Goal: Task Accomplishment & Management: Manage account settings

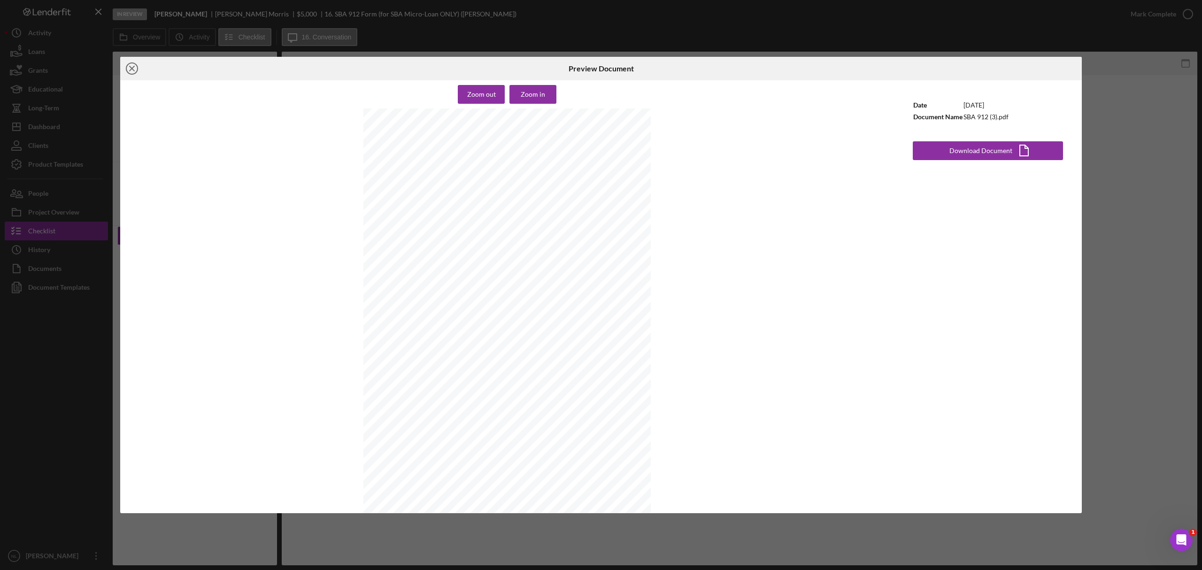
click at [129, 67] on icon "Icon/Close" at bounding box center [131, 68] width 23 height 23
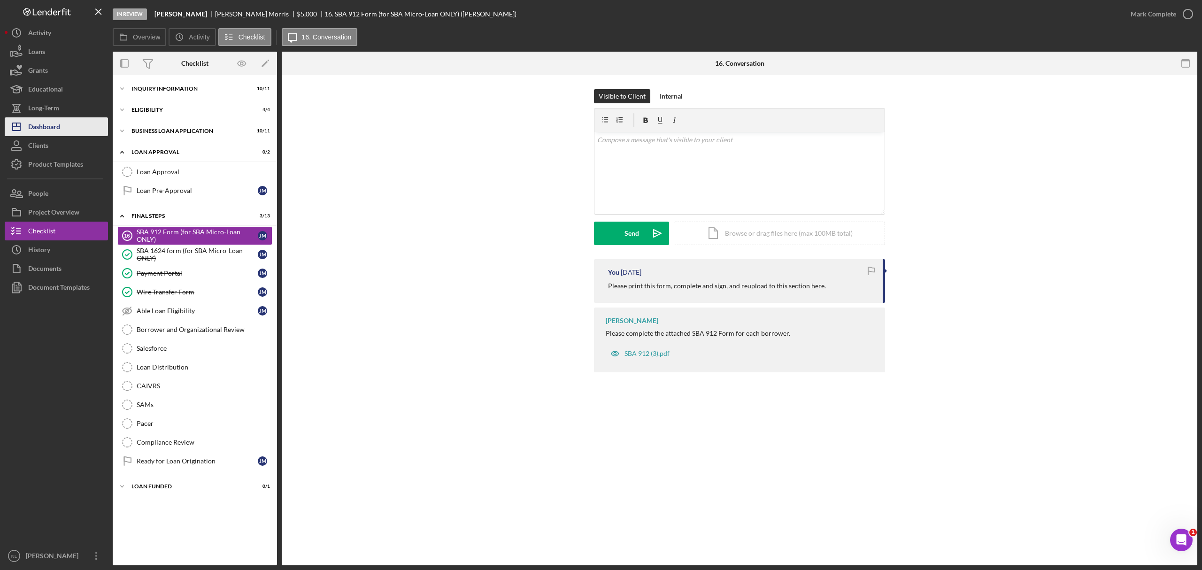
click at [54, 130] on div "Dashboard" at bounding box center [44, 127] width 32 height 21
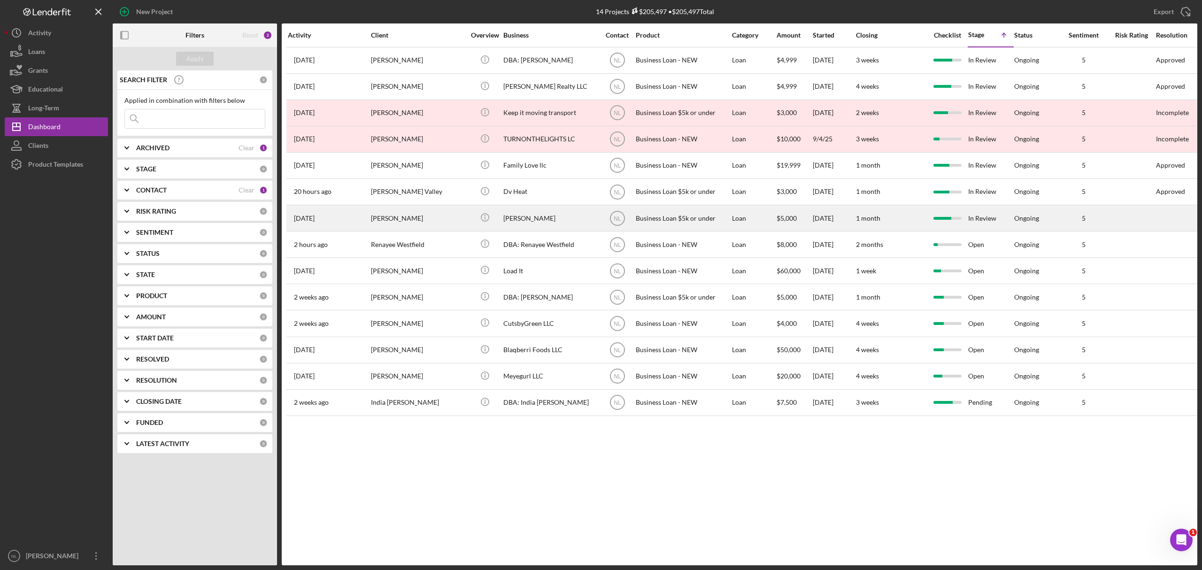
click at [464, 215] on div "[PERSON_NAME]" at bounding box center [418, 218] width 94 height 25
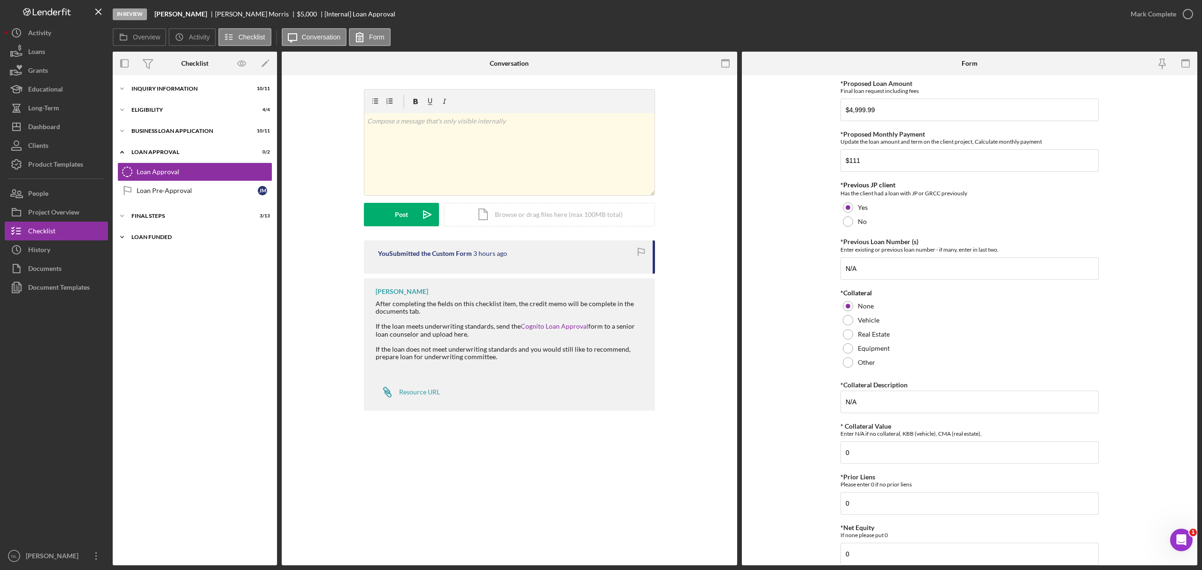
click at [171, 230] on div "Icon/Expander LOAN FUNDED 0 / 1" at bounding box center [195, 237] width 164 height 19
click at [171, 229] on div "Icon/Expander LOAN FUNDED 0 / 1" at bounding box center [195, 237] width 164 height 19
click at [170, 215] on div "Final Steps" at bounding box center [198, 216] width 134 height 6
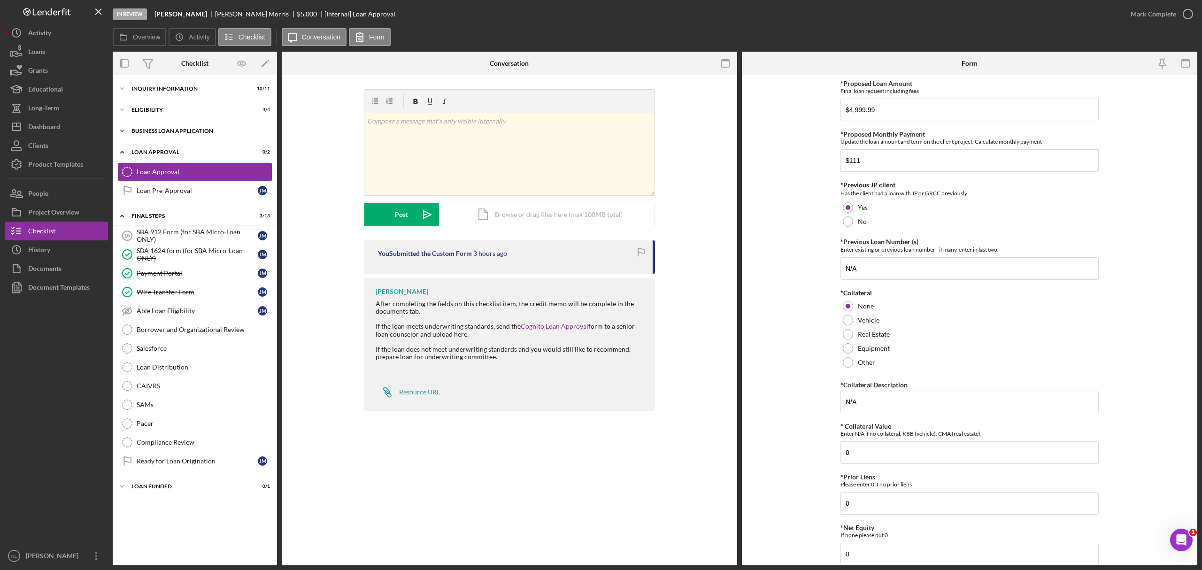
click at [160, 132] on div "BUSINESS LOAN APPLICATION" at bounding box center [198, 131] width 134 height 6
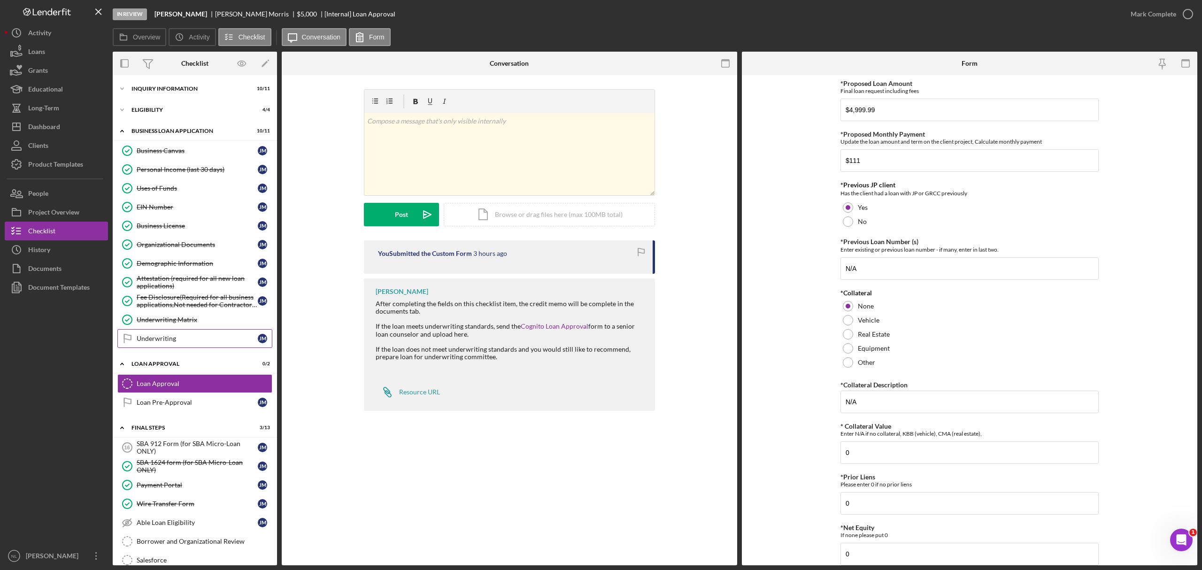
click at [169, 342] on div "Underwriting" at bounding box center [197, 339] width 121 height 8
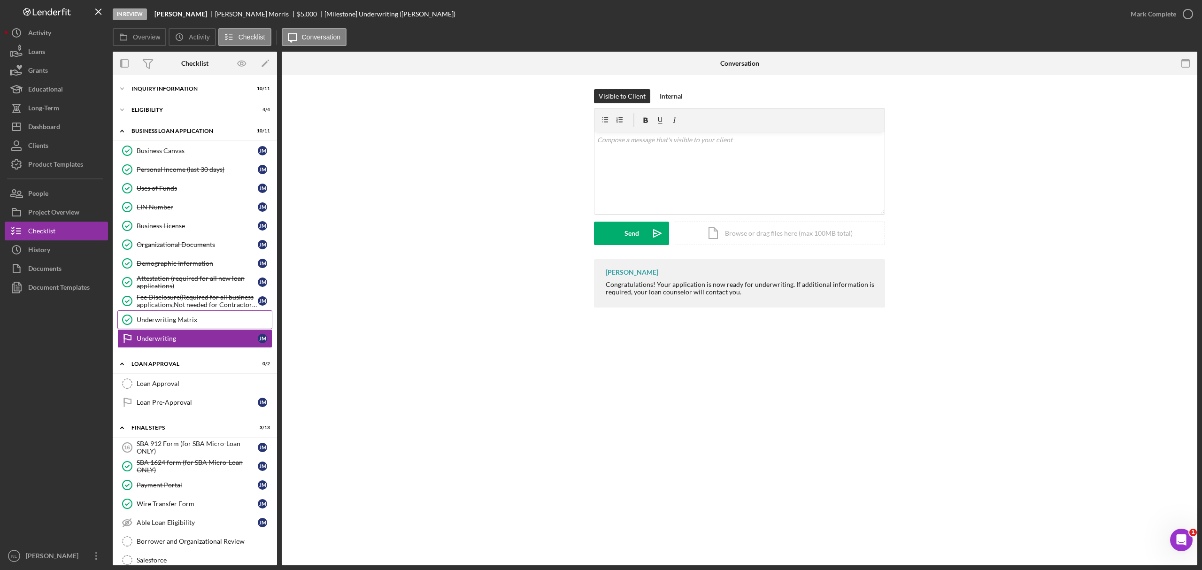
click at [170, 327] on link "Underwriting Matrix Underwriting Matrix" at bounding box center [194, 319] width 155 height 19
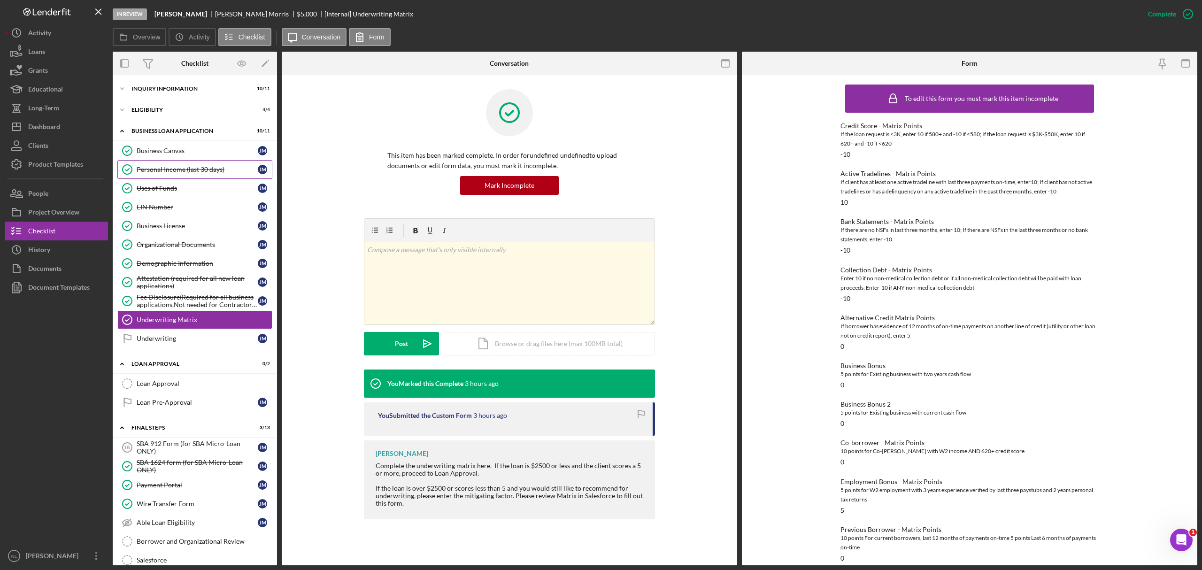
click at [149, 179] on link "Personal Income (last 30 days) Personal Income (last 30 days) [PERSON_NAME]" at bounding box center [194, 169] width 155 height 19
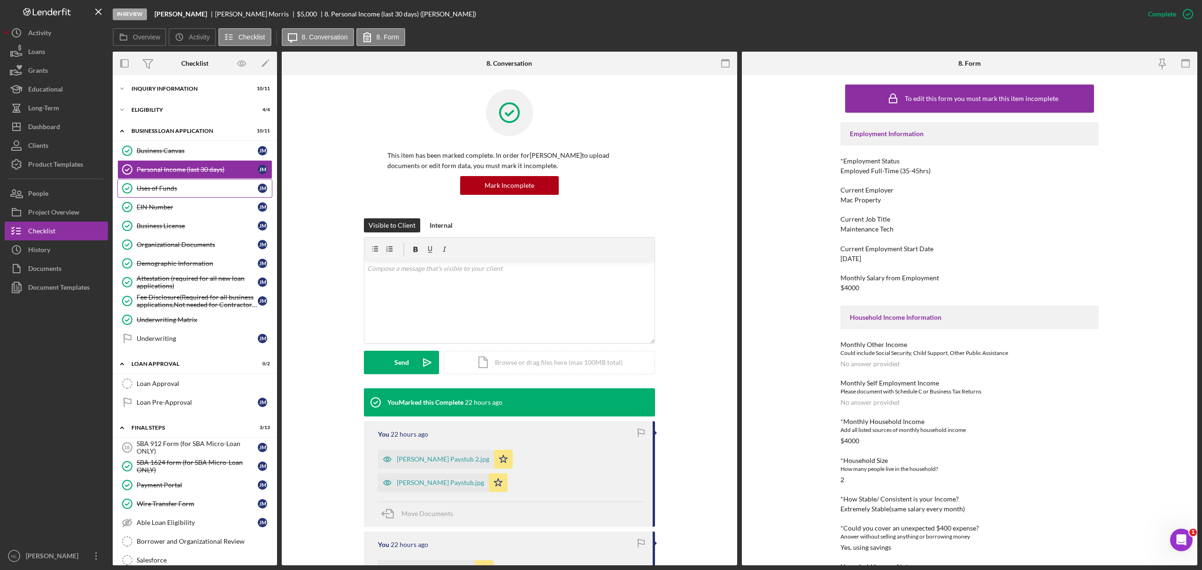
click at [149, 189] on div "Uses of Funds" at bounding box center [197, 188] width 121 height 8
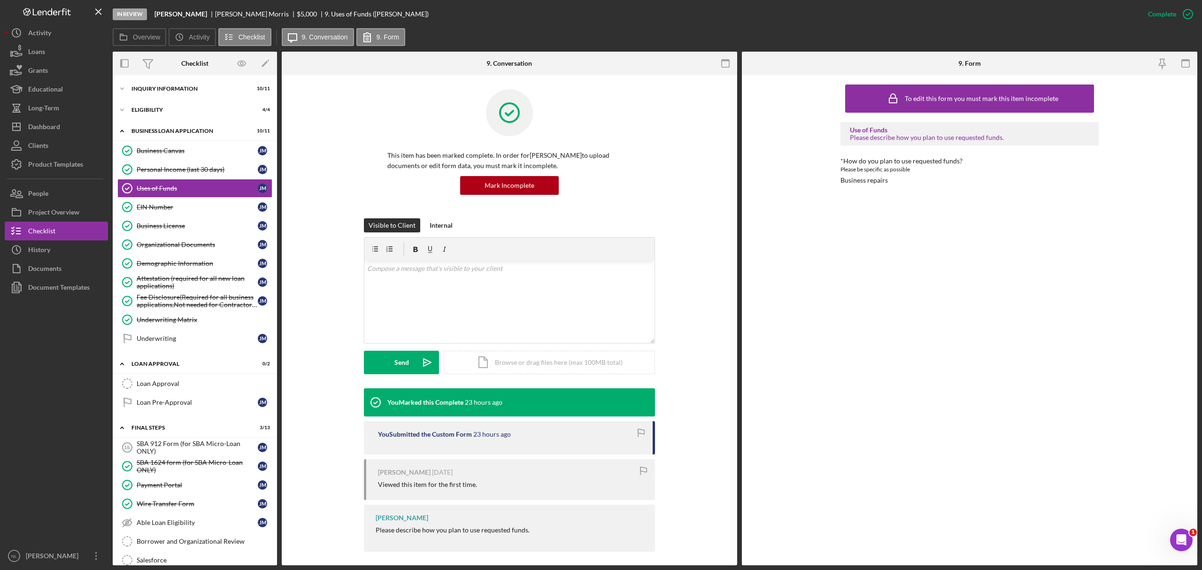
click at [863, 179] on div "Business repairs" at bounding box center [863, 181] width 47 height 8
click at [154, 95] on div "Icon/Expander INQUIRY INFORMATION 10 / 11" at bounding box center [195, 88] width 164 height 19
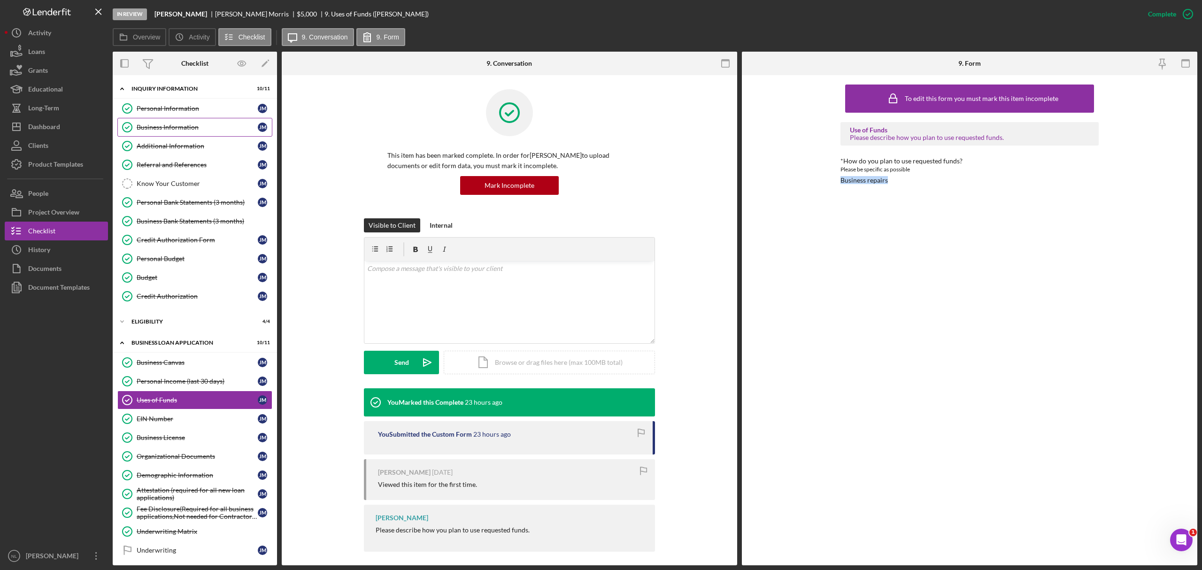
click at [178, 119] on link "Business Information Business Information [PERSON_NAME]" at bounding box center [194, 127] width 155 height 19
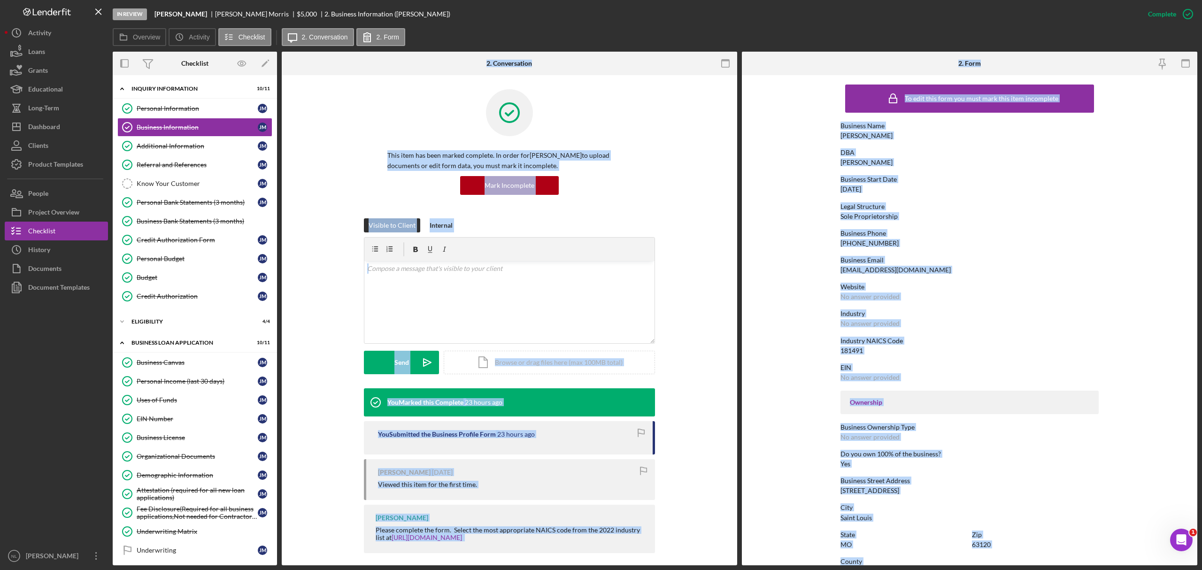
click at [755, 299] on form "To edit this form you must mark this item incomplete Business Name [PERSON_NAME…" at bounding box center [969, 320] width 455 height 490
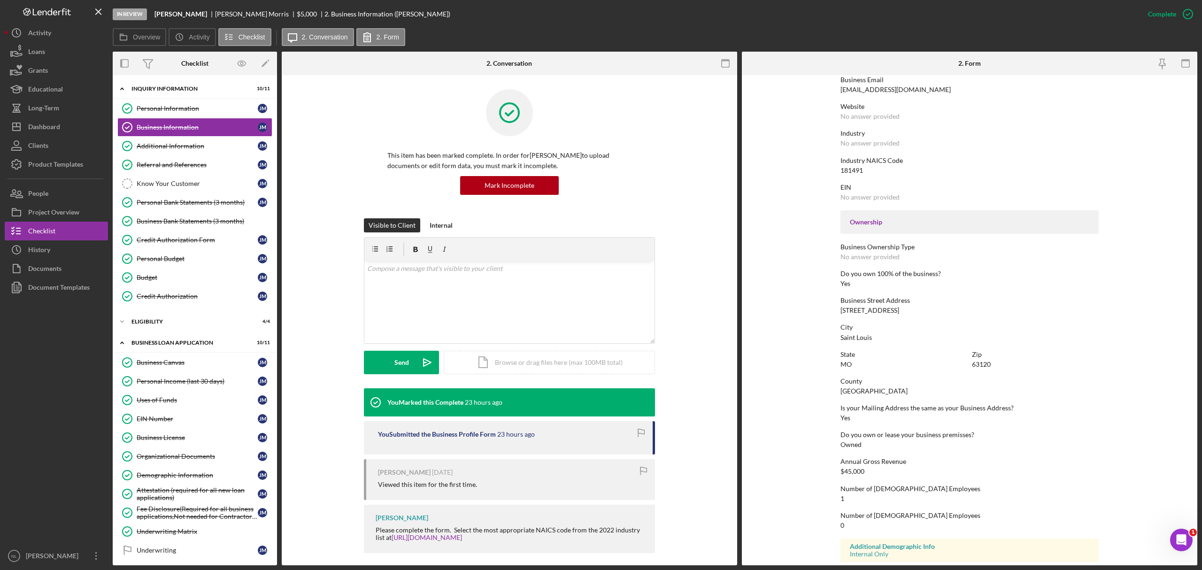
scroll to position [217, 0]
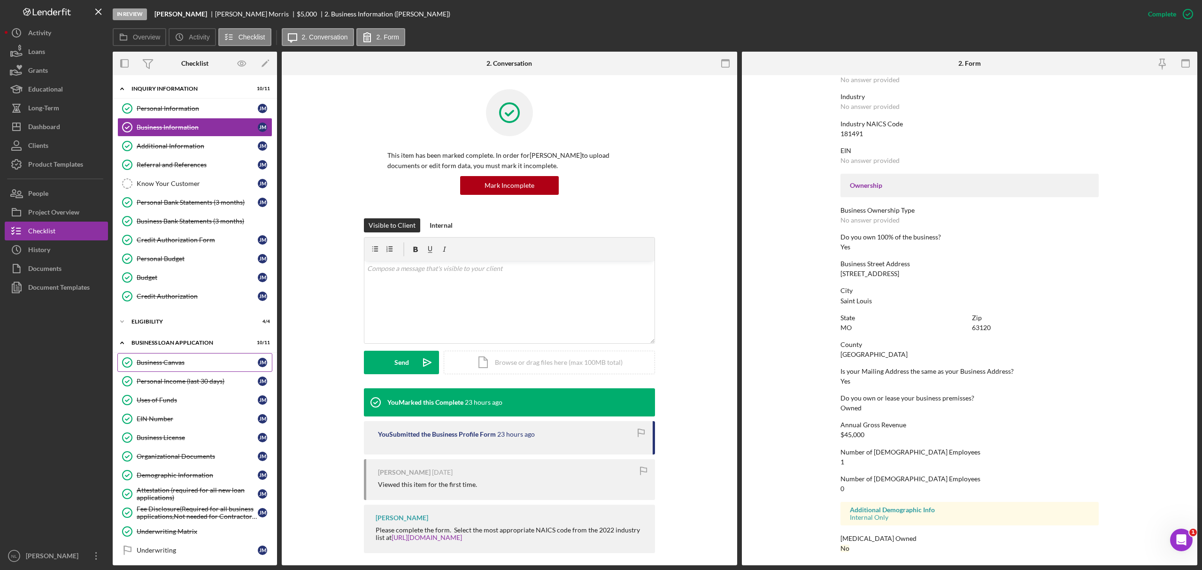
click at [200, 371] on link "Business Canvas Business Canvas [PERSON_NAME]" at bounding box center [194, 362] width 155 height 19
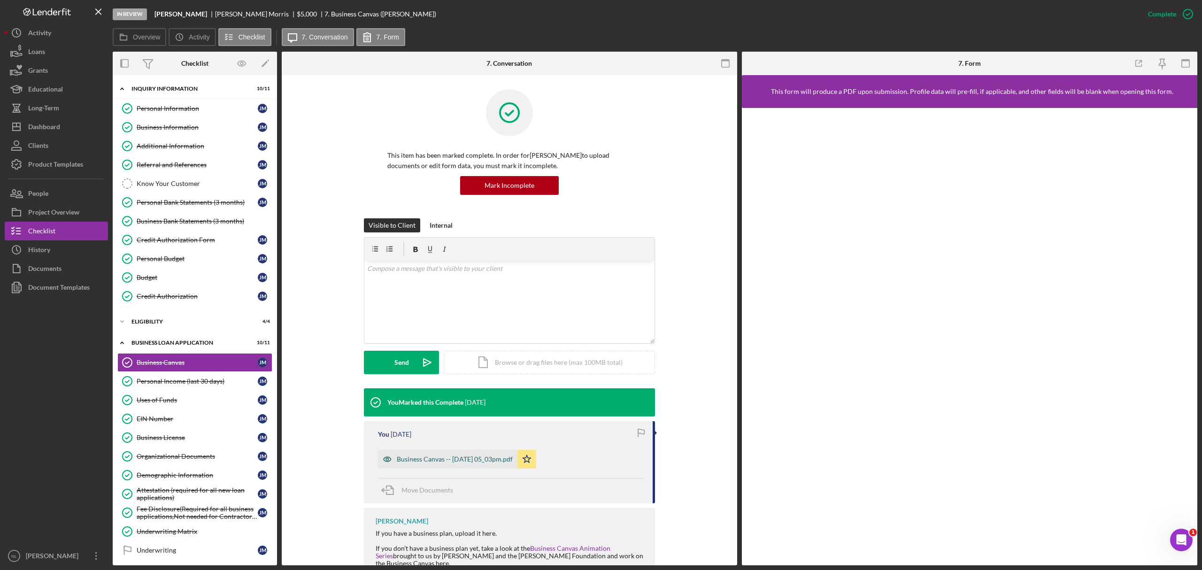
click at [418, 463] on div "Business Canvas -- [DATE] 05_03pm.pdf" at bounding box center [455, 459] width 116 height 8
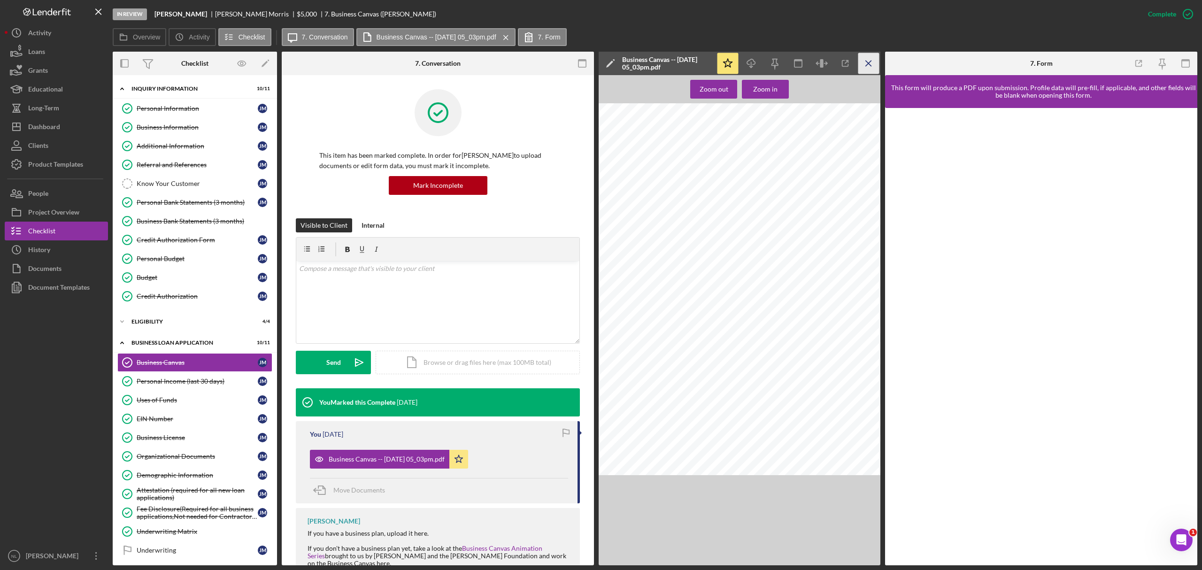
click at [872, 64] on icon "Icon/Menu Close" at bounding box center [868, 63] width 21 height 21
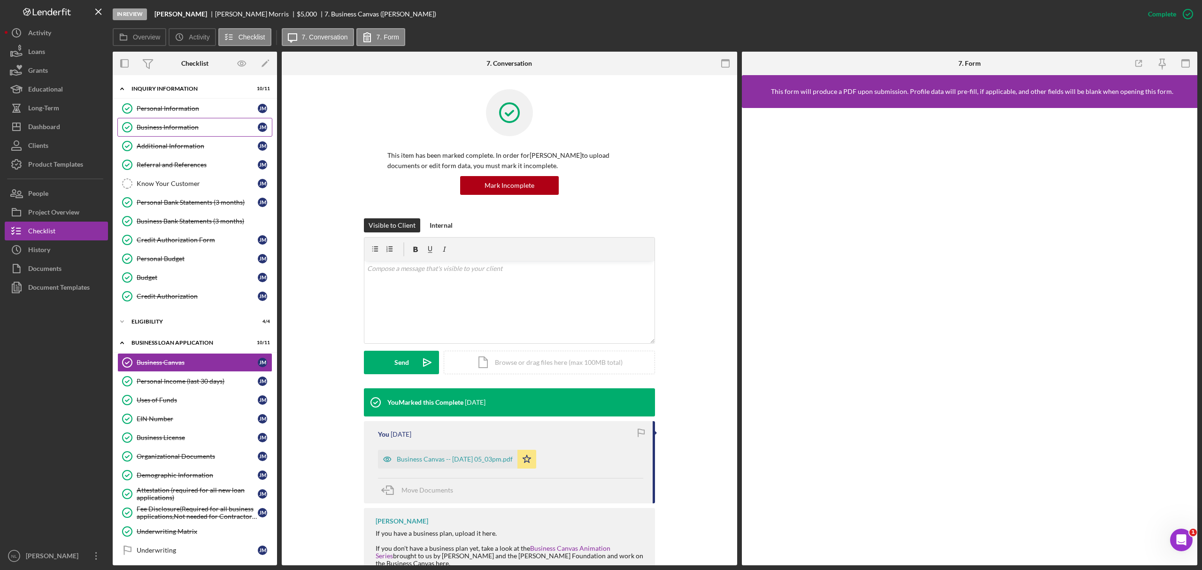
click at [176, 132] on link "Business Information Business Information [PERSON_NAME]" at bounding box center [194, 127] width 155 height 19
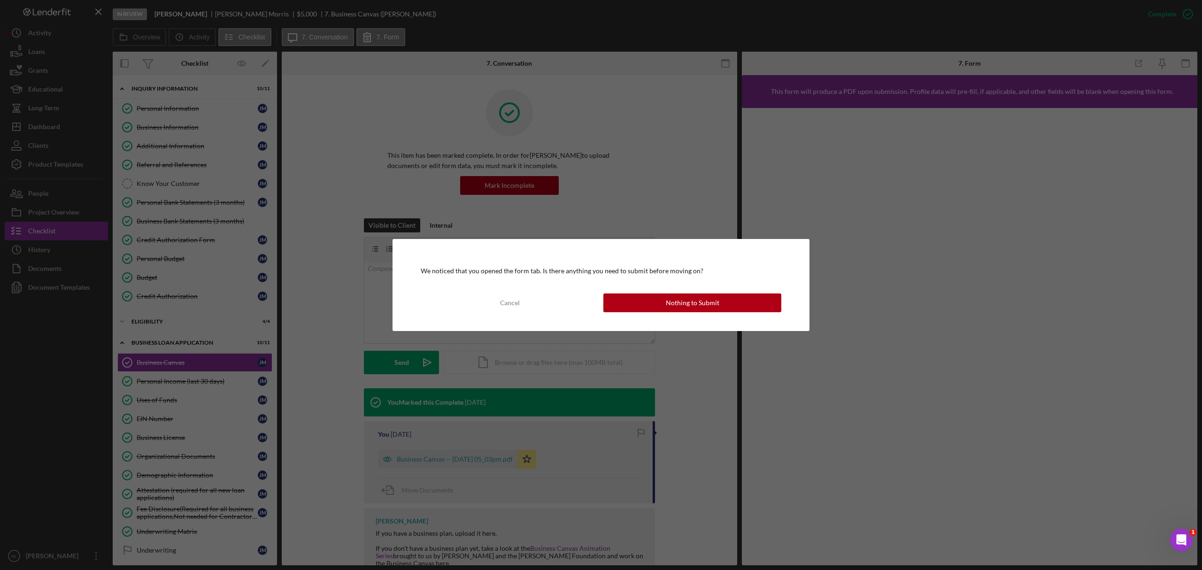
click at [661, 314] on div "We noticed that you opened the form tab. Is there anything you need to submit b…" at bounding box center [600, 285] width 417 height 92
click at [656, 308] on button "Nothing to Submit" at bounding box center [692, 302] width 178 height 19
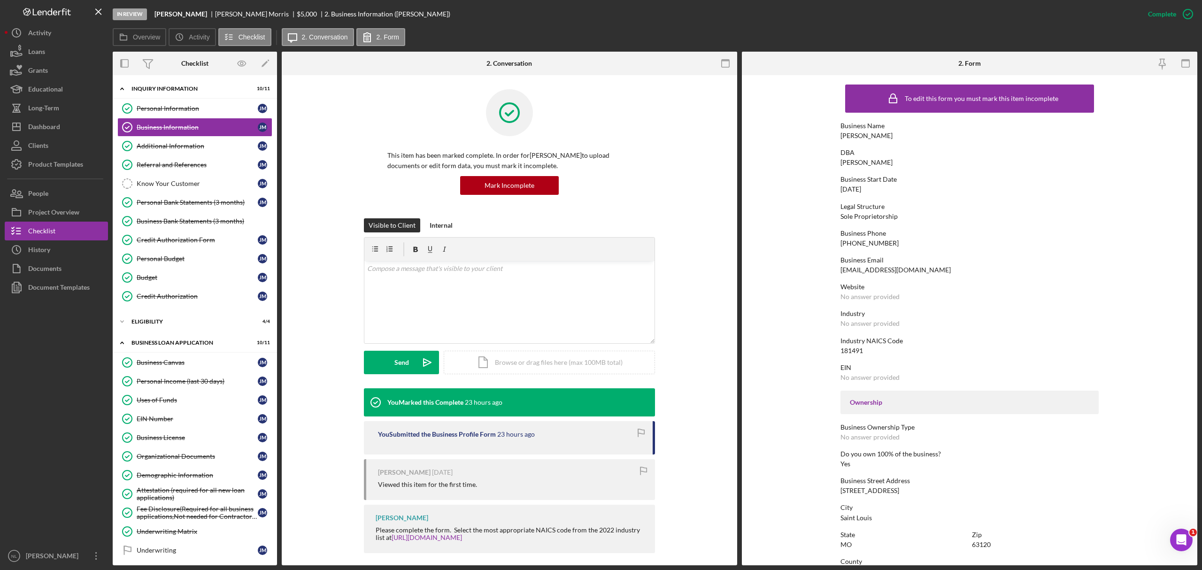
click at [1152, 23] on div "Complete Mark Incomplete" at bounding box center [1167, 14] width 59 height 28
click at [1151, 18] on div "Mark Incomplete" at bounding box center [1151, 14] width 50 height 19
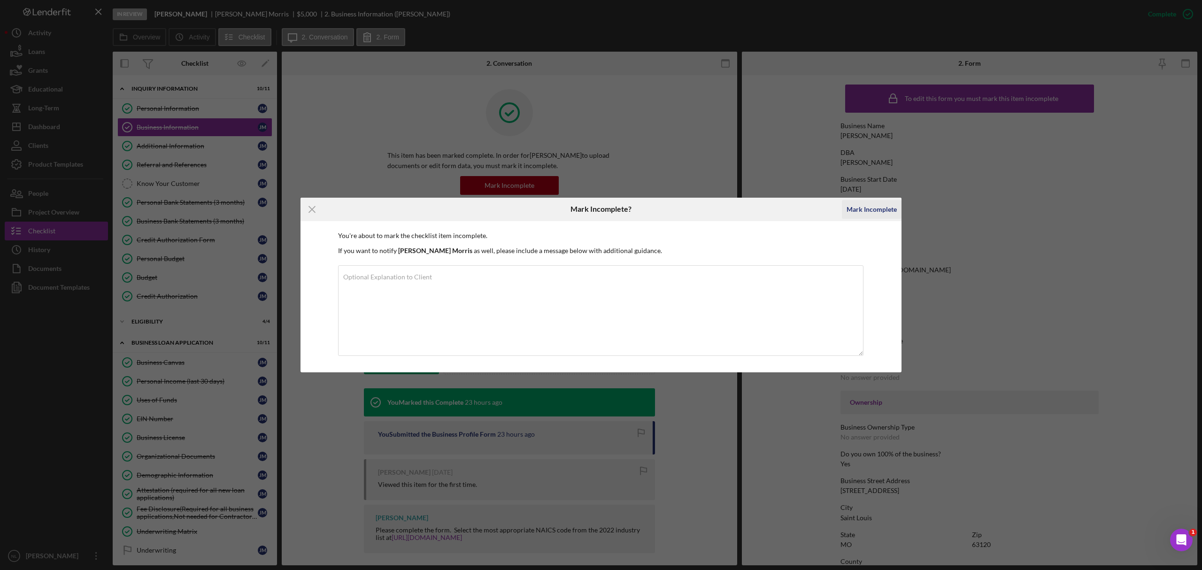
click at [876, 214] on div "Mark Incomplete" at bounding box center [871, 209] width 50 height 19
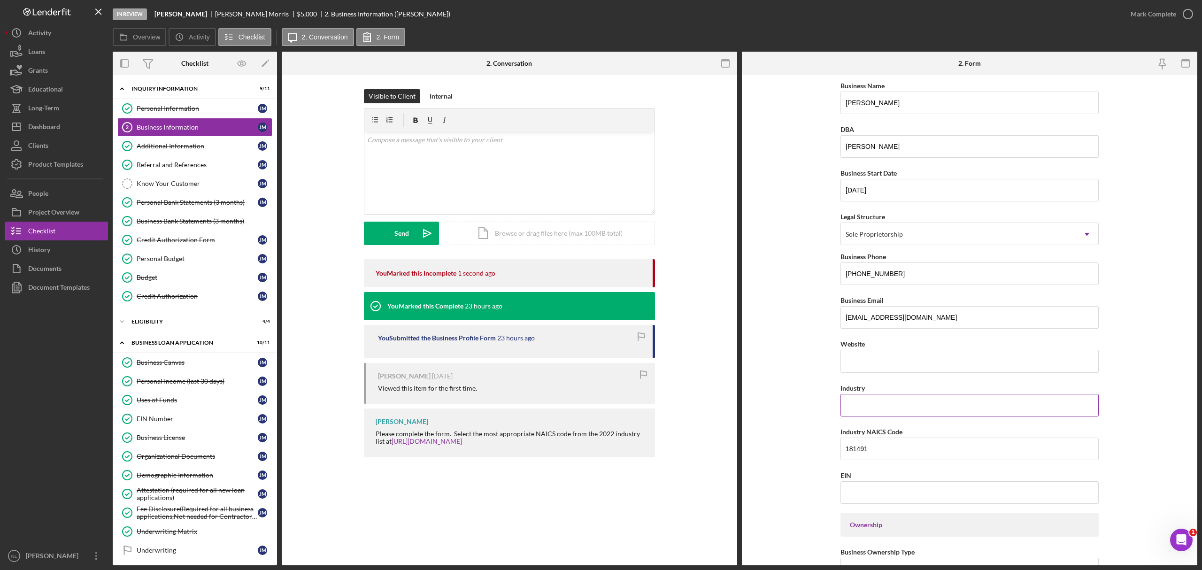
click at [874, 408] on input "Industry" at bounding box center [969, 405] width 258 height 23
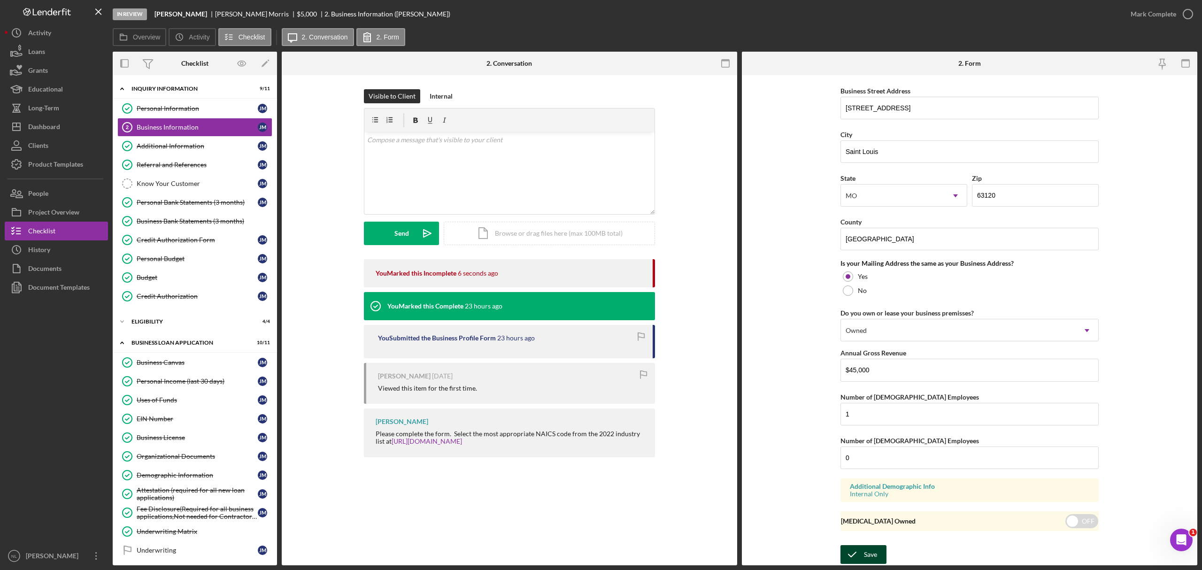
type input "Real estate"
click at [870, 562] on div "Save" at bounding box center [870, 554] width 13 height 19
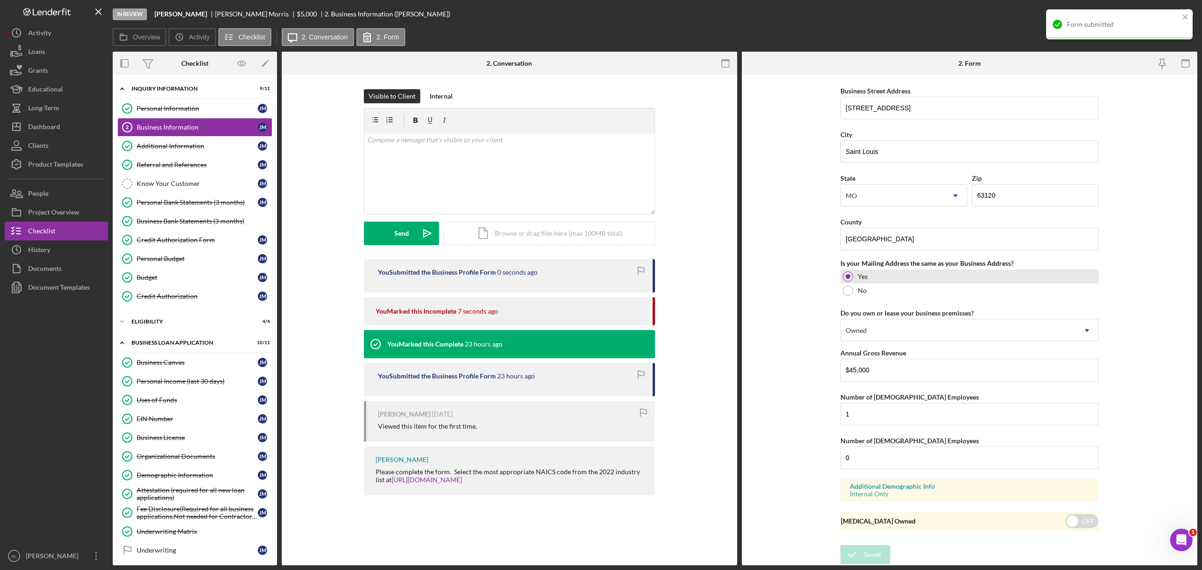
scroll to position [0, 0]
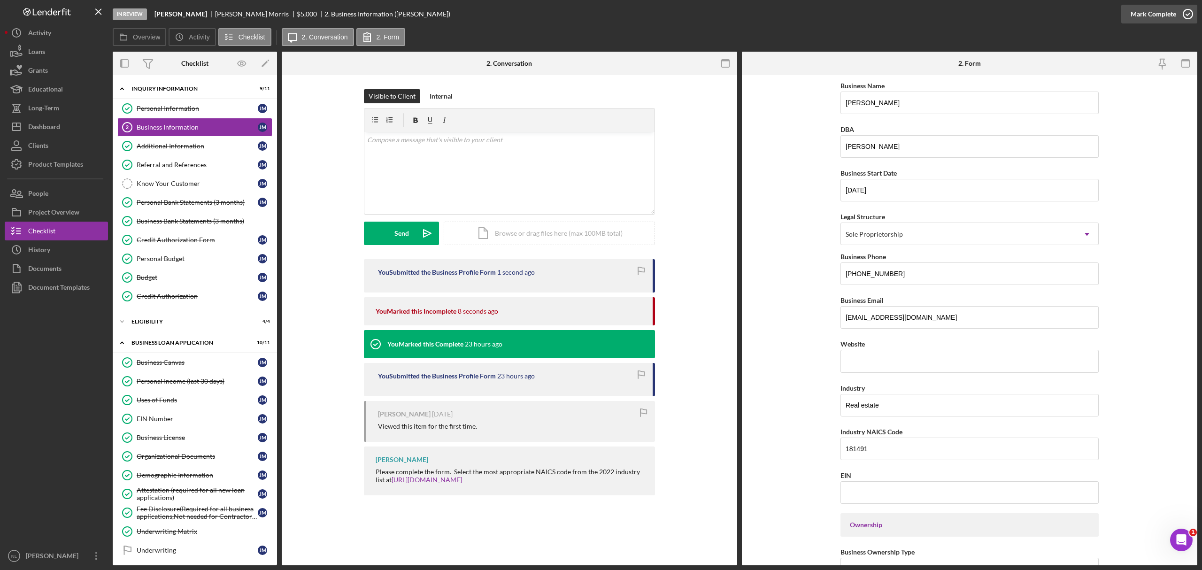
click at [1178, 19] on icon "button" at bounding box center [1187, 13] width 23 height 23
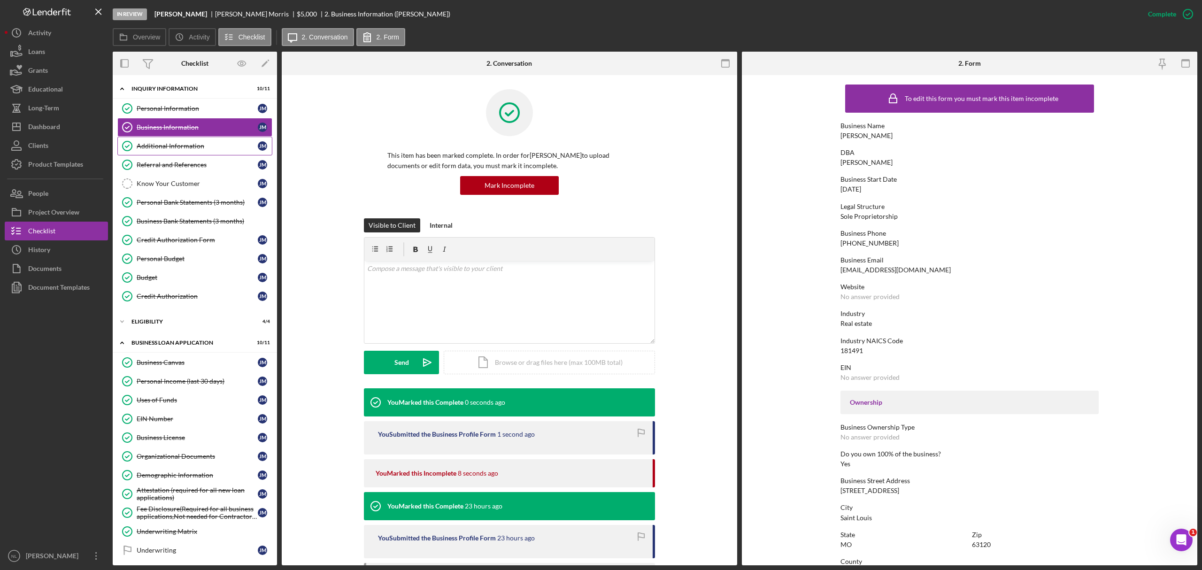
click at [153, 141] on link "Additional Information Additional Information [PERSON_NAME]" at bounding box center [194, 146] width 155 height 19
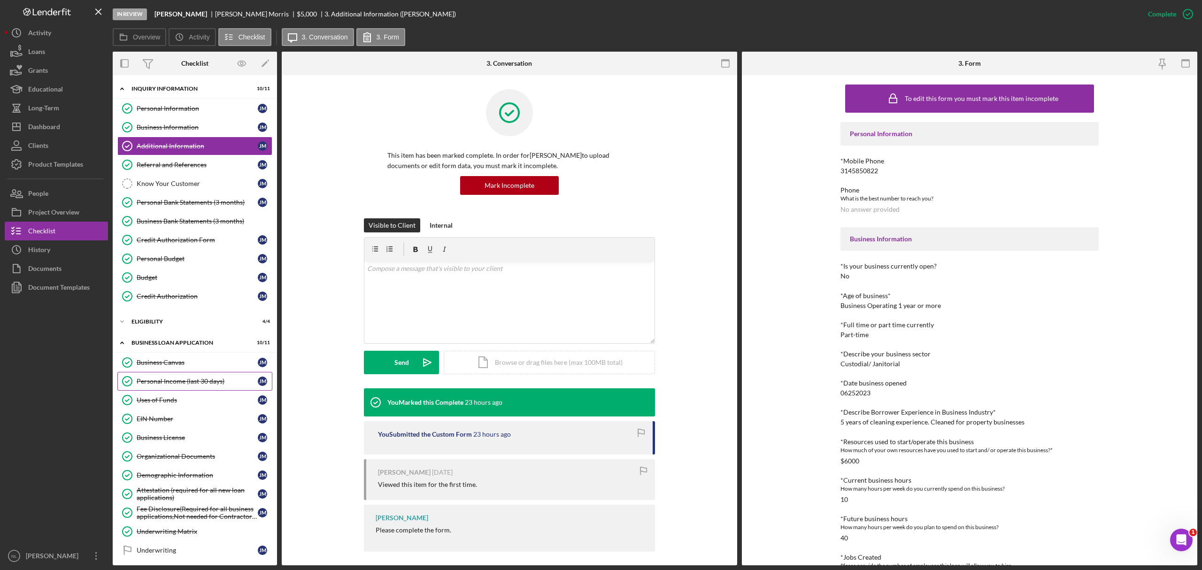
click at [177, 379] on link "Personal Income (last 30 days) Personal Income (last 30 days) [PERSON_NAME]" at bounding box center [194, 381] width 155 height 19
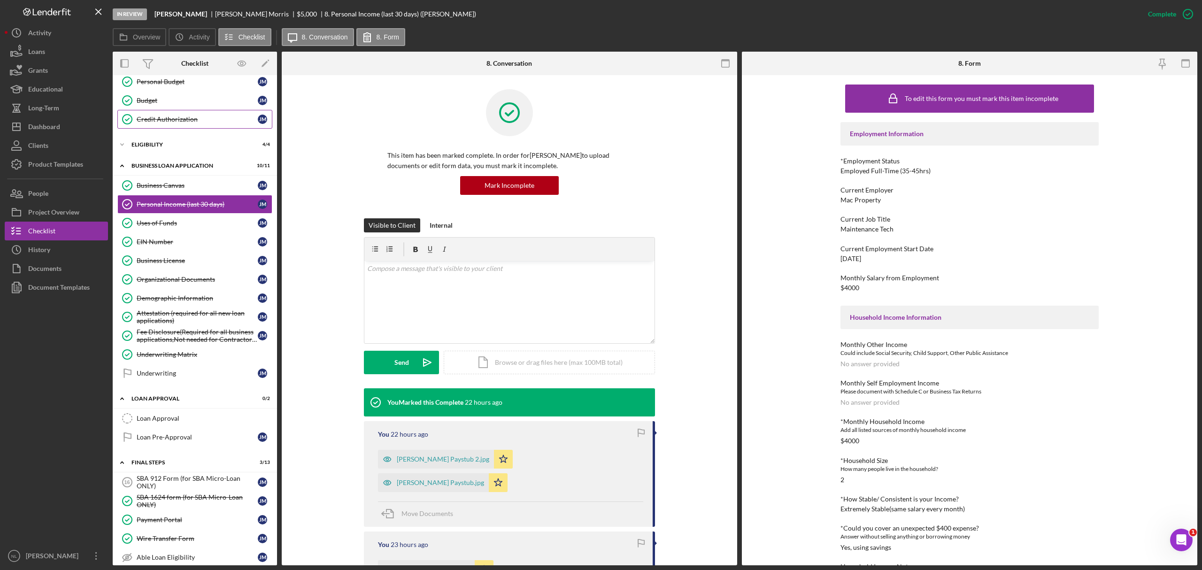
scroll to position [220, 0]
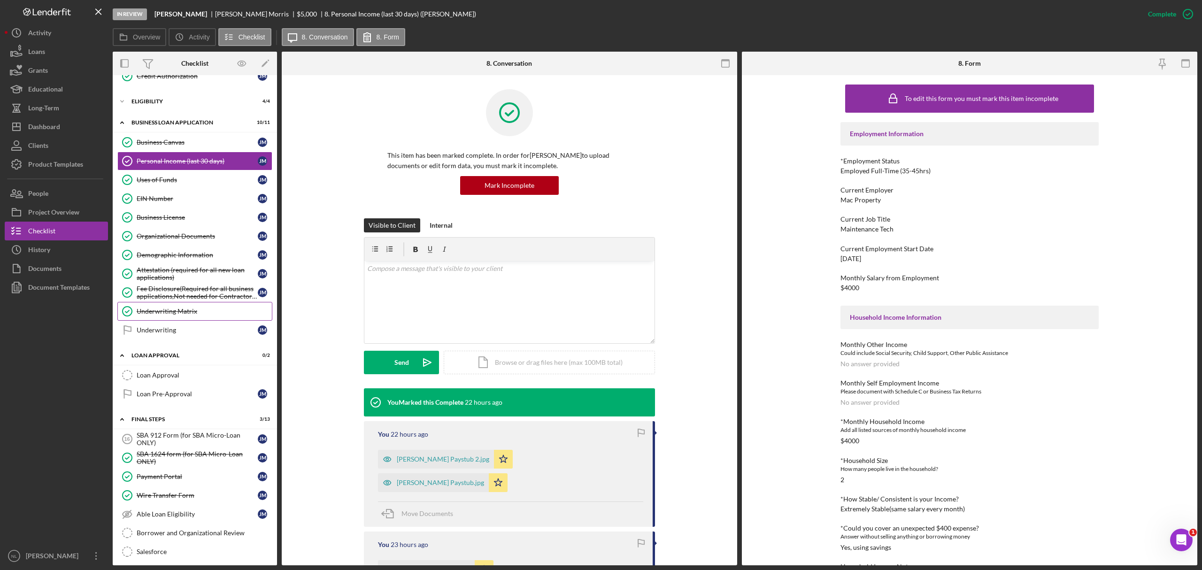
click at [214, 314] on div "Underwriting Matrix" at bounding box center [204, 311] width 135 height 8
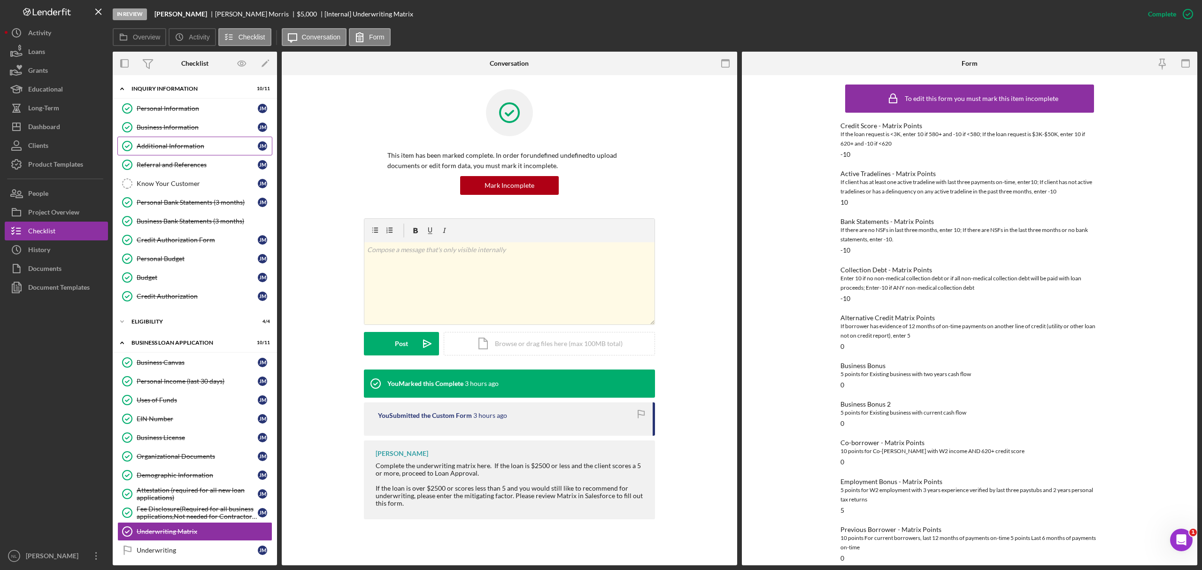
click at [218, 153] on link "Additional Information Additional Information [PERSON_NAME]" at bounding box center [194, 146] width 155 height 19
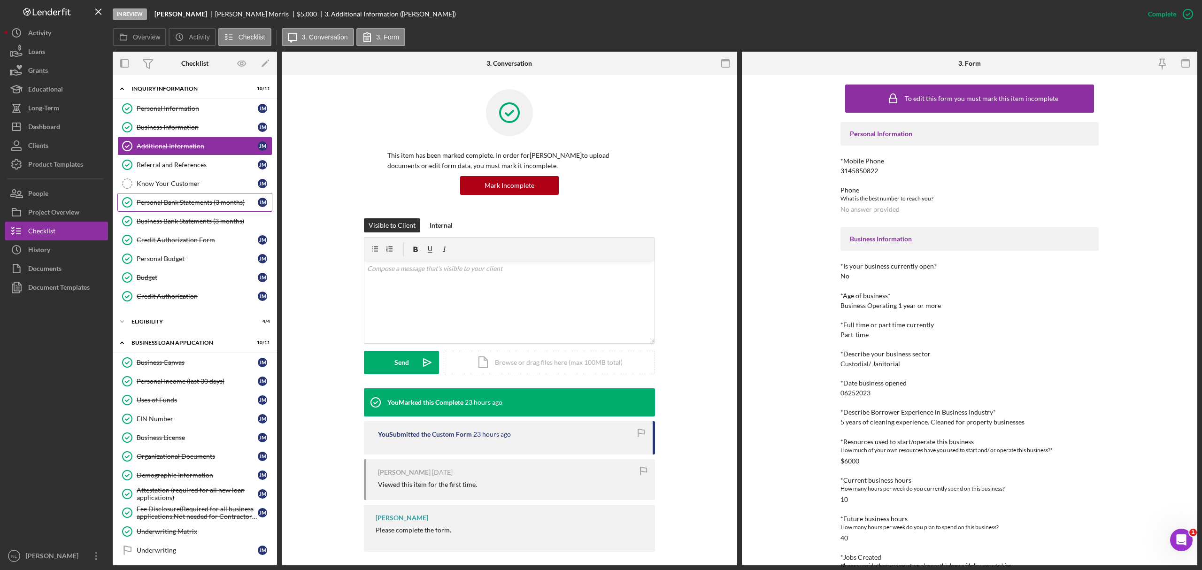
click at [218, 202] on div "Personal Bank Statements (3 months)" at bounding box center [197, 203] width 121 height 8
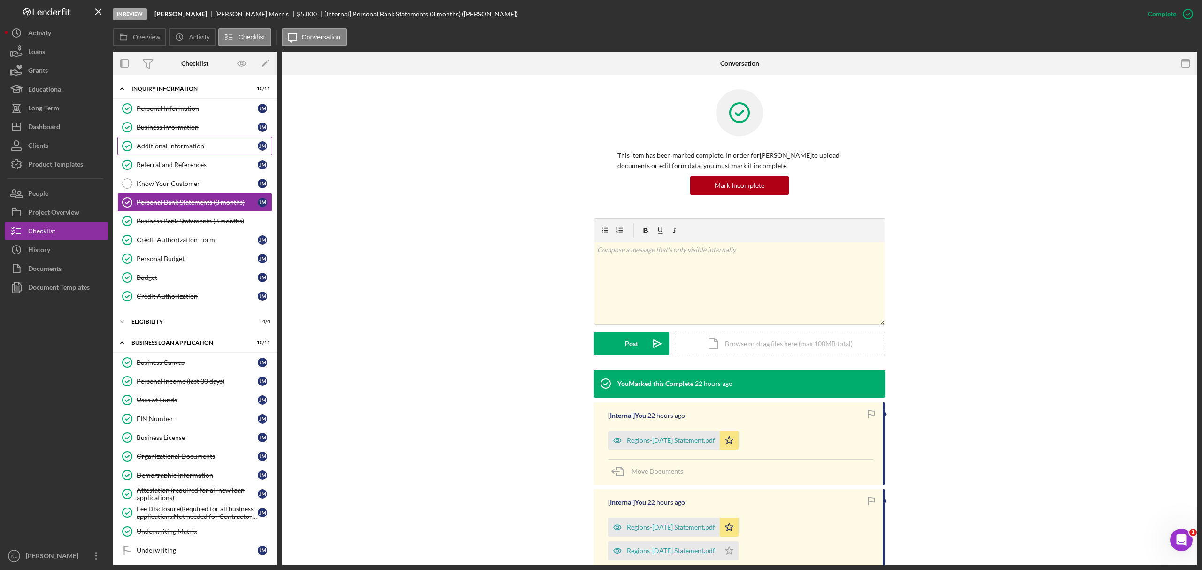
click at [192, 146] on div "Additional Information" at bounding box center [197, 146] width 121 height 8
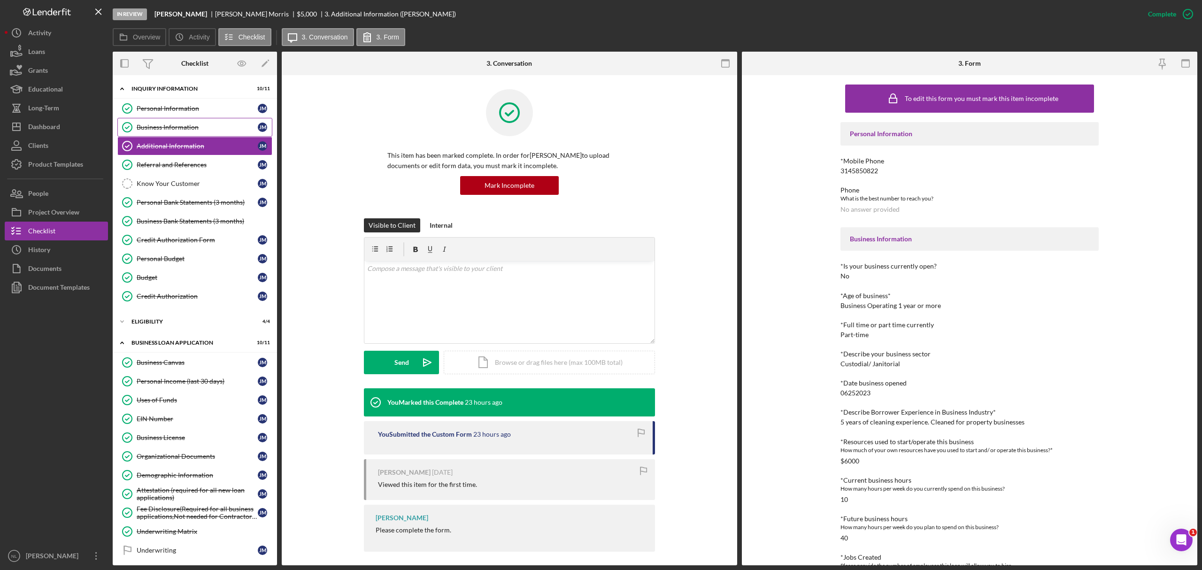
click at [181, 130] on div "Business Information" at bounding box center [197, 127] width 121 height 8
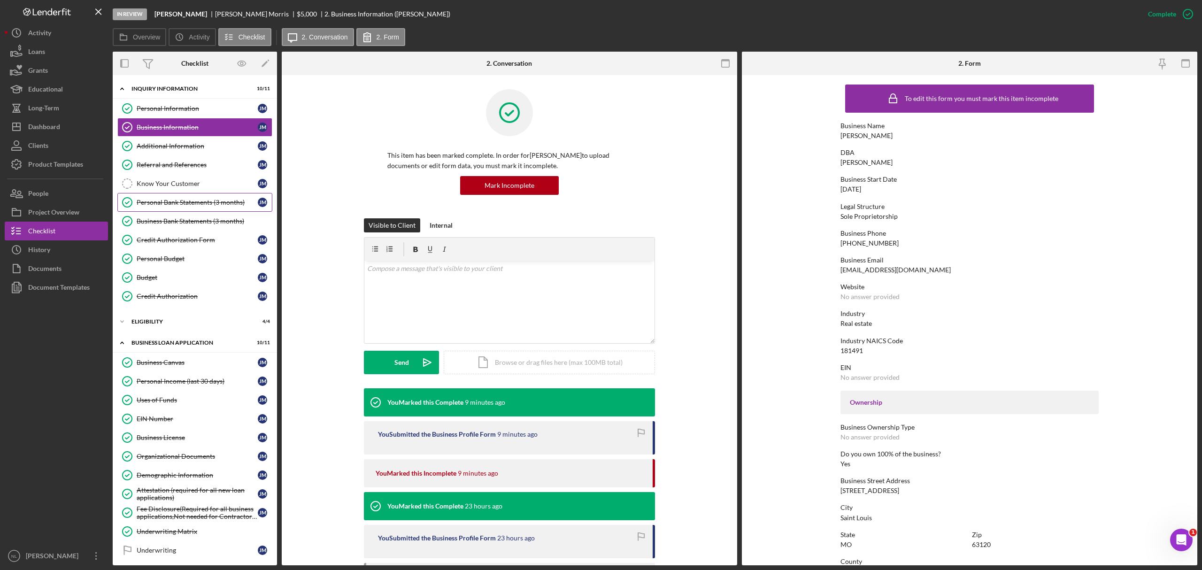
click at [199, 208] on link "Personal Bank Statements (3 months) Personal Bank Statements (3 months) [PERSON…" at bounding box center [194, 202] width 155 height 19
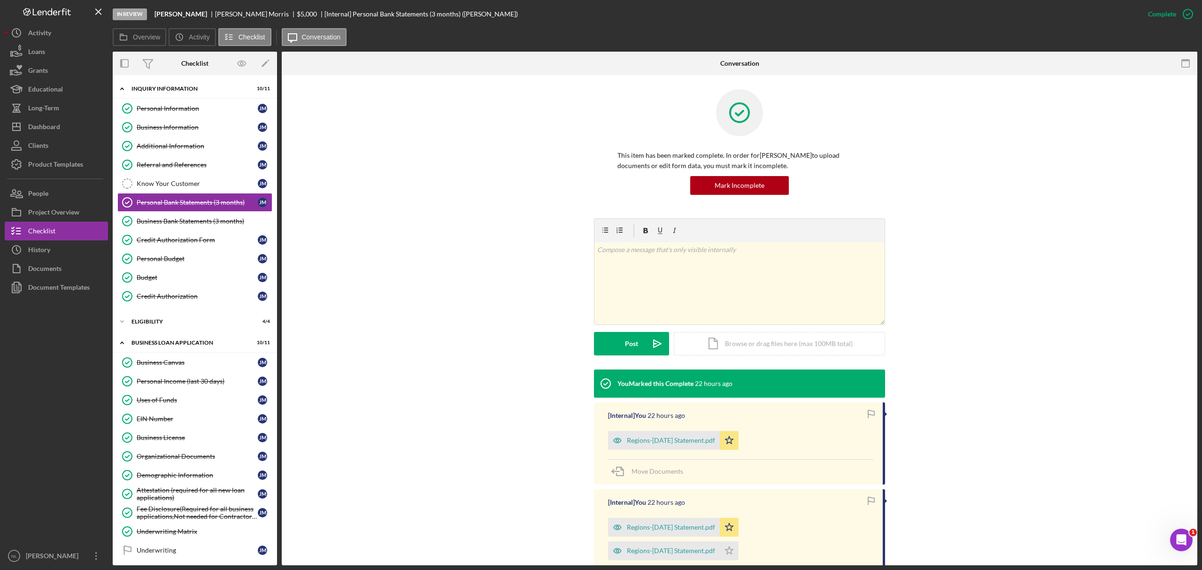
scroll to position [102, 0]
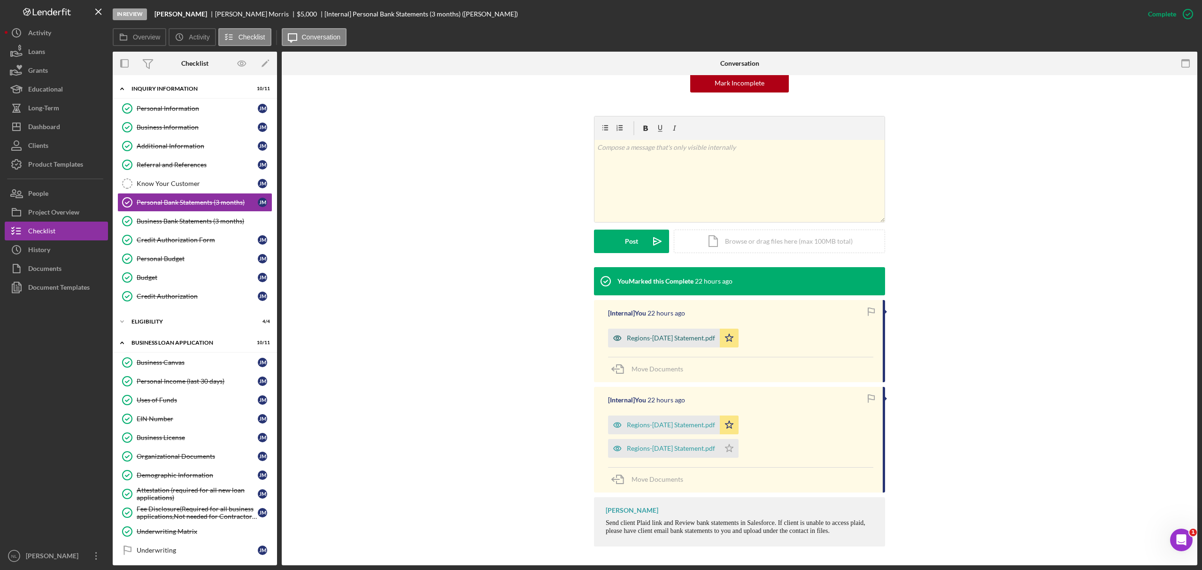
click at [642, 338] on div "Regions-[DATE] Statement.pdf" at bounding box center [671, 338] width 88 height 8
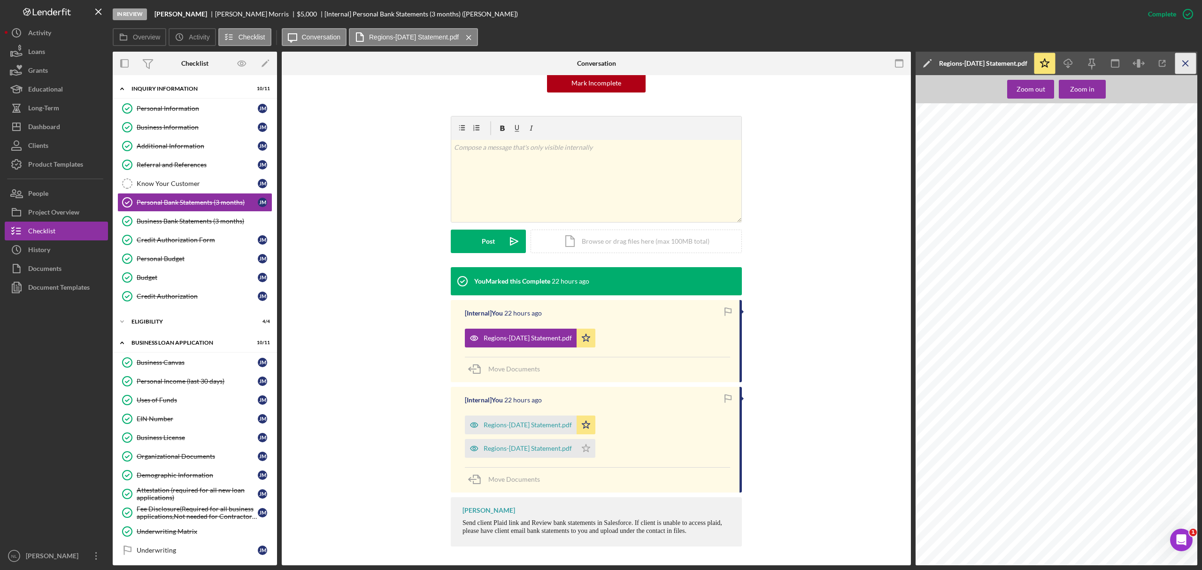
click at [1185, 68] on icon "Icon/Menu Close" at bounding box center [1185, 63] width 21 height 21
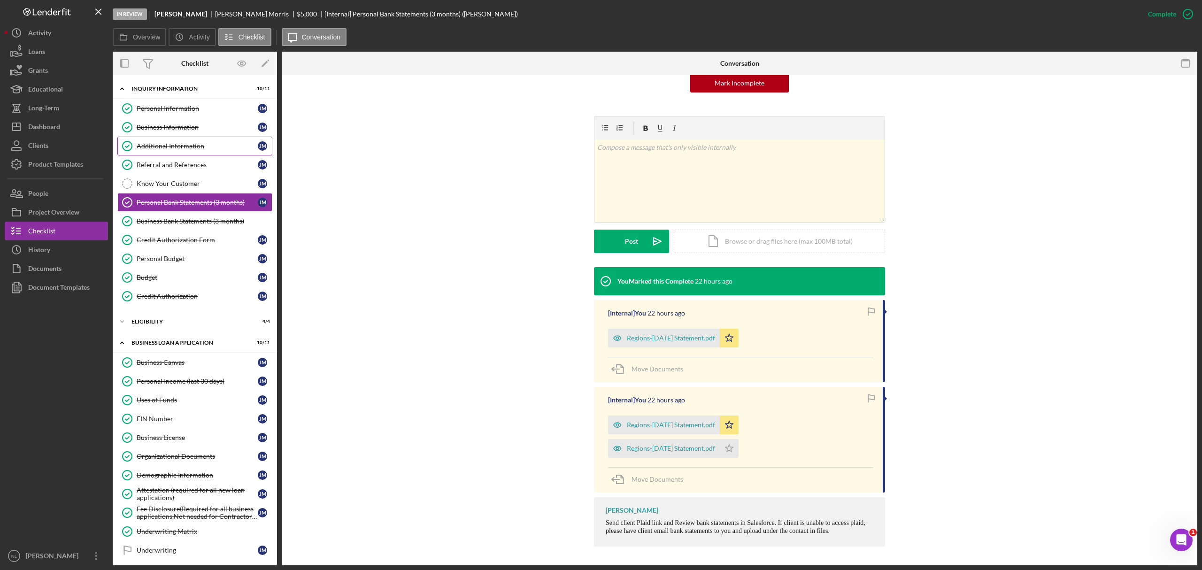
click at [183, 151] on link "Additional Information Additional Information [PERSON_NAME]" at bounding box center [194, 146] width 155 height 19
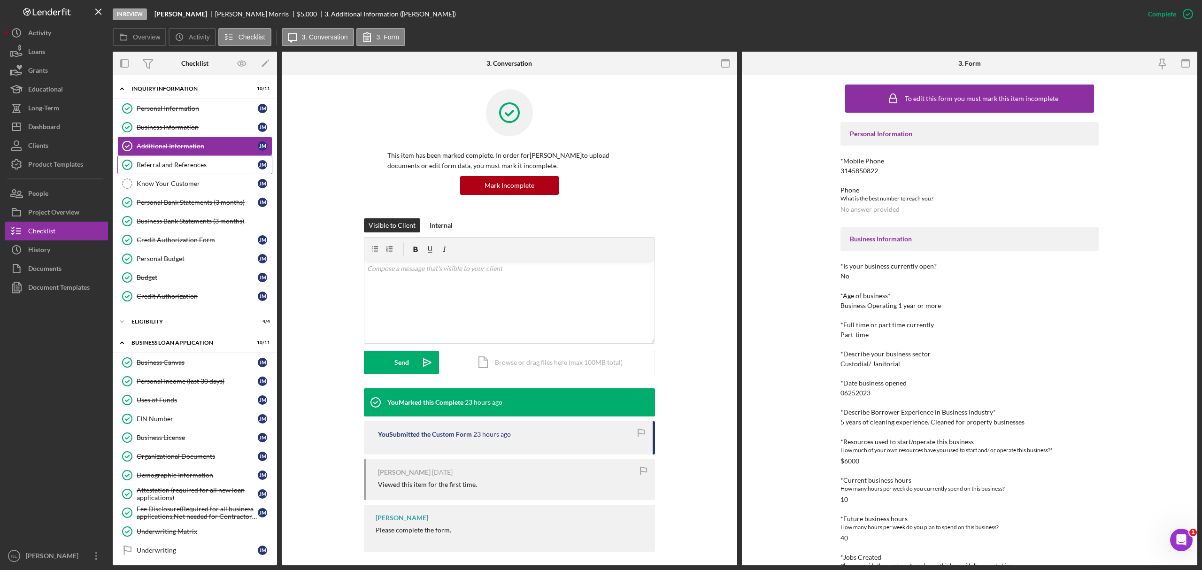
click at [188, 169] on div "Referral and References" at bounding box center [197, 165] width 121 height 8
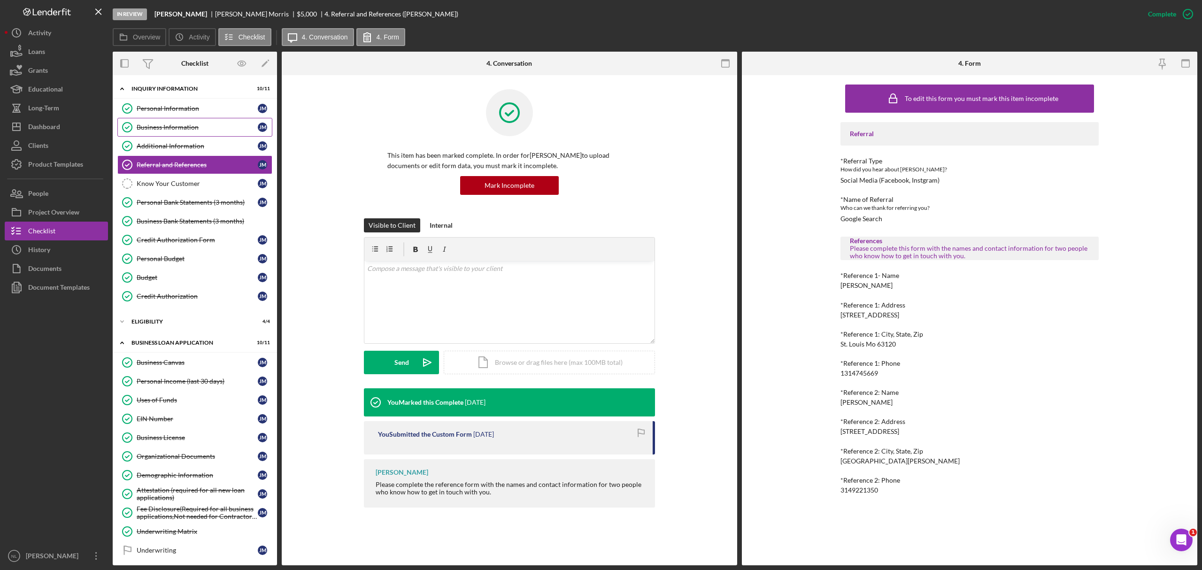
click at [168, 128] on div "Business Information" at bounding box center [197, 127] width 121 height 8
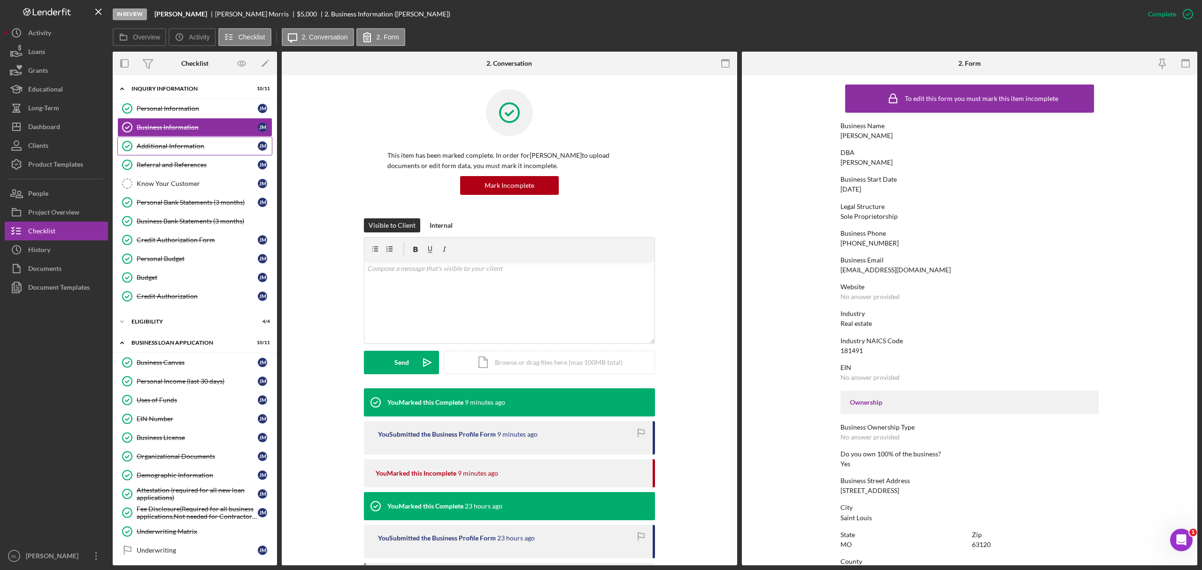
click at [166, 143] on div "Additional Information" at bounding box center [197, 146] width 121 height 8
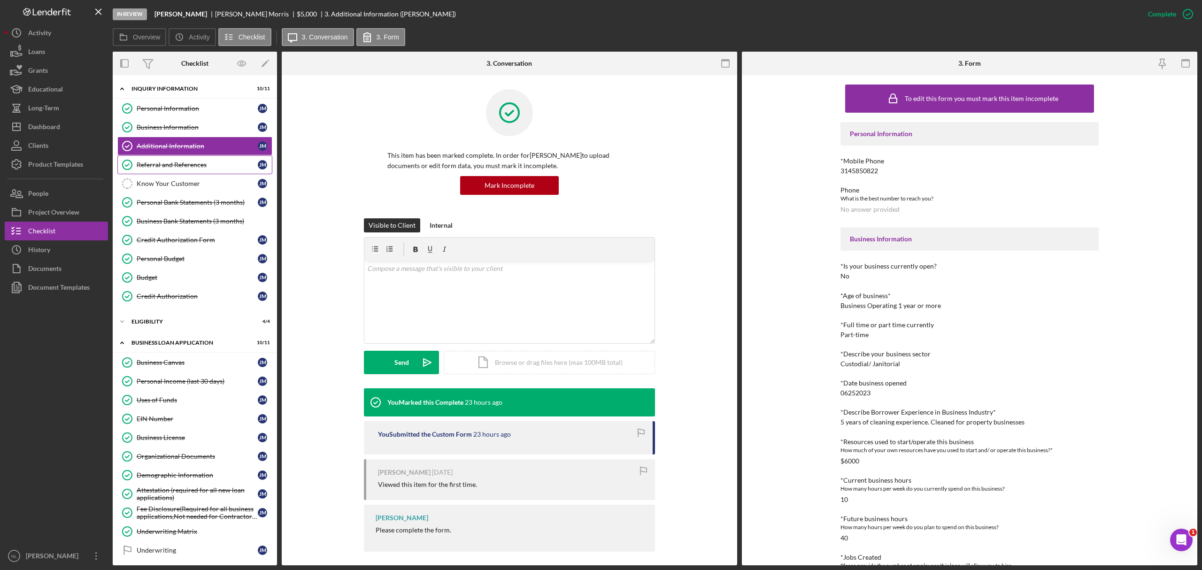
click at [173, 162] on div "Referral and References" at bounding box center [197, 165] width 121 height 8
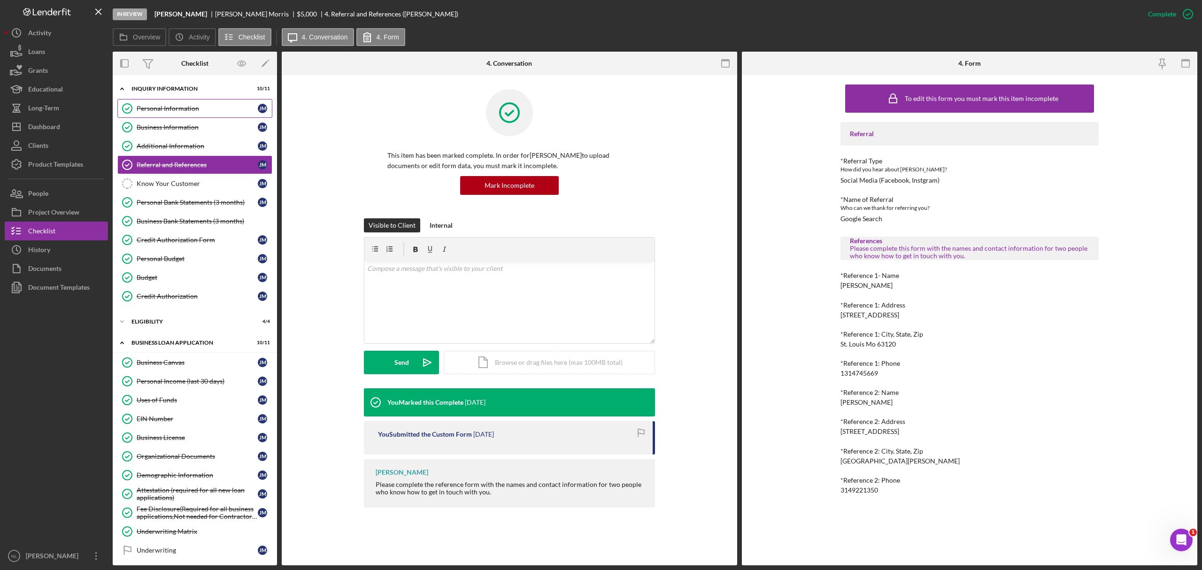
click at [162, 110] on div "Personal Information" at bounding box center [197, 109] width 121 height 8
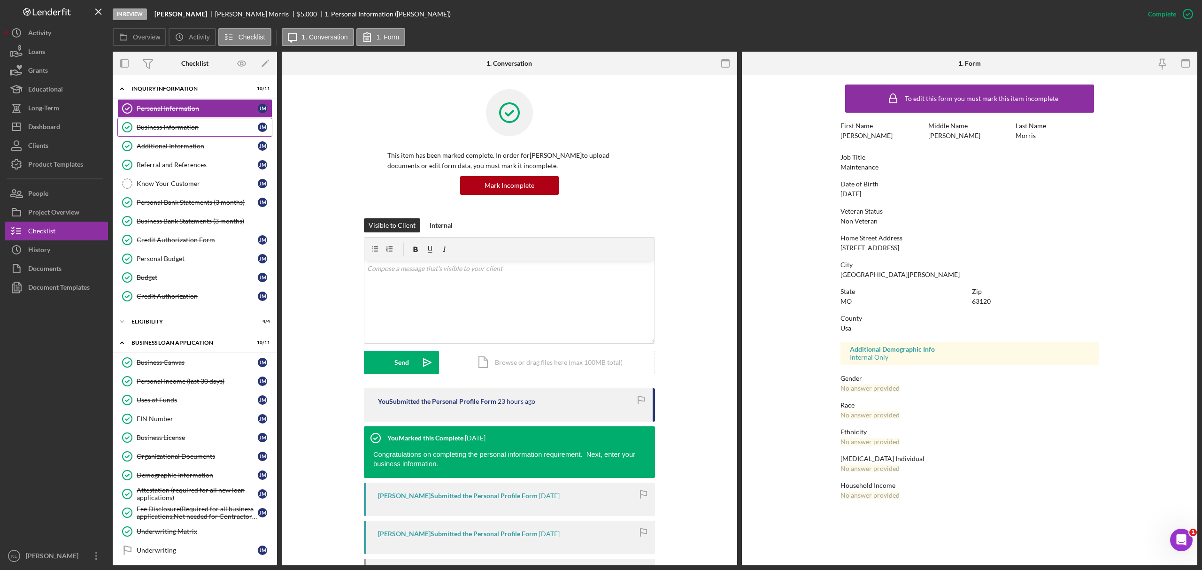
click at [165, 132] on link "Business Information Business Information [PERSON_NAME]" at bounding box center [194, 127] width 155 height 19
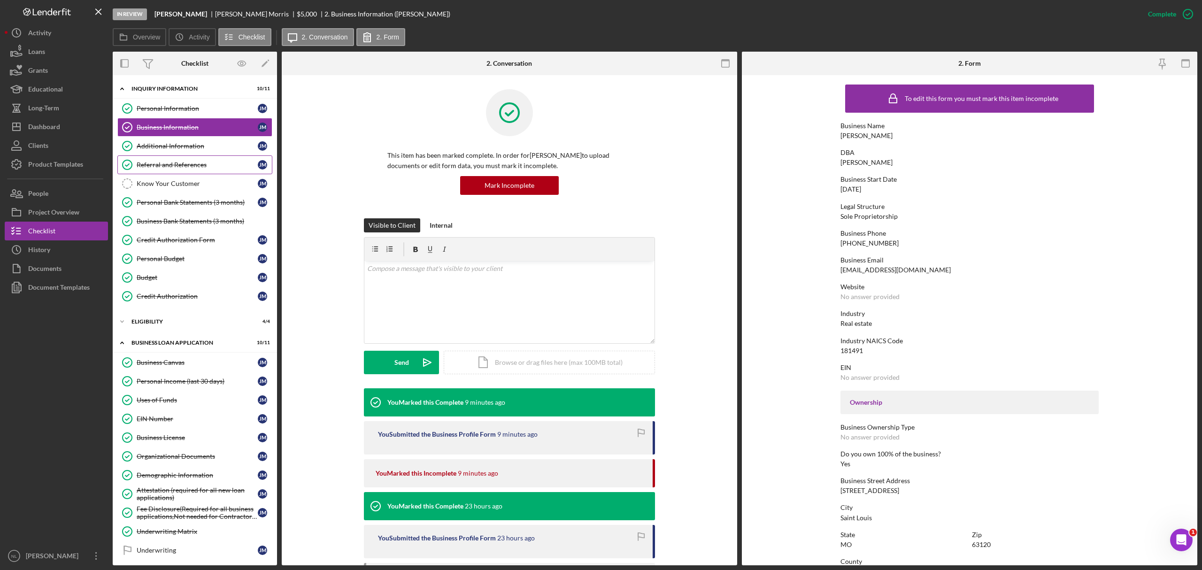
click at [175, 166] on div "Referral and References" at bounding box center [197, 165] width 121 height 8
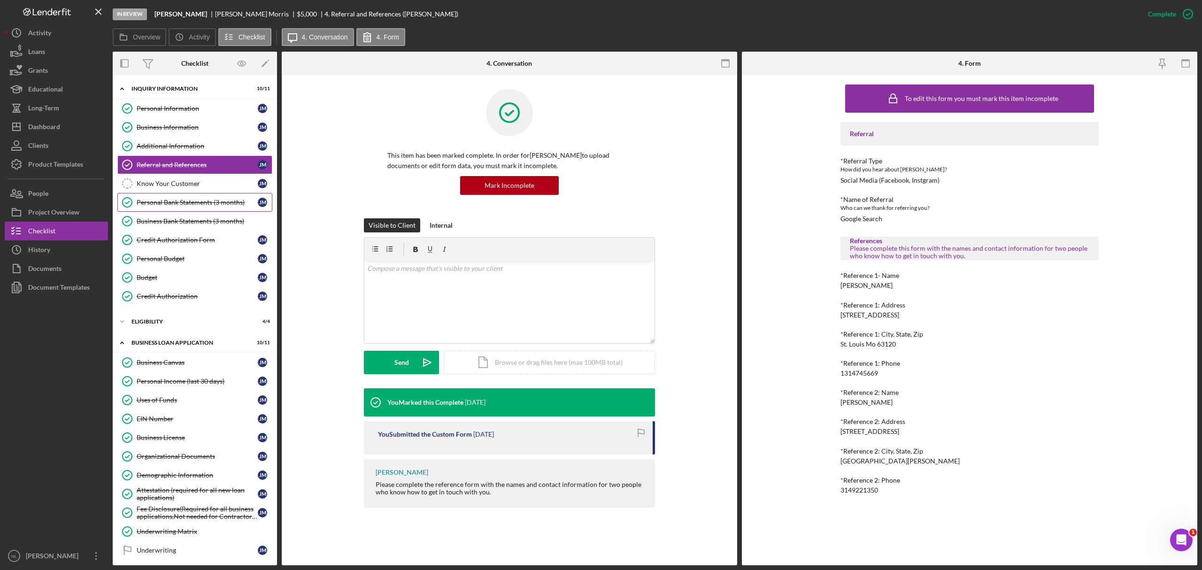
click at [180, 198] on link "Personal Bank Statements (3 months) Personal Bank Statements (3 months) [PERSON…" at bounding box center [194, 202] width 155 height 19
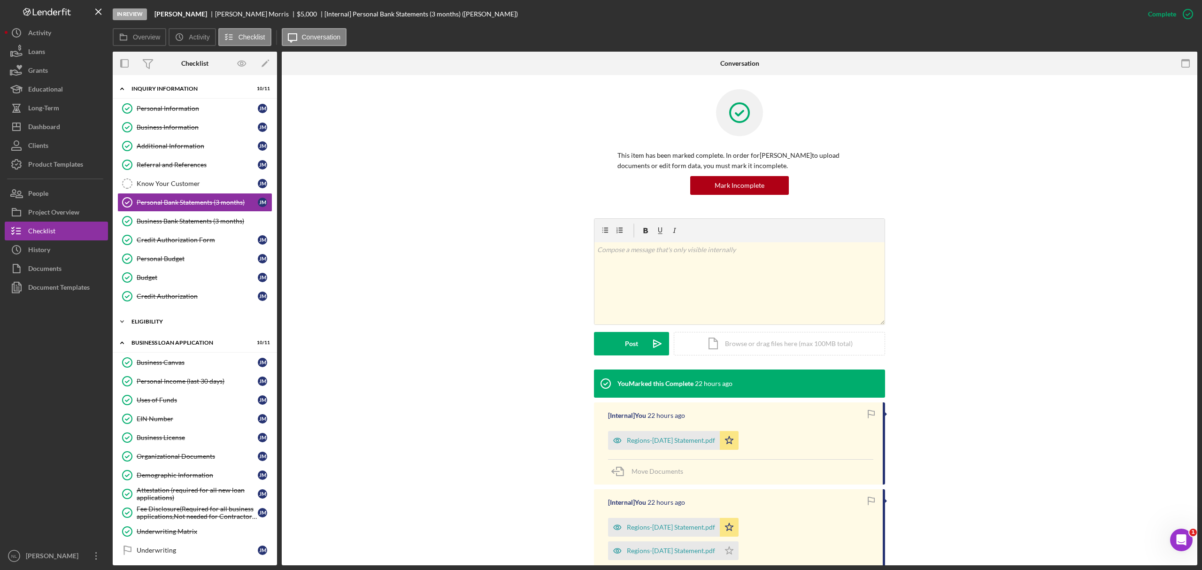
click at [177, 331] on div "Icon/Expander Eligibility 4 / 4" at bounding box center [195, 321] width 164 height 19
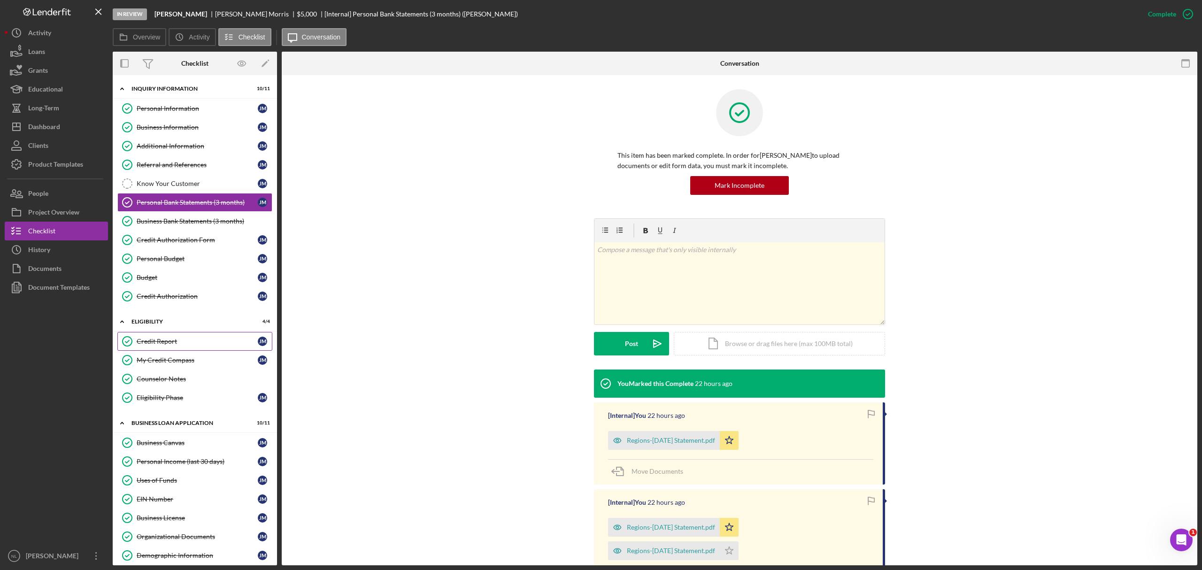
click at [167, 345] on div "Credit Report" at bounding box center [197, 342] width 121 height 8
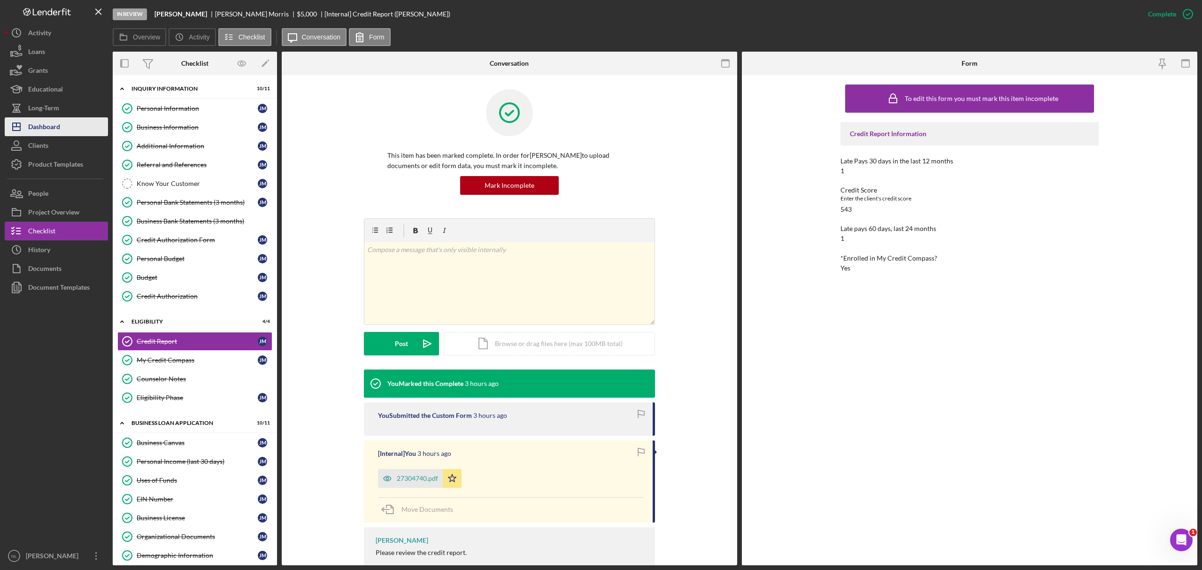
click at [80, 120] on button "Icon/Dashboard Dashboard" at bounding box center [56, 126] width 103 height 19
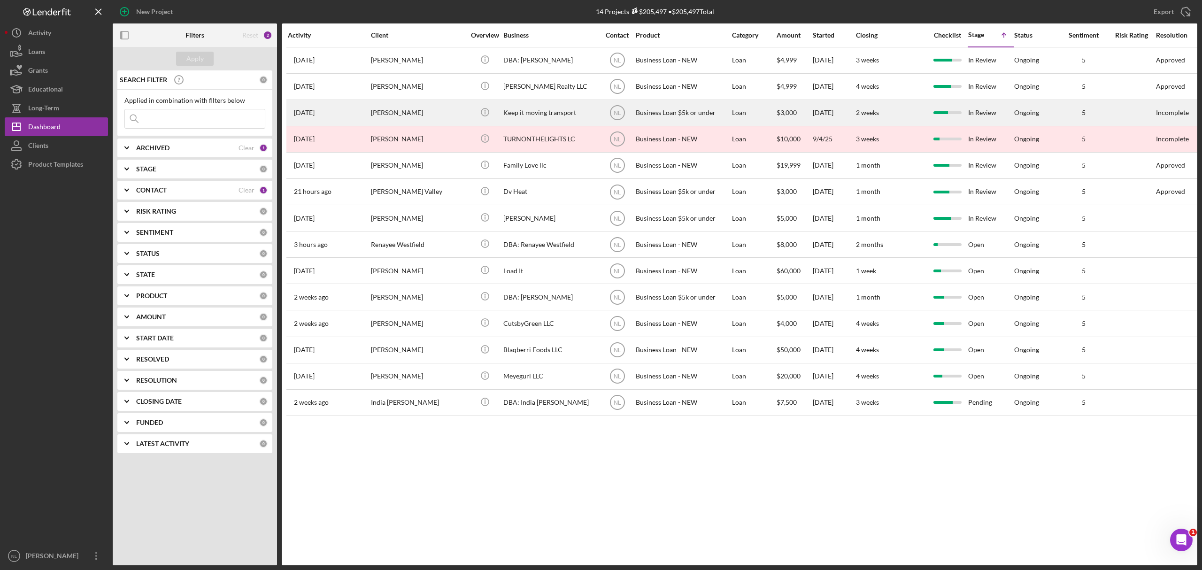
click at [408, 110] on div "[PERSON_NAME]" at bounding box center [418, 112] width 94 height 25
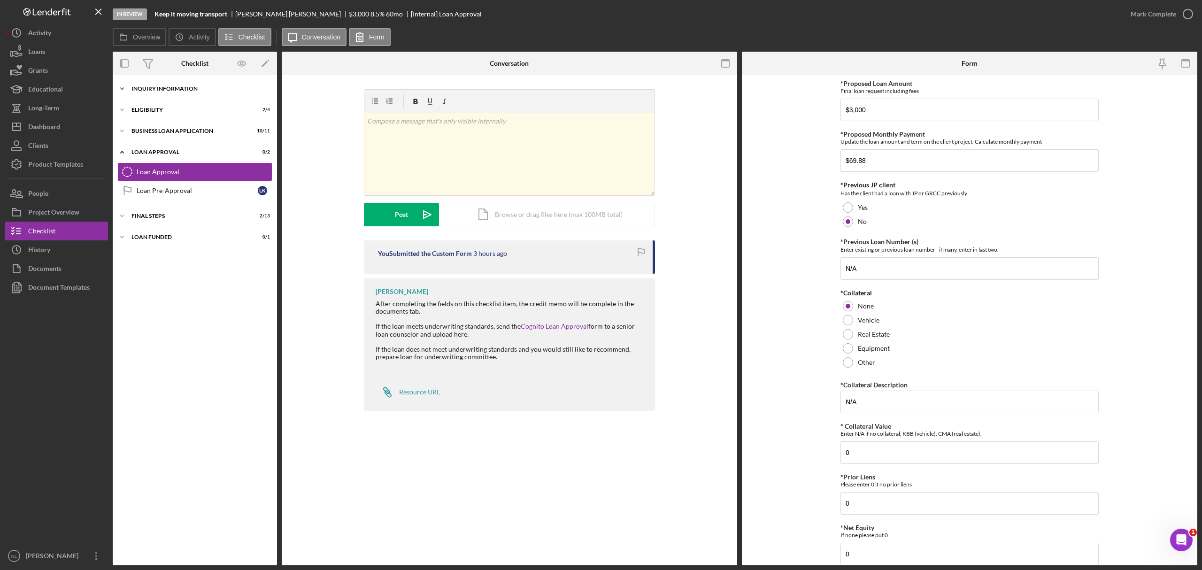
click at [156, 91] on div "INQUIRY INFORMATION" at bounding box center [198, 89] width 134 height 6
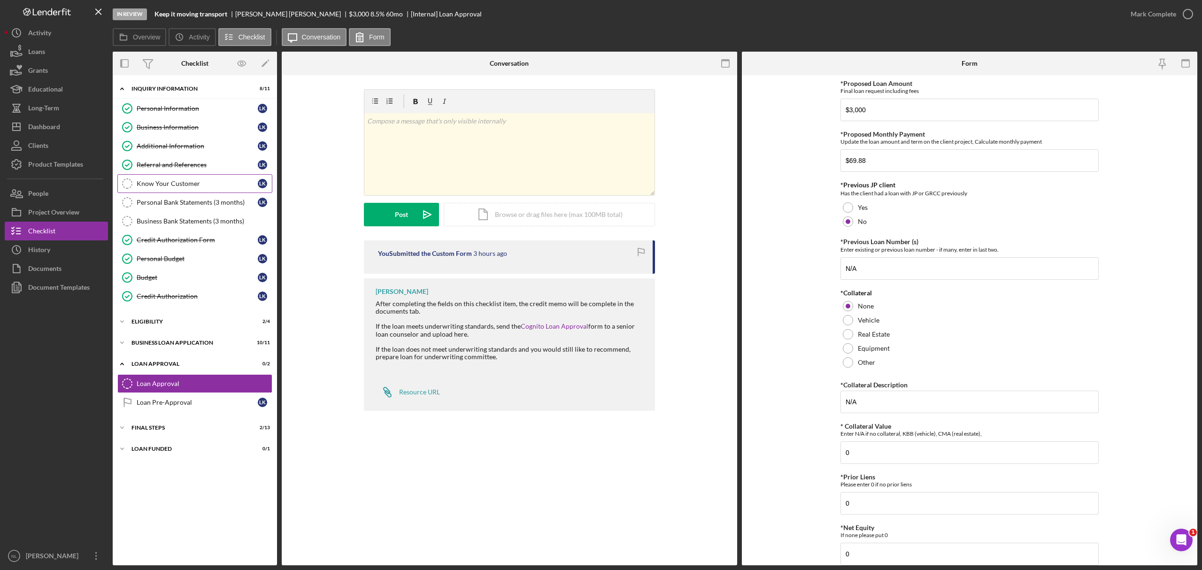
click at [190, 193] on link "Know Your Customer Know Your Customer L K" at bounding box center [194, 183] width 155 height 19
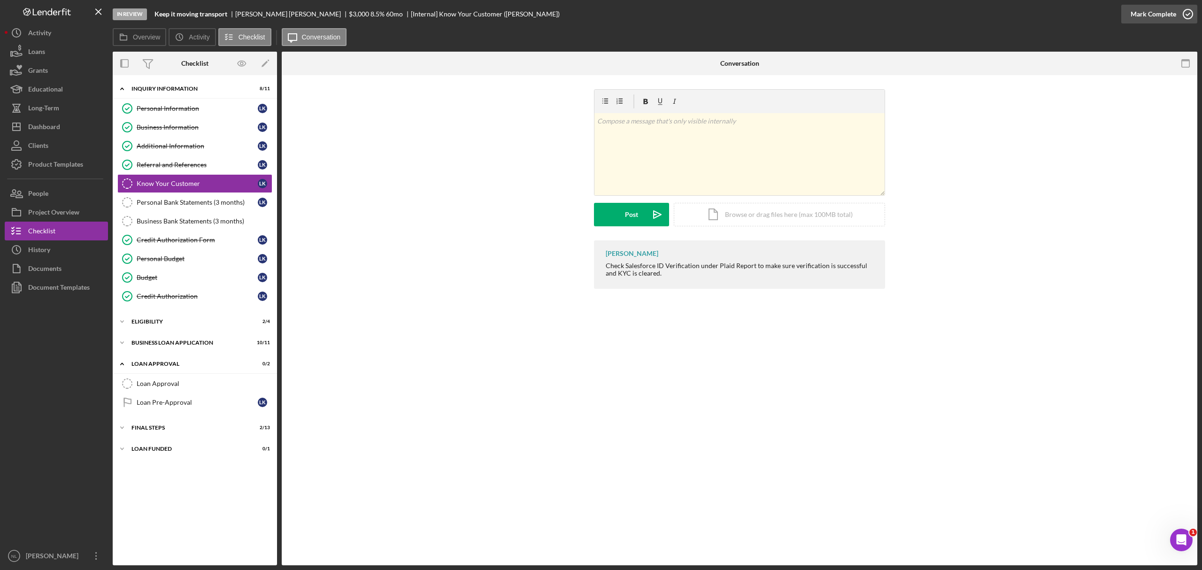
click at [1143, 15] on div "Mark Complete" at bounding box center [1153, 14] width 46 height 19
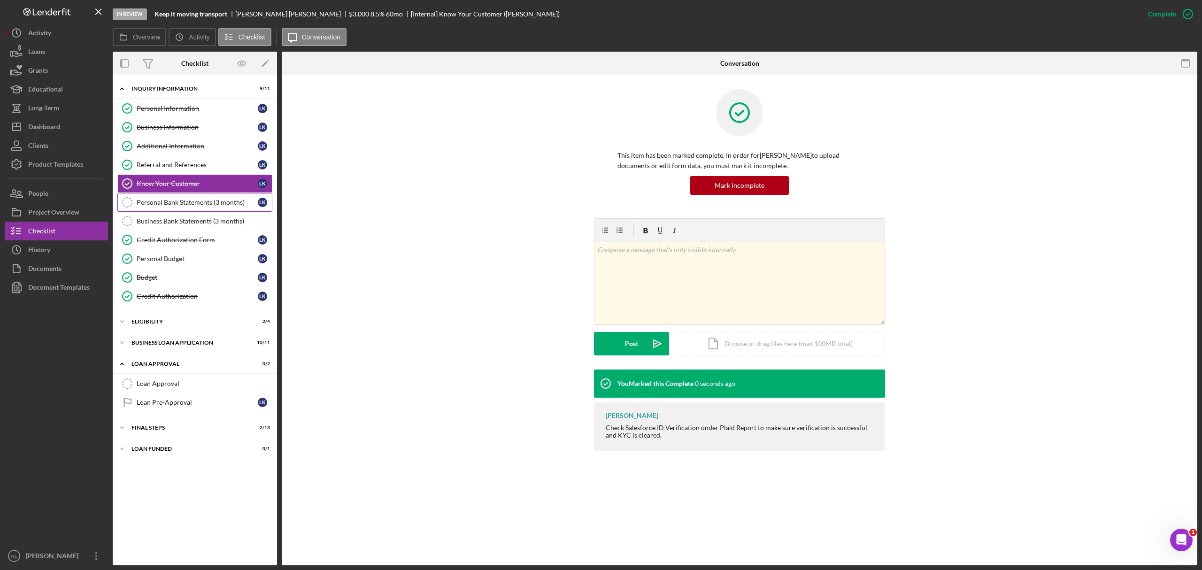
click at [215, 204] on div "Personal Bank Statements (3 months)" at bounding box center [197, 203] width 121 height 8
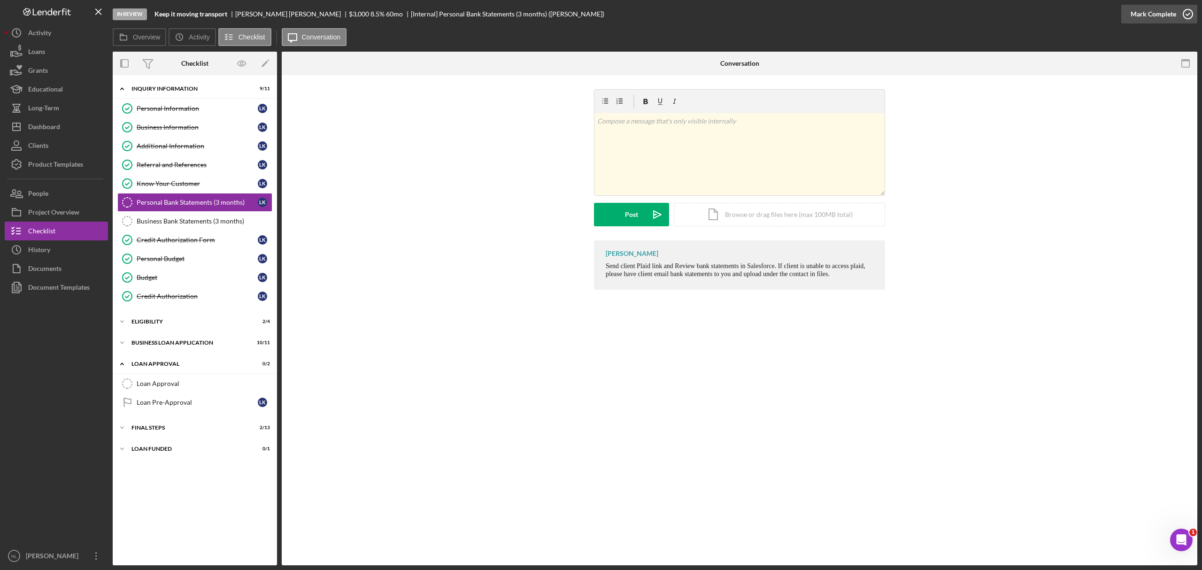
click at [1165, 10] on div "Mark Complete" at bounding box center [1153, 14] width 46 height 19
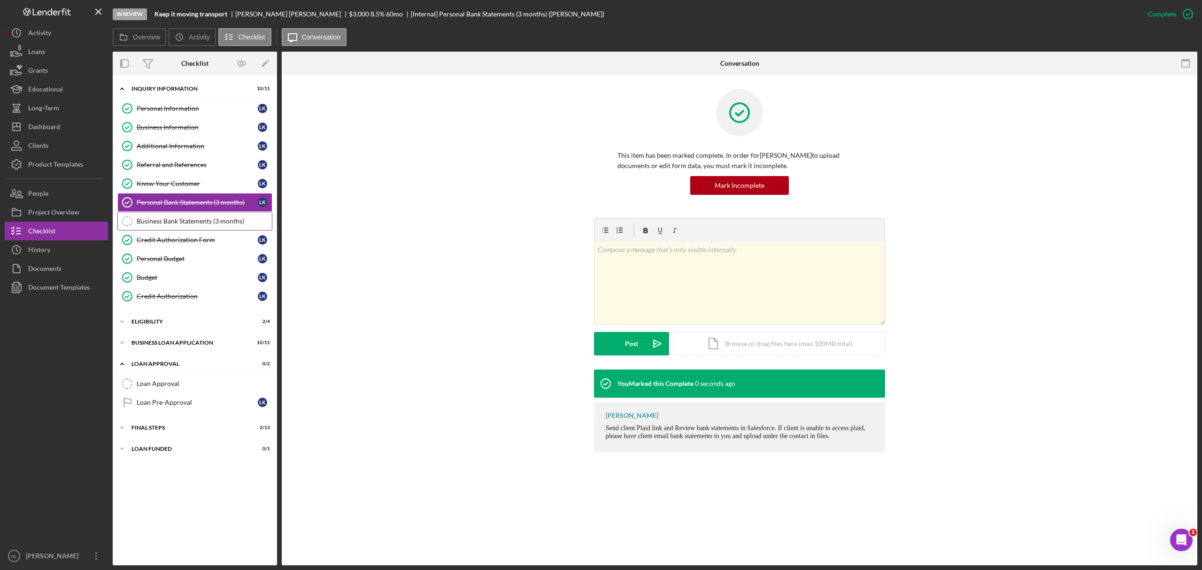
click at [194, 227] on link "Business Bank Statements (3 months) Business Bank Statements (3 months)" at bounding box center [194, 221] width 155 height 19
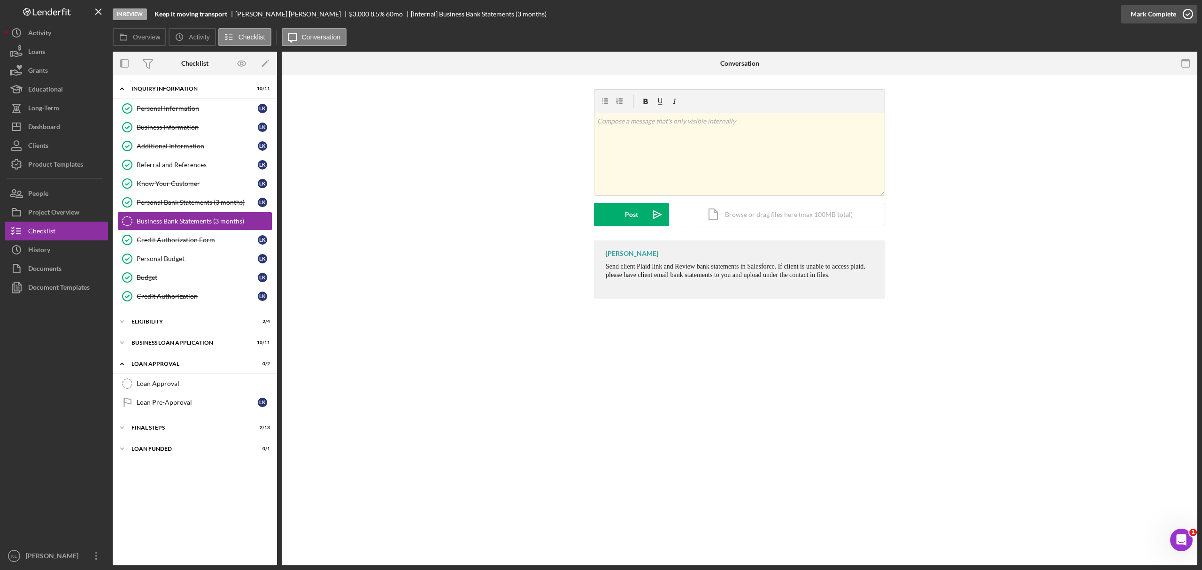
click at [1140, 21] on div "Mark Complete" at bounding box center [1153, 14] width 46 height 19
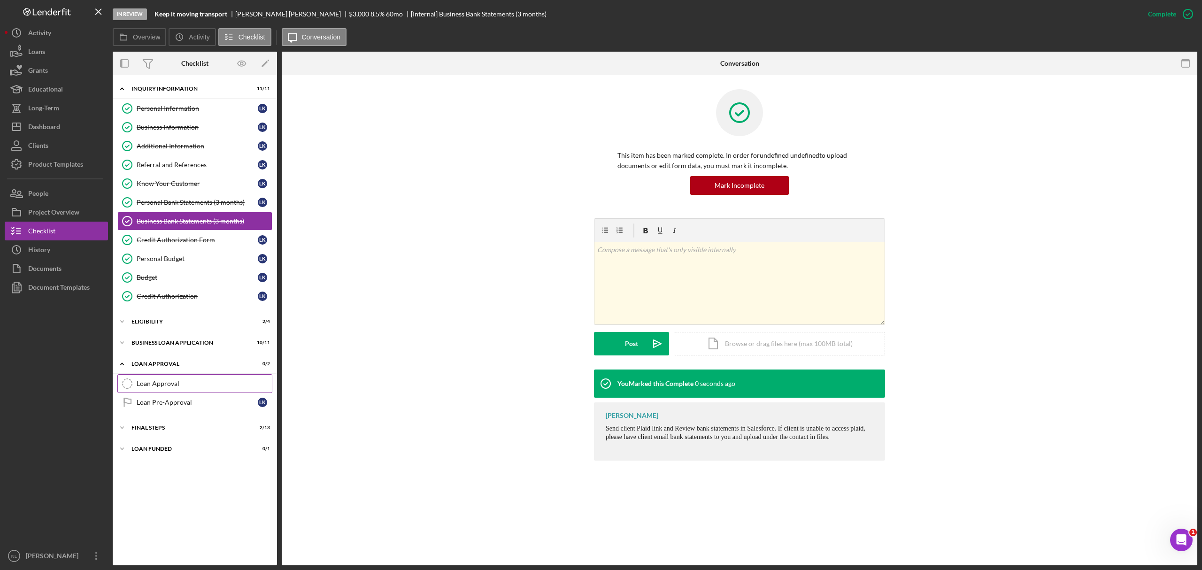
click at [209, 386] on div "Loan Approval" at bounding box center [204, 384] width 135 height 8
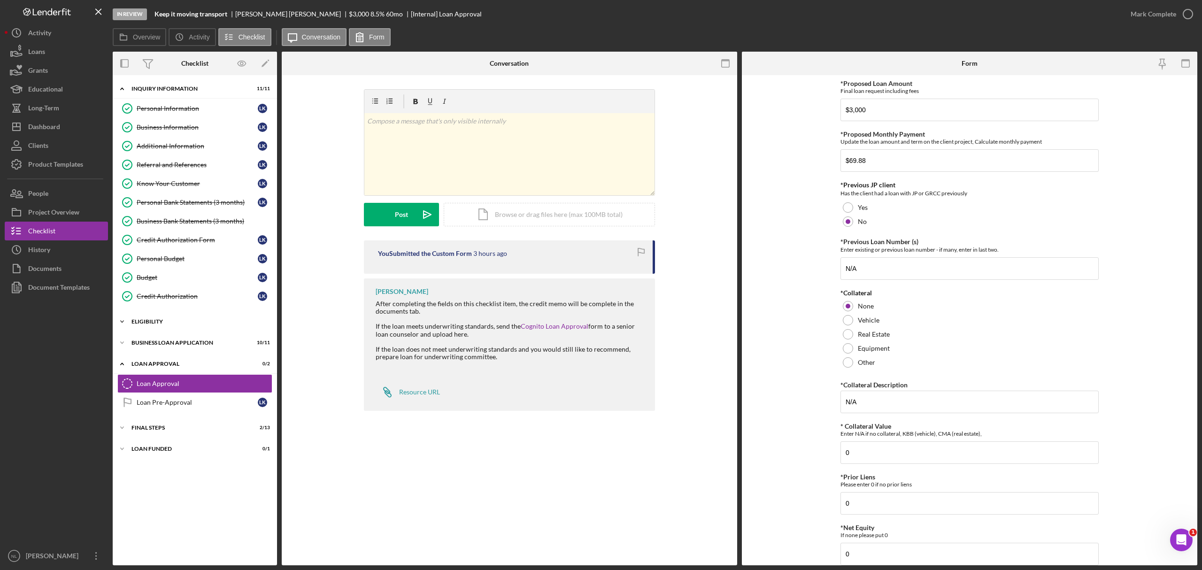
click at [185, 330] on div "Icon/Expander Eligibility 2 / 4" at bounding box center [195, 321] width 164 height 19
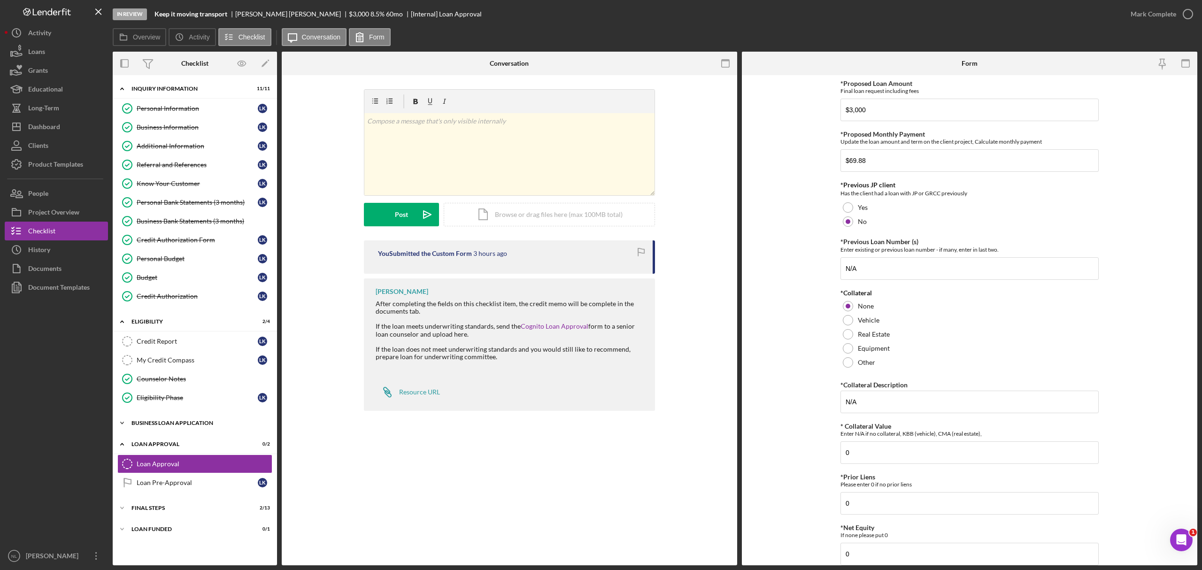
click at [190, 426] on div "BUSINESS LOAN APPLICATION" at bounding box center [198, 423] width 134 height 6
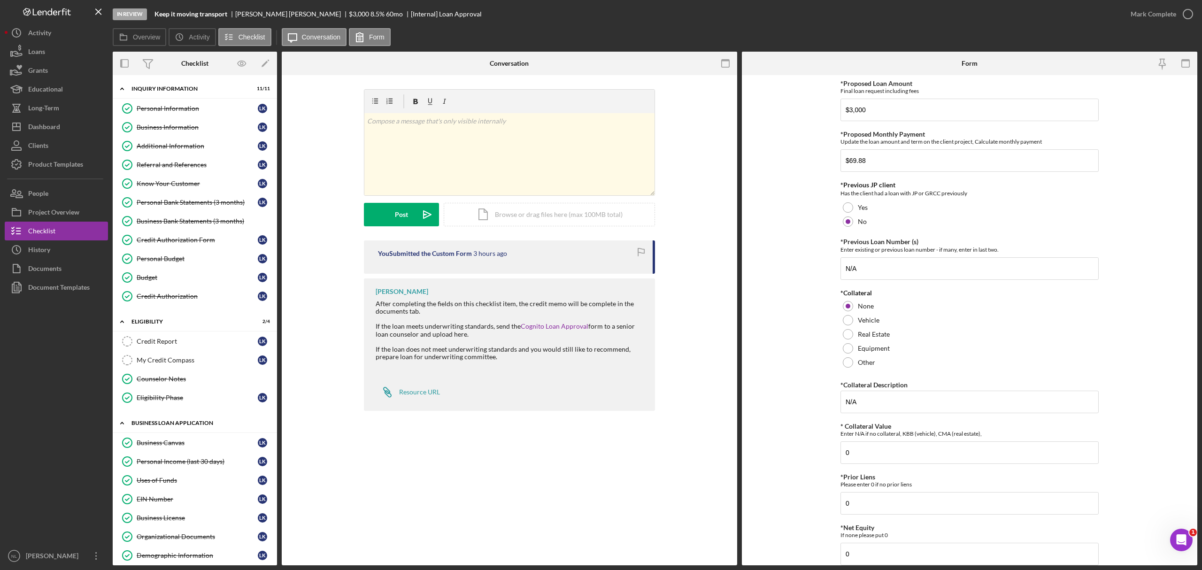
scroll to position [36, 0]
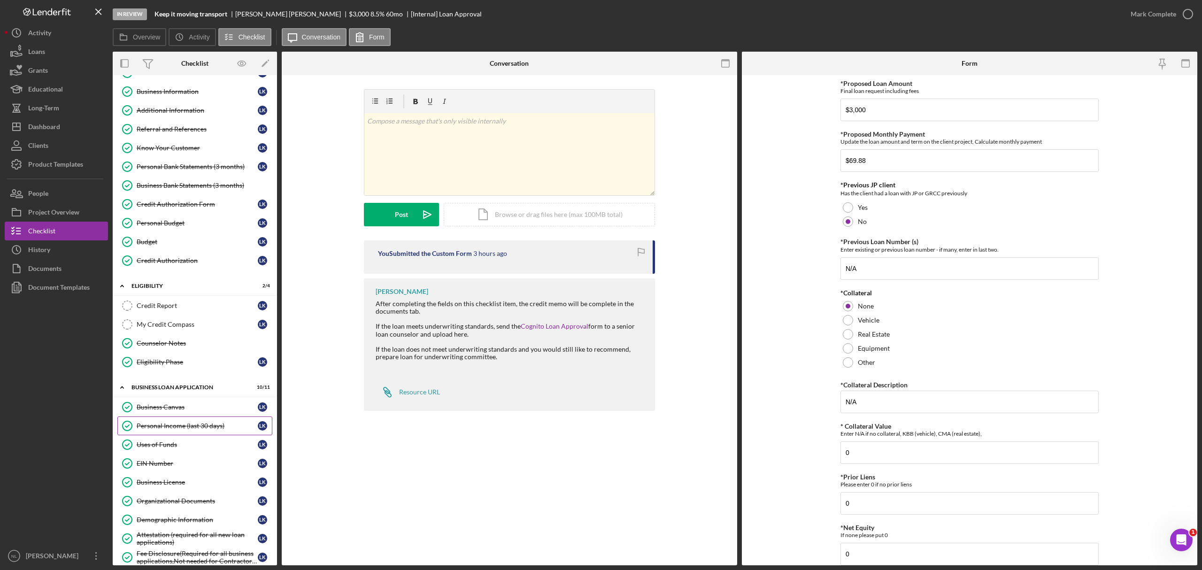
click at [190, 429] on div "Personal Income (last 30 days)" at bounding box center [197, 426] width 121 height 8
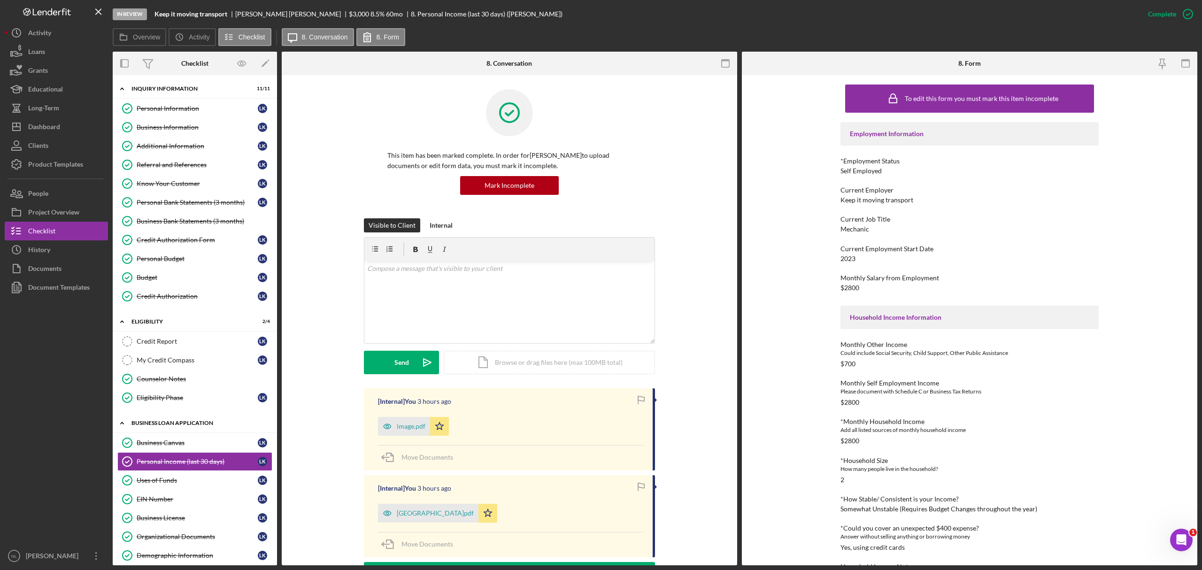
scroll to position [136, 0]
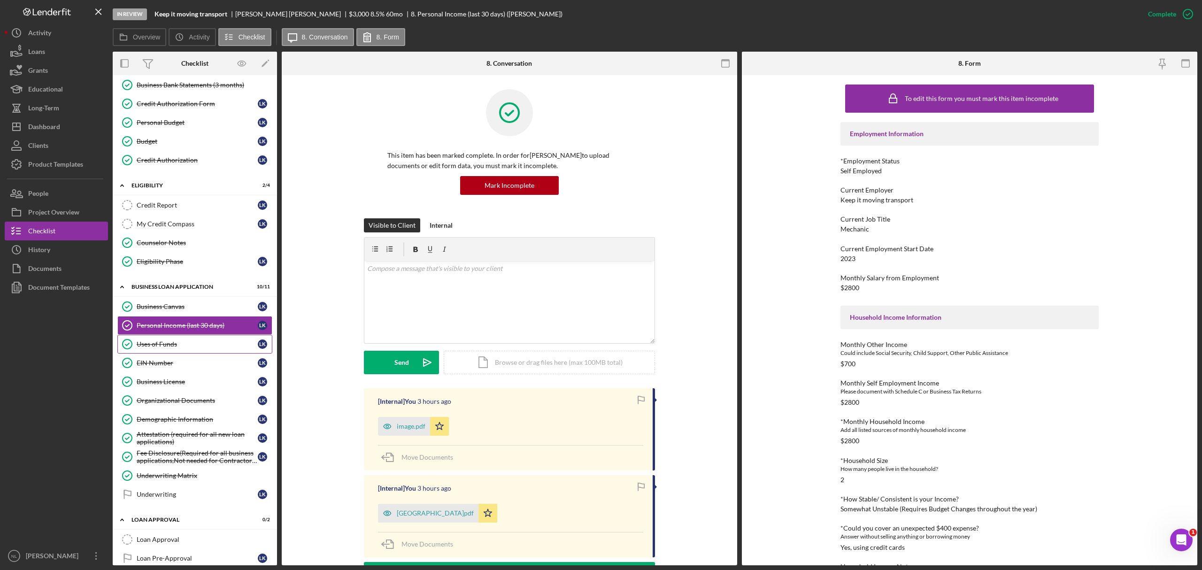
click at [168, 348] on div "Uses of Funds" at bounding box center [197, 344] width 121 height 8
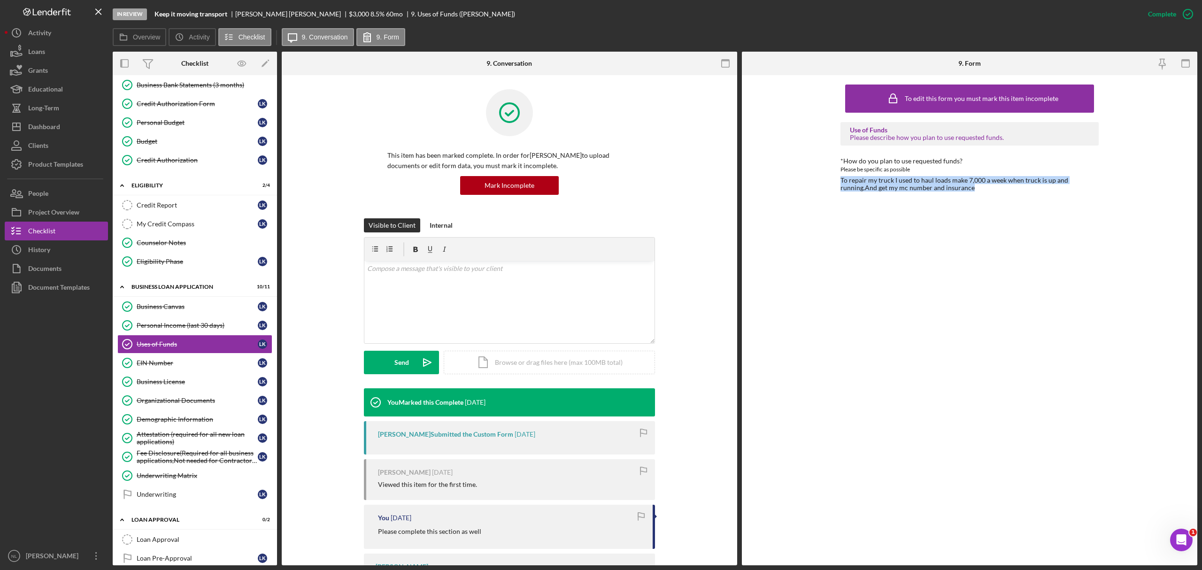
drag, startPoint x: 837, startPoint y: 175, endPoint x: 971, endPoint y: 196, distance: 135.9
click at [971, 196] on div "To edit this form you must mark this item incomplete Use of Funds Please descri…" at bounding box center [969, 320] width 455 height 490
copy div "To repair my truck I used to haul loads make 7,000 a week when truck is up and …"
click at [172, 404] on div "Organizational Documents" at bounding box center [197, 401] width 121 height 8
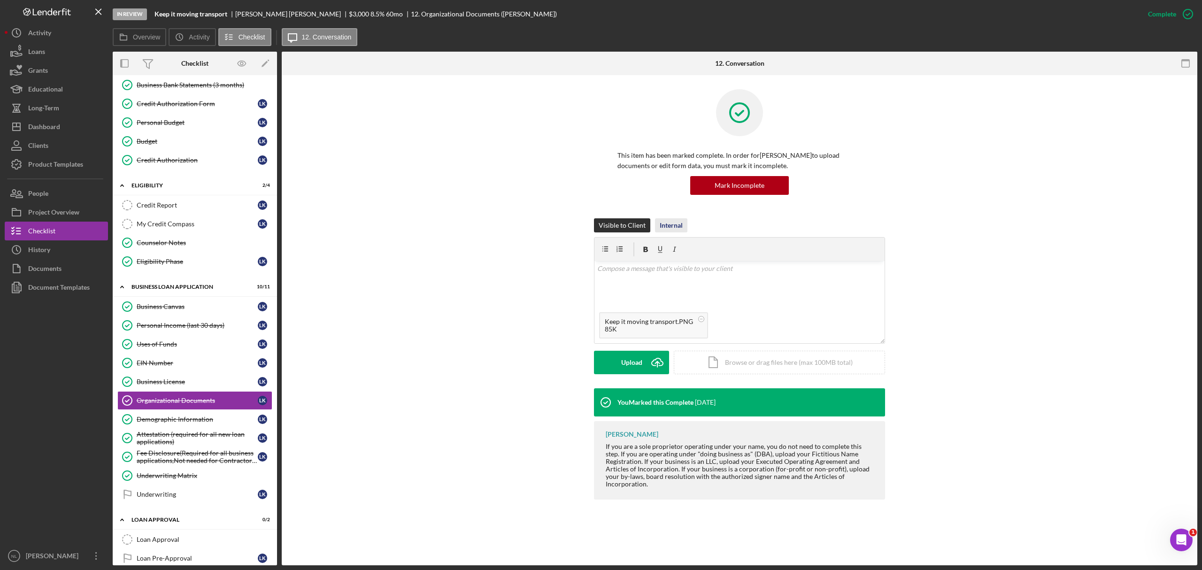
click at [671, 226] on div "Internal" at bounding box center [671, 225] width 23 height 14
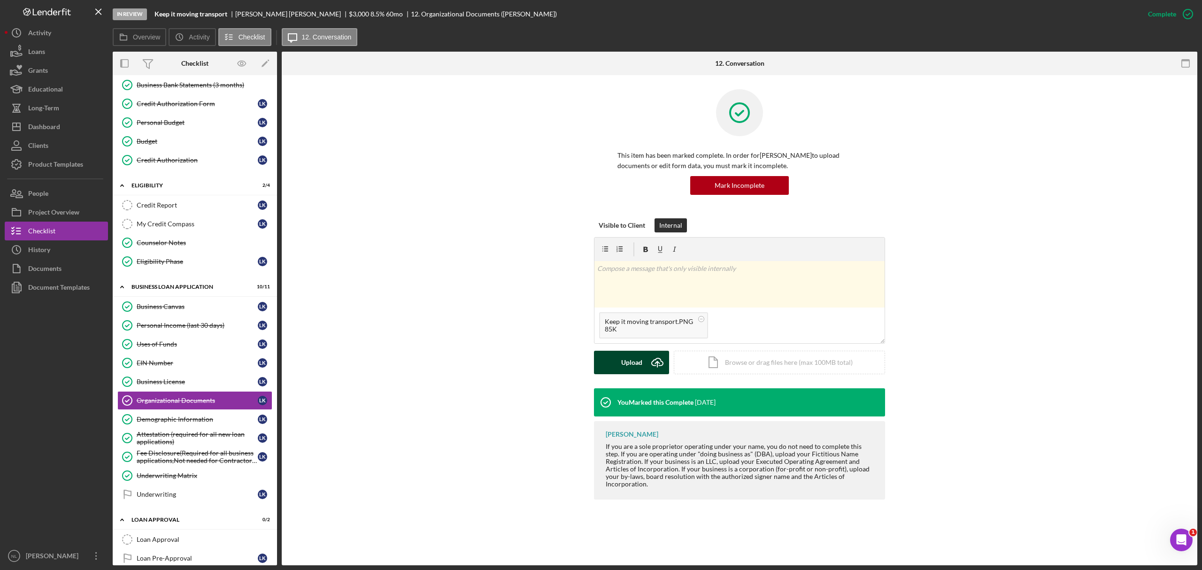
click at [631, 363] on div "Upload" at bounding box center [631, 362] width 21 height 23
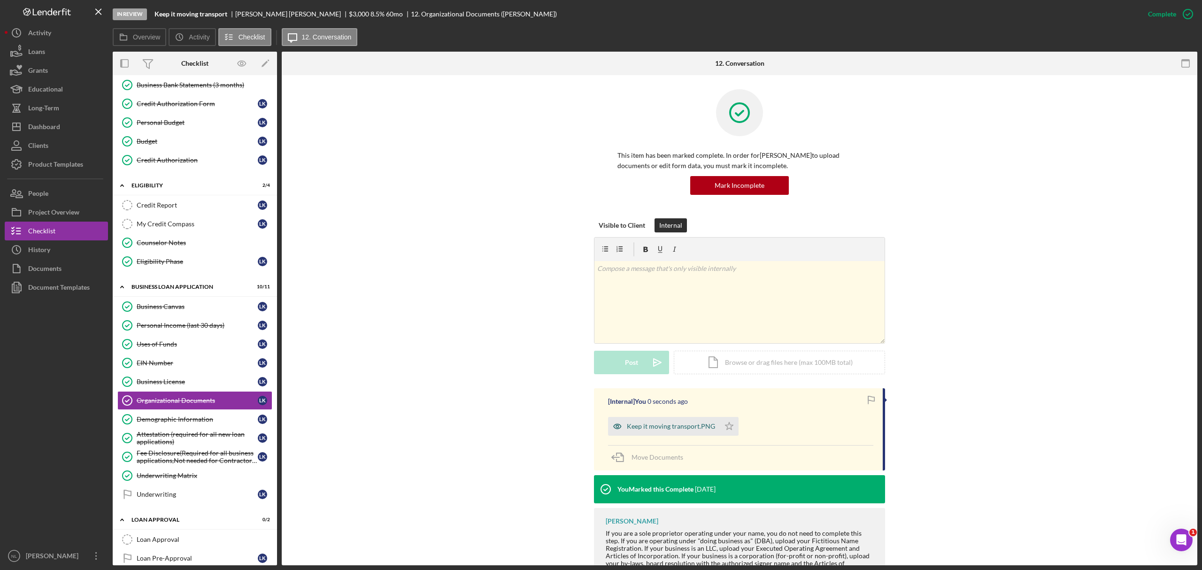
click at [656, 431] on div "Keep it moving transport.PNG" at bounding box center [664, 426] width 112 height 19
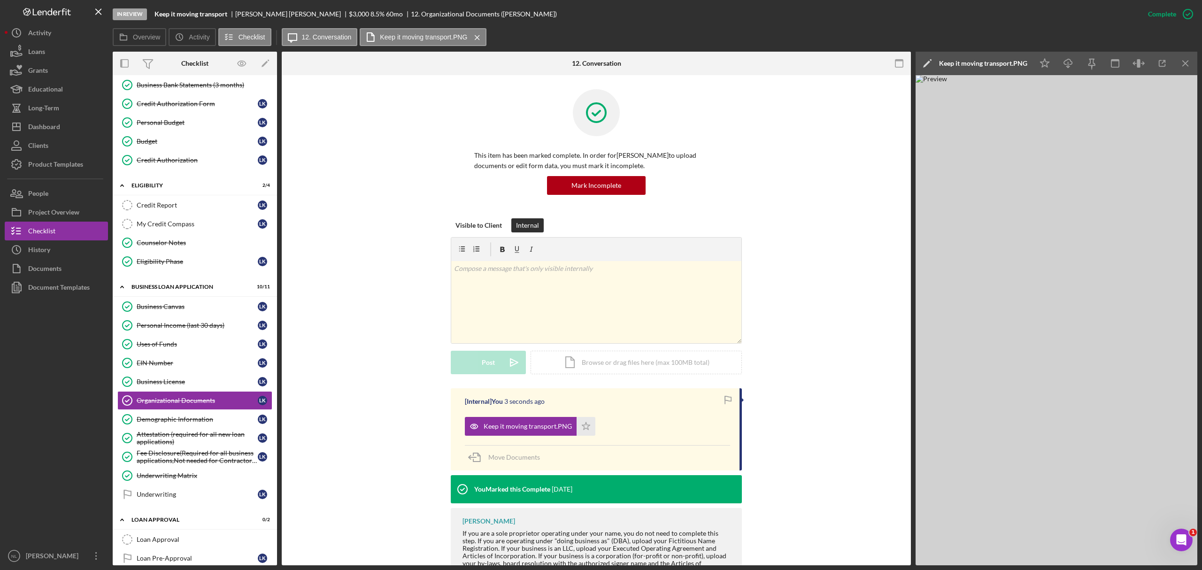
click at [1198, 66] on div "In Review Keep it moving transport [PERSON_NAME] $3,000 8.5 % 60 mo 12. Organiz…" at bounding box center [601, 285] width 1202 height 570
click at [1190, 67] on icon "Icon/Menu Close" at bounding box center [1185, 63] width 21 height 21
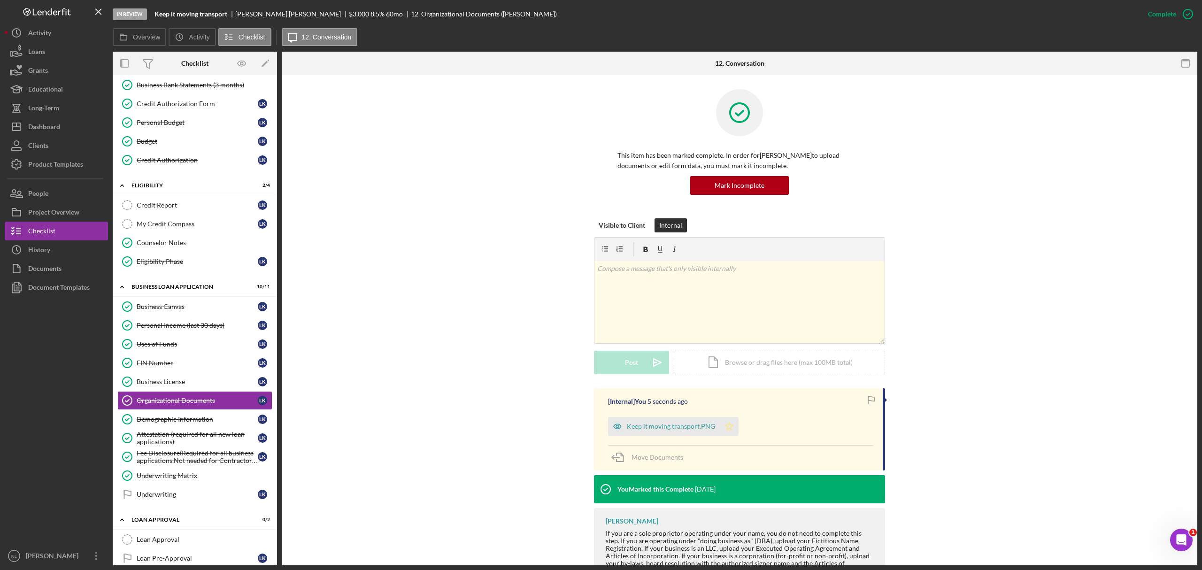
click at [720, 418] on icon "Icon/Star" at bounding box center [729, 426] width 19 height 19
click at [720, 429] on icon "Icon/Star" at bounding box center [729, 426] width 19 height 19
click at [720, 434] on icon "Icon/Star" at bounding box center [729, 426] width 19 height 19
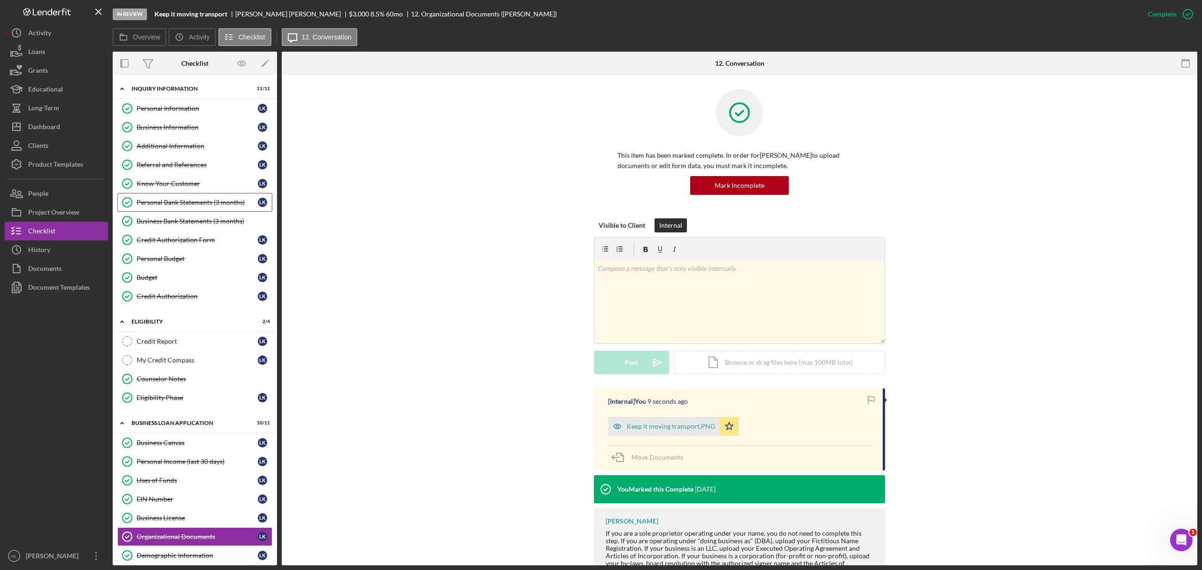
click at [175, 203] on div "Personal Bank Statements (3 months)" at bounding box center [197, 203] width 121 height 8
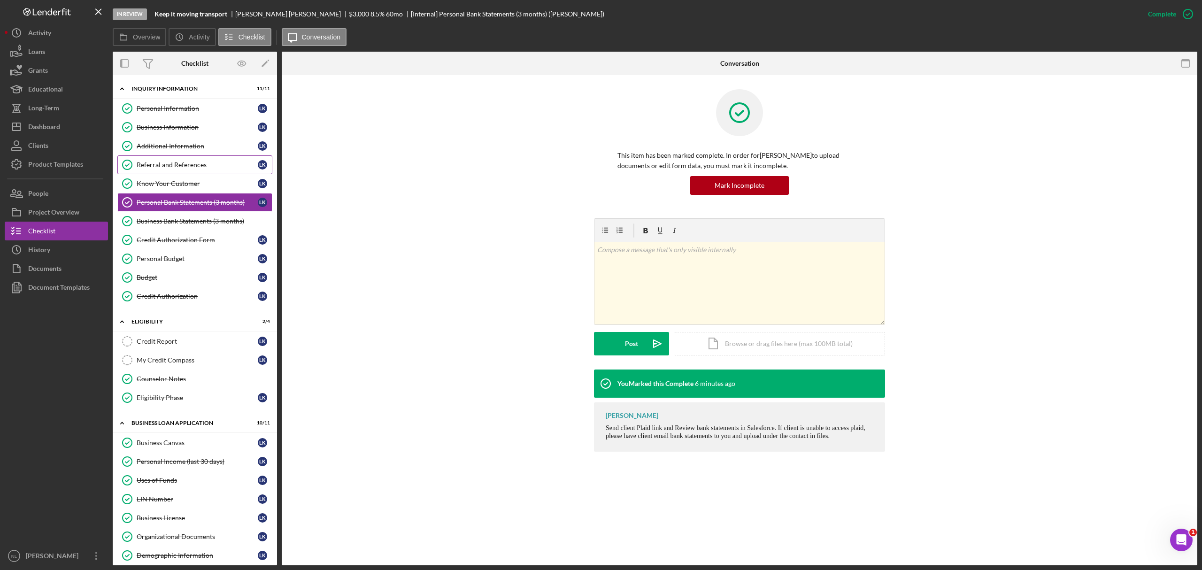
click at [164, 163] on div "Referral and References" at bounding box center [197, 165] width 121 height 8
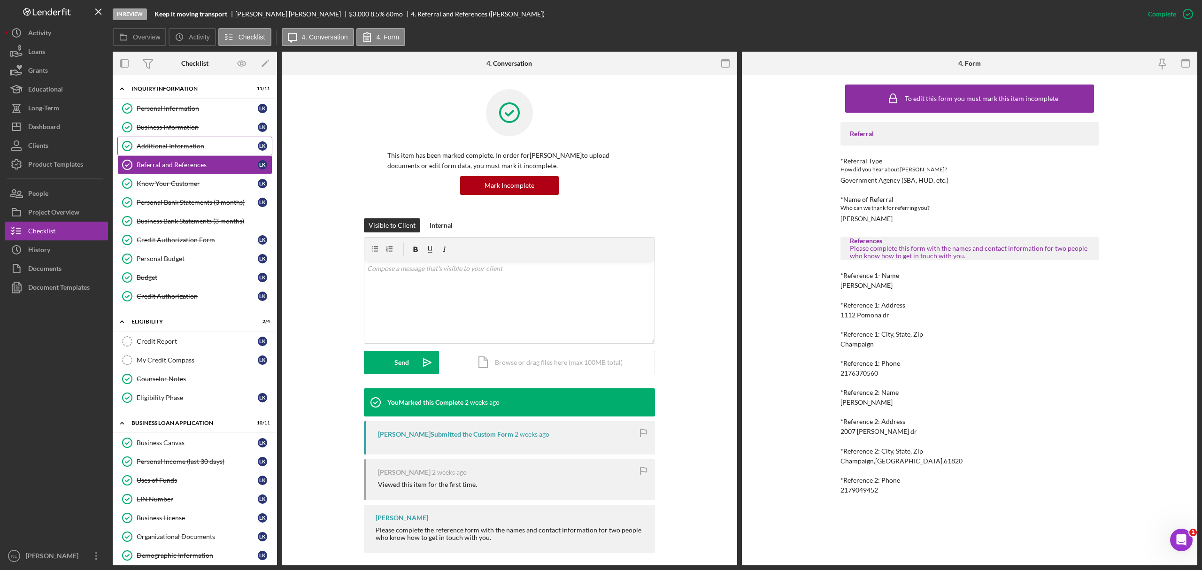
click at [160, 154] on link "Additional Information Additional Information L K" at bounding box center [194, 146] width 155 height 19
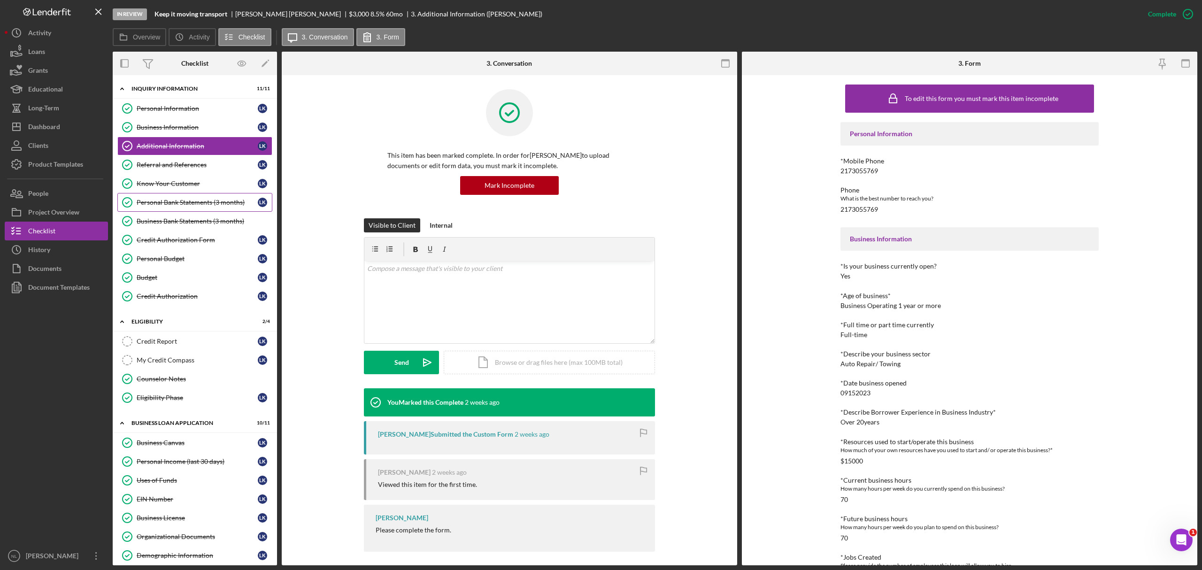
click at [169, 212] on link "Personal Bank Statements (3 months) Personal Bank Statements (3 months) L K" at bounding box center [194, 202] width 155 height 19
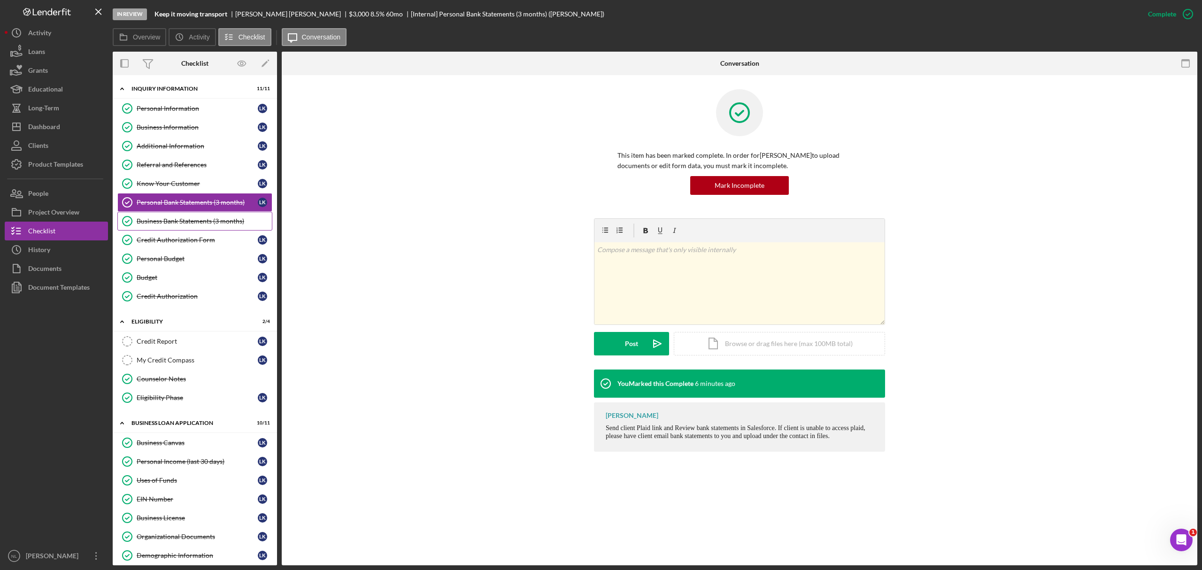
click at [176, 225] on div "Business Bank Statements (3 months)" at bounding box center [204, 221] width 135 height 8
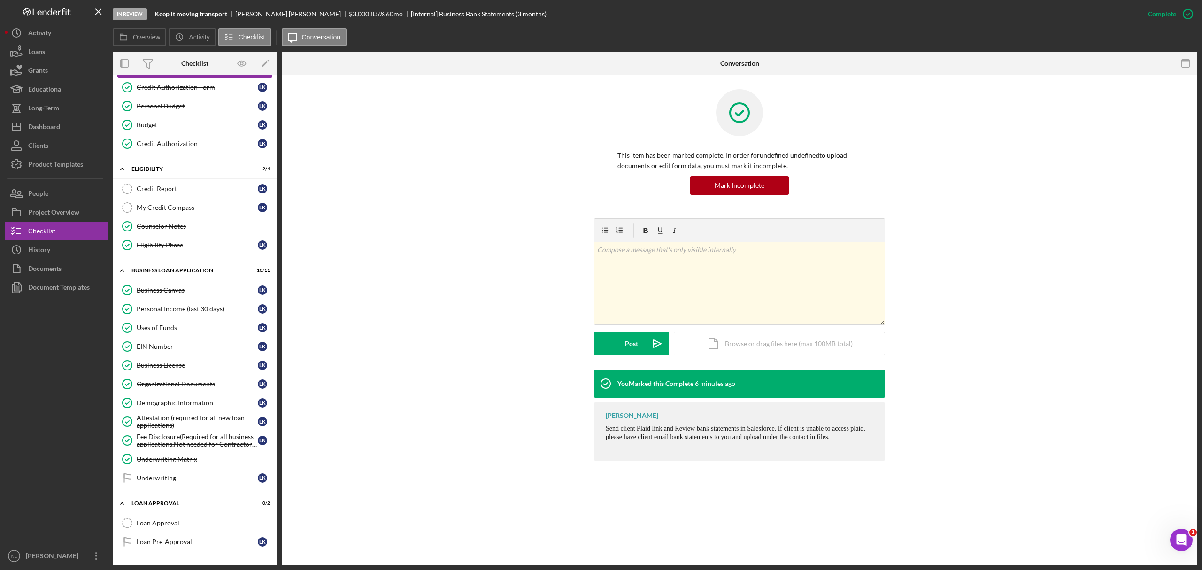
scroll to position [199, 0]
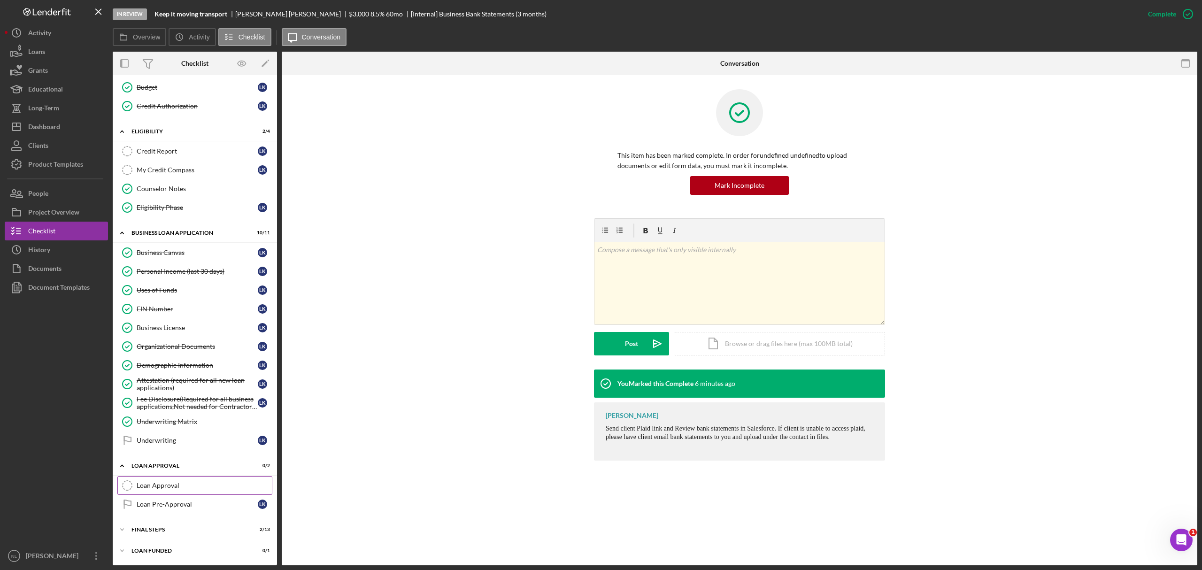
click at [163, 487] on div "Loan Approval" at bounding box center [204, 486] width 135 height 8
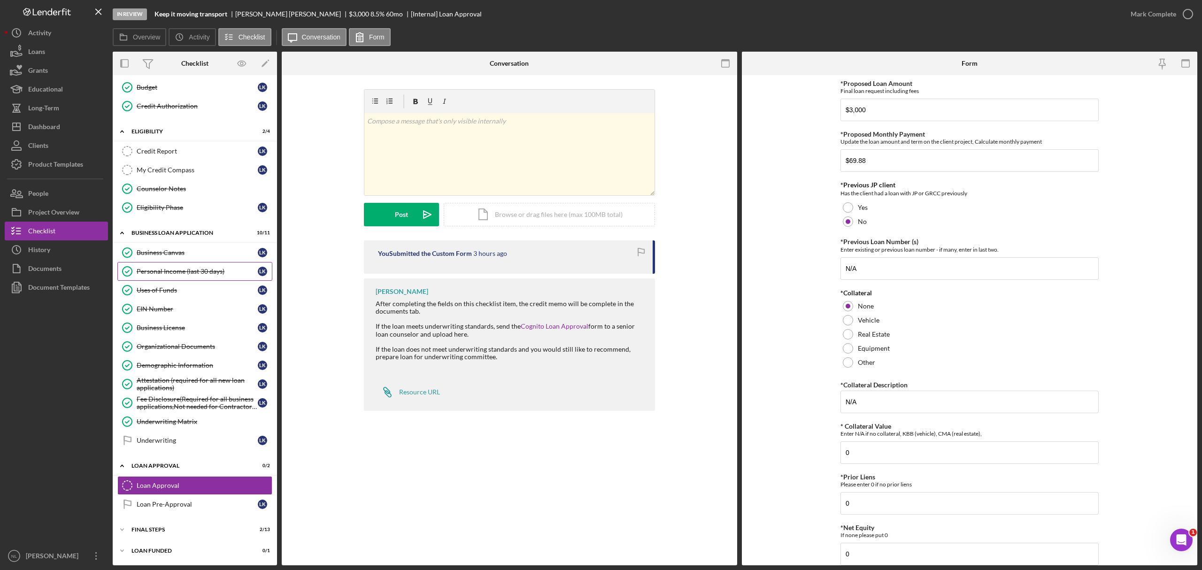
click at [158, 269] on div "Personal Income (last 30 days)" at bounding box center [197, 272] width 121 height 8
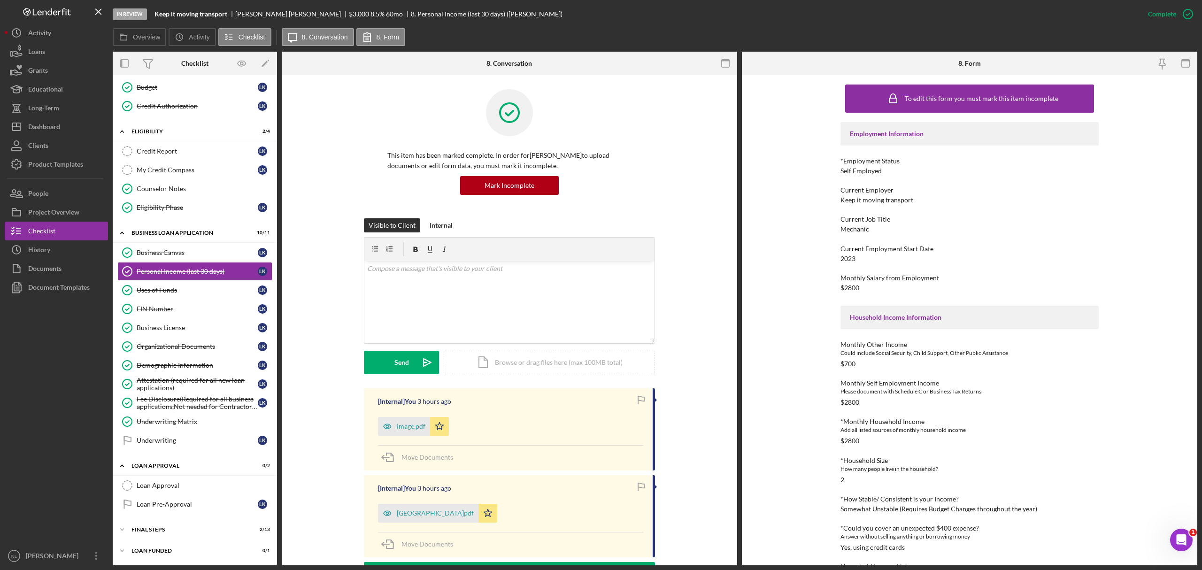
scroll to position [38, 0]
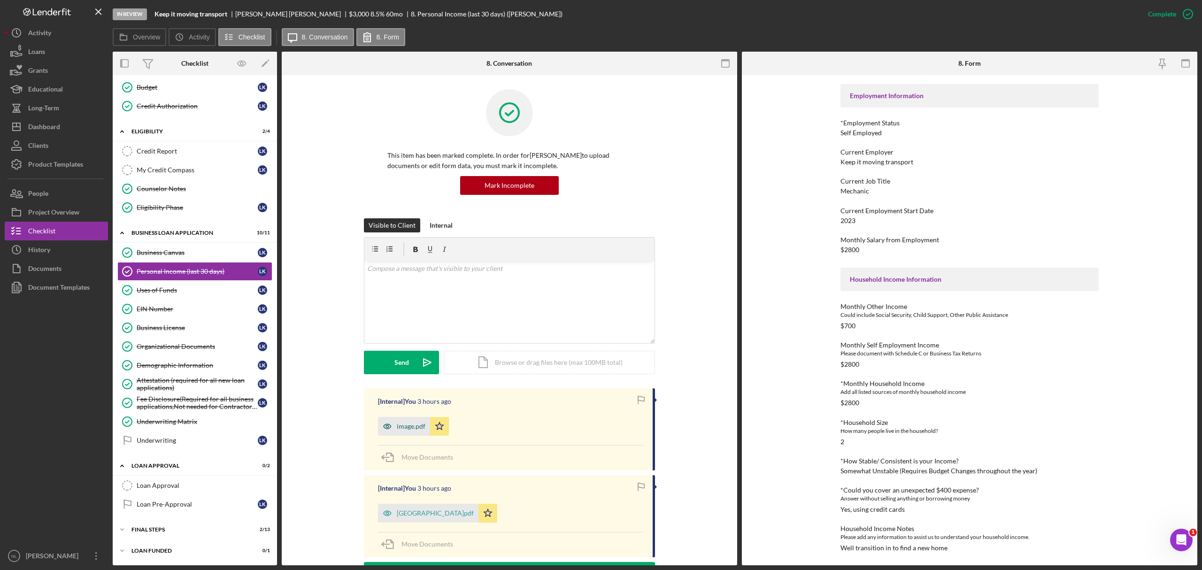
click at [405, 426] on div "image.pdf" at bounding box center [411, 426] width 29 height 8
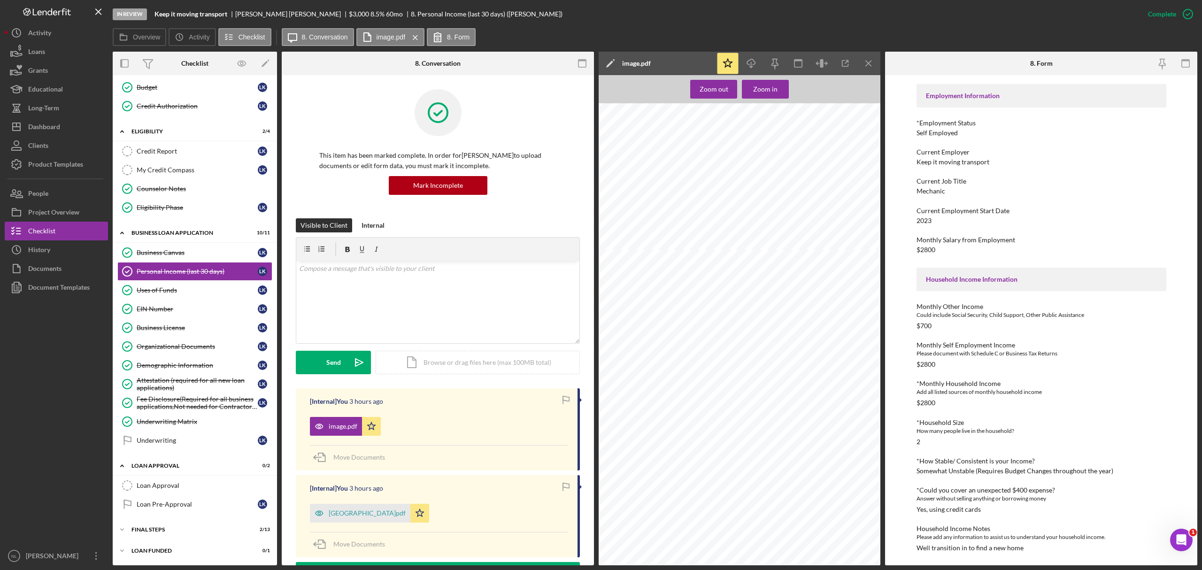
scroll to position [931, 0]
click at [870, 71] on icon "Icon/Menu Close" at bounding box center [868, 63] width 21 height 21
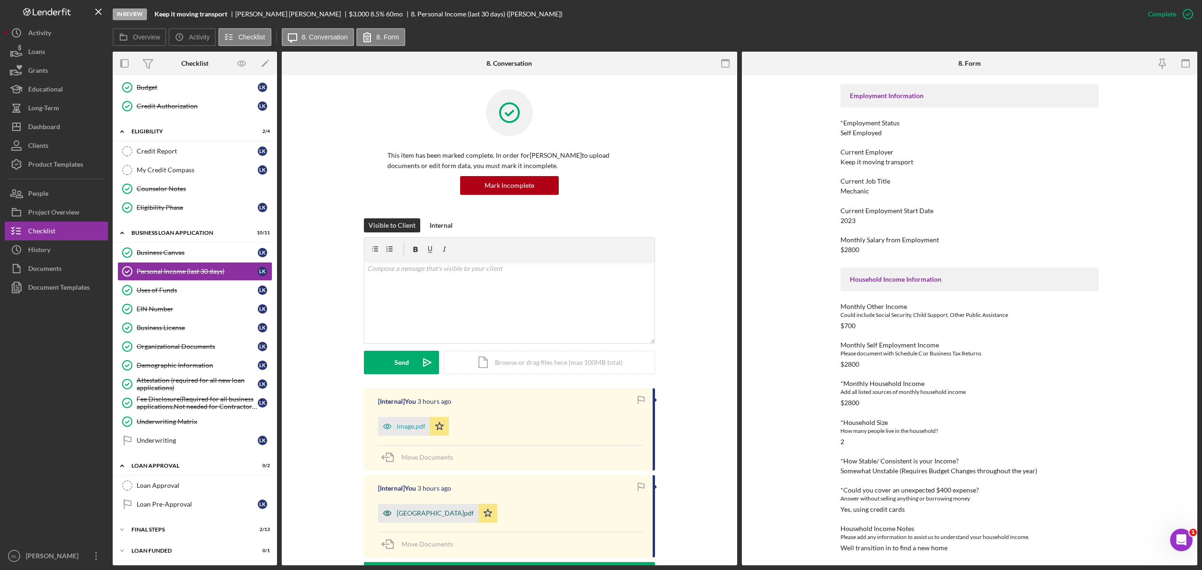
click at [442, 510] on div "[GEOGRAPHIC_DATA]pdf" at bounding box center [435, 513] width 77 height 8
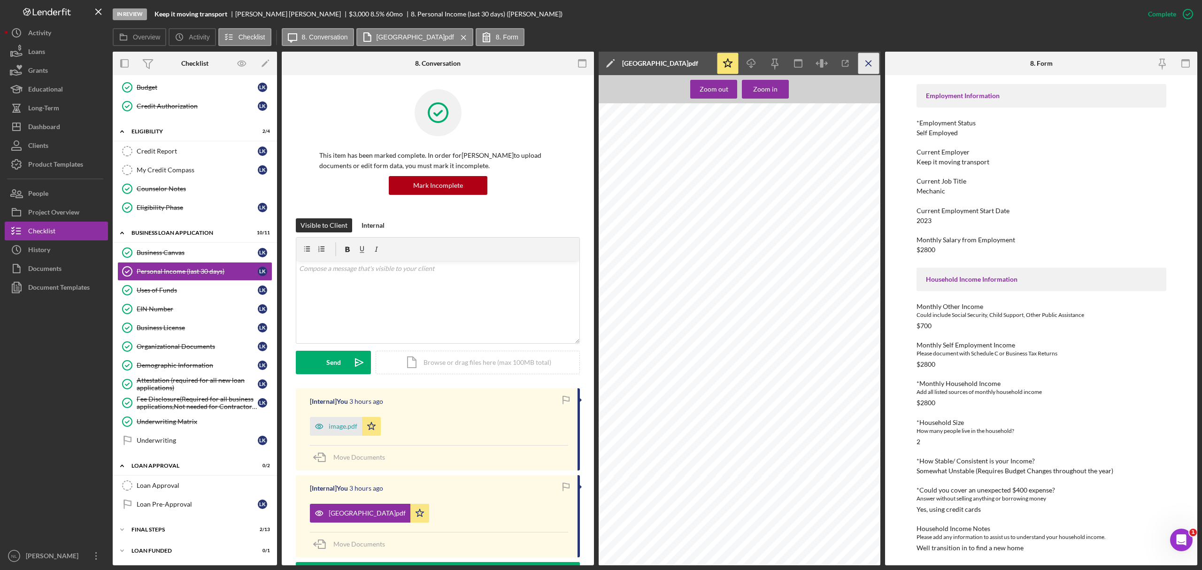
click at [864, 71] on icon "Icon/Menu Close" at bounding box center [868, 63] width 21 height 21
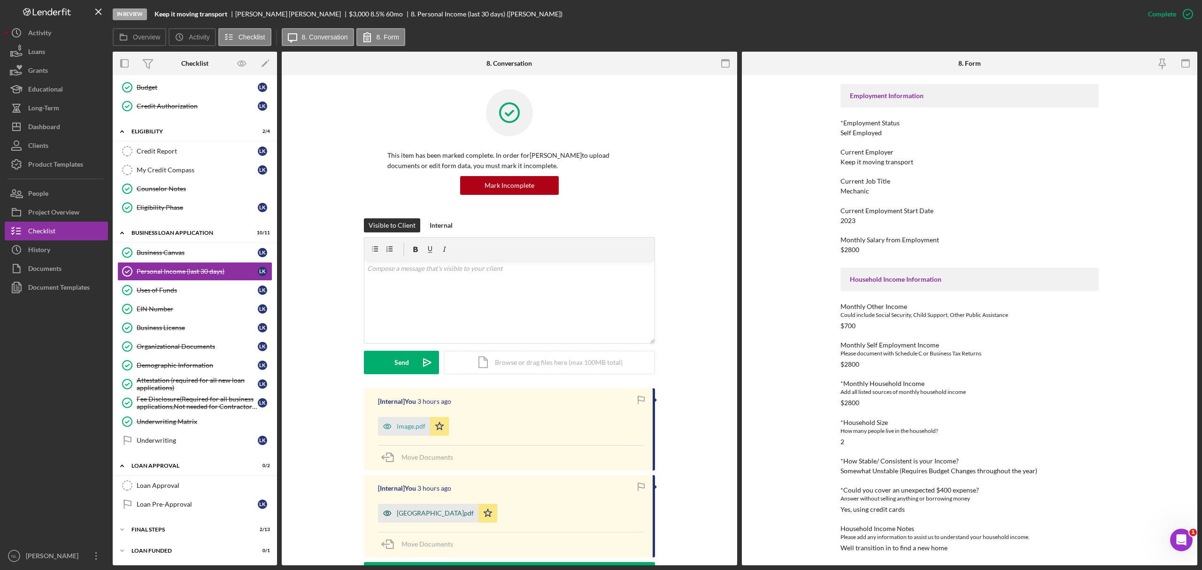
click at [445, 512] on div "[GEOGRAPHIC_DATA]pdf" at bounding box center [435, 513] width 77 height 8
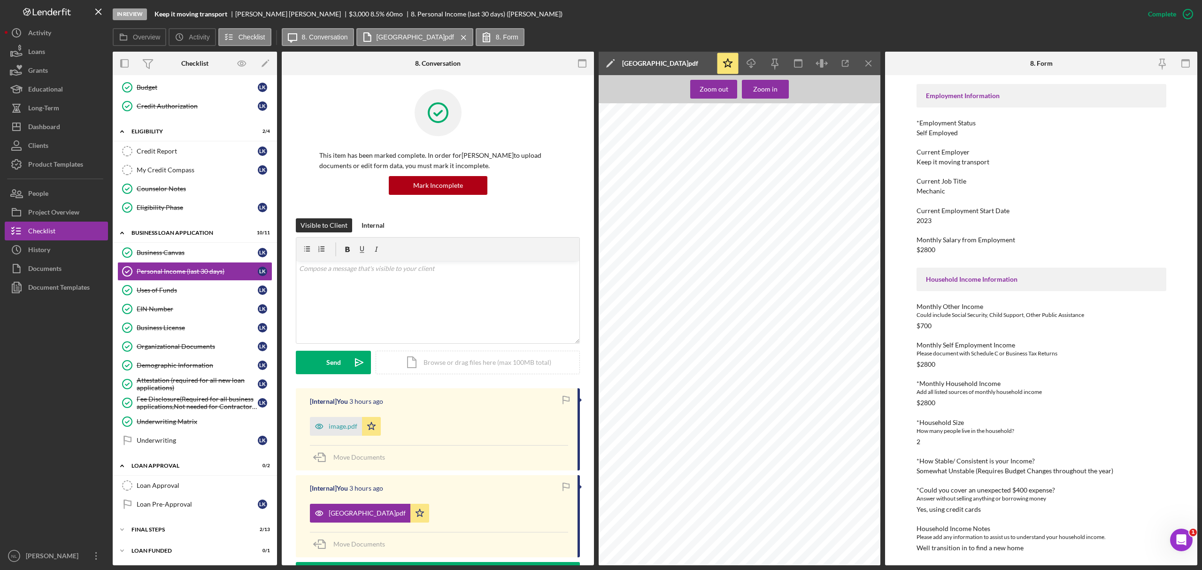
scroll to position [13064, 0]
click at [868, 57] on icon "Icon/Menu Close" at bounding box center [868, 63] width 21 height 21
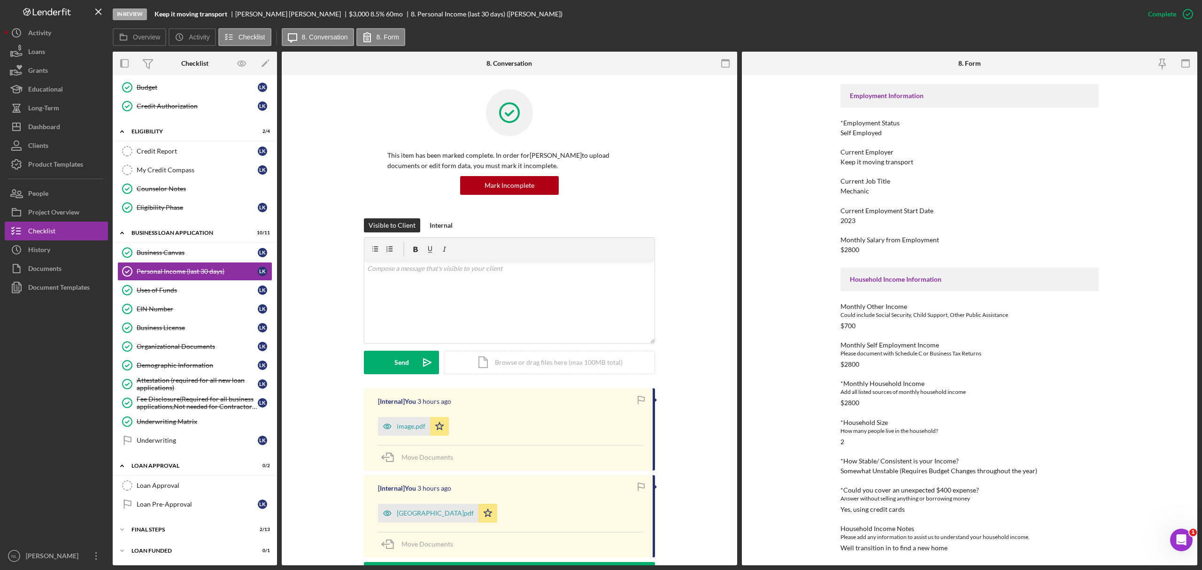
scroll to position [0, 0]
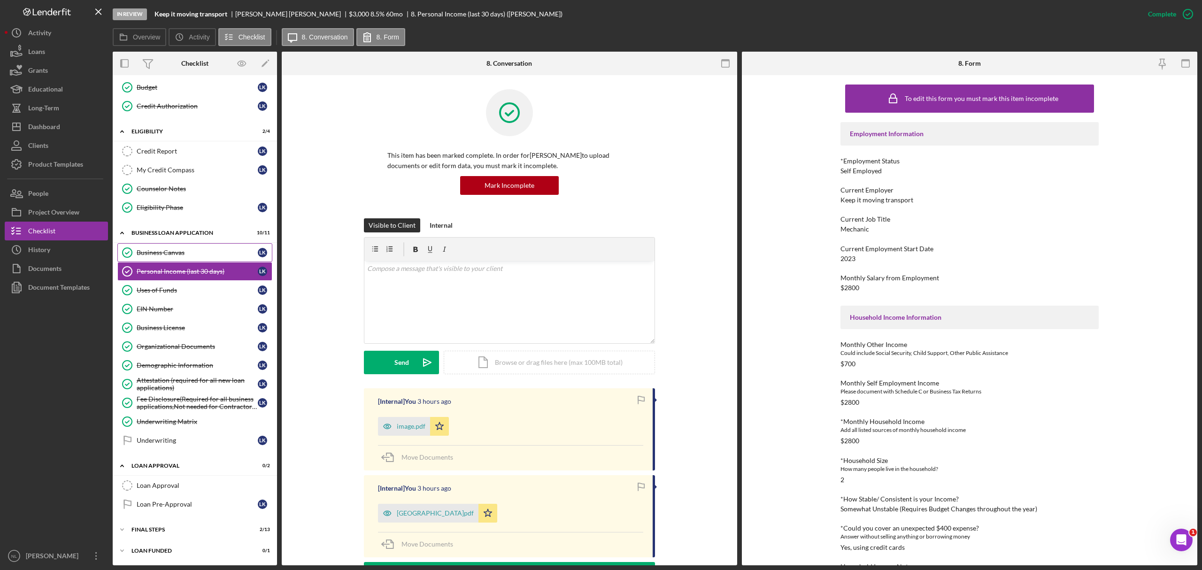
click at [200, 250] on div "Business Canvas" at bounding box center [197, 253] width 121 height 8
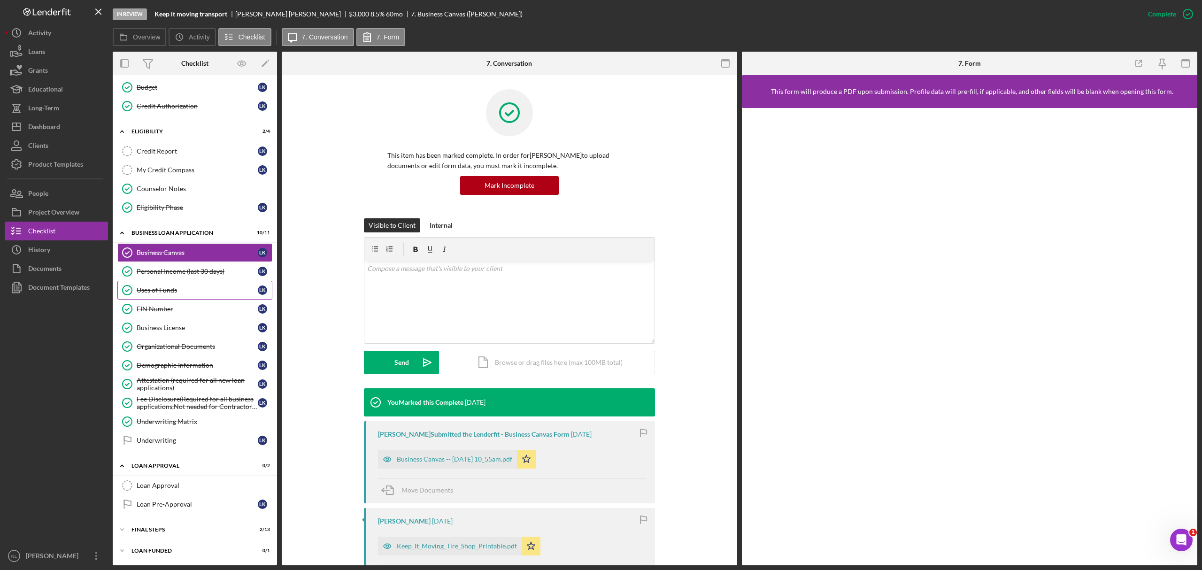
scroll to position [199, 0]
click at [184, 290] on div "Uses of Funds" at bounding box center [197, 290] width 121 height 8
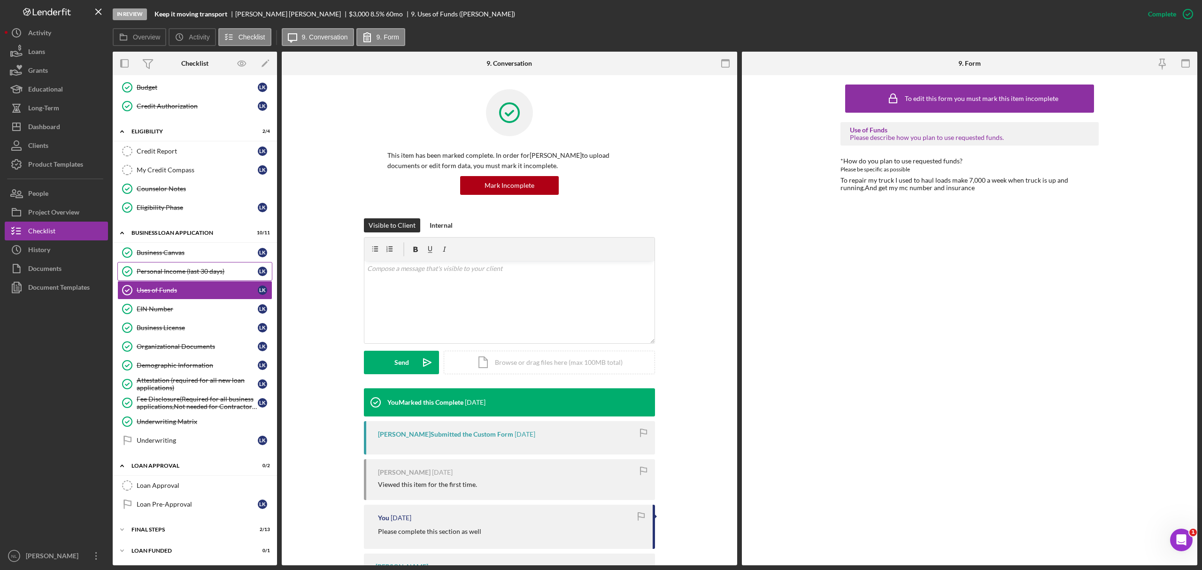
click at [173, 268] on div "Personal Income (last 30 days)" at bounding box center [197, 272] width 121 height 8
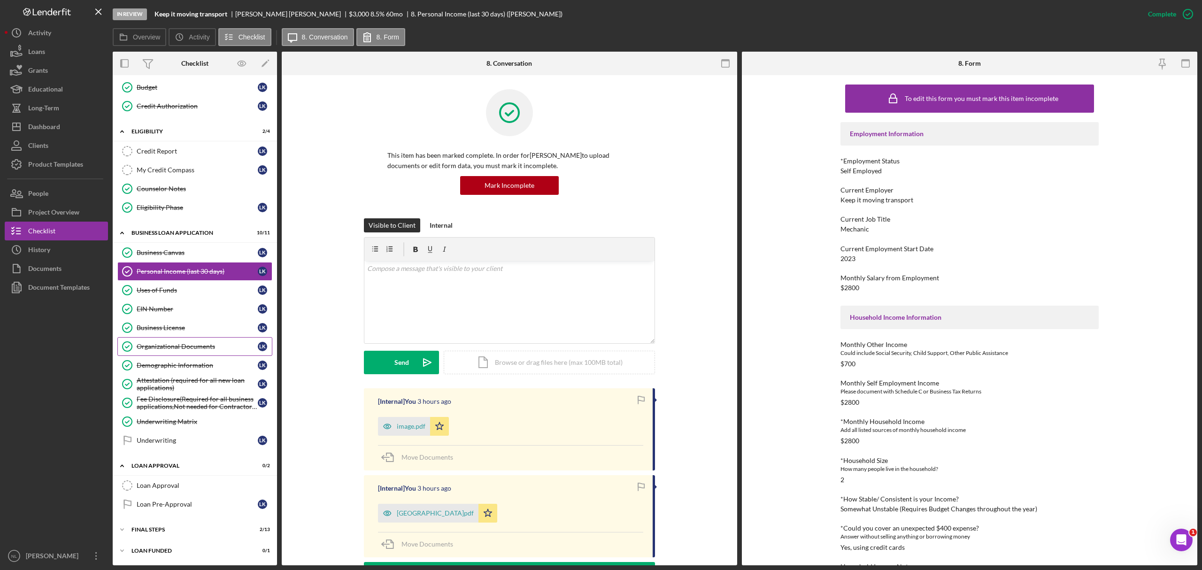
click at [173, 346] on div "Organizational Documents" at bounding box center [197, 347] width 121 height 8
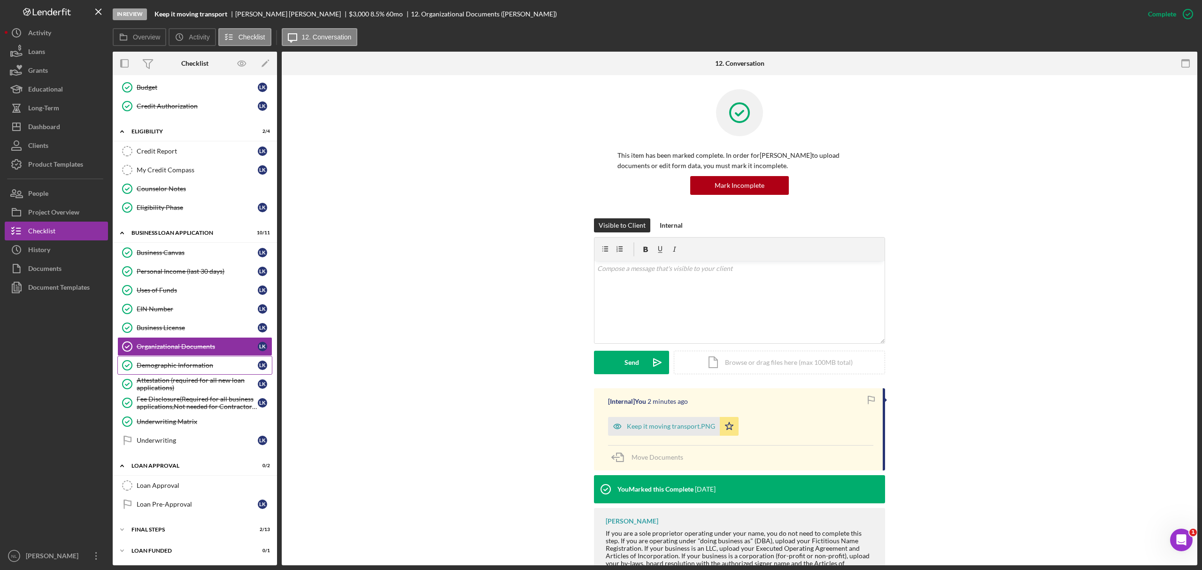
click at [172, 356] on link "Demographic Information Demographic Information L K" at bounding box center [194, 365] width 155 height 19
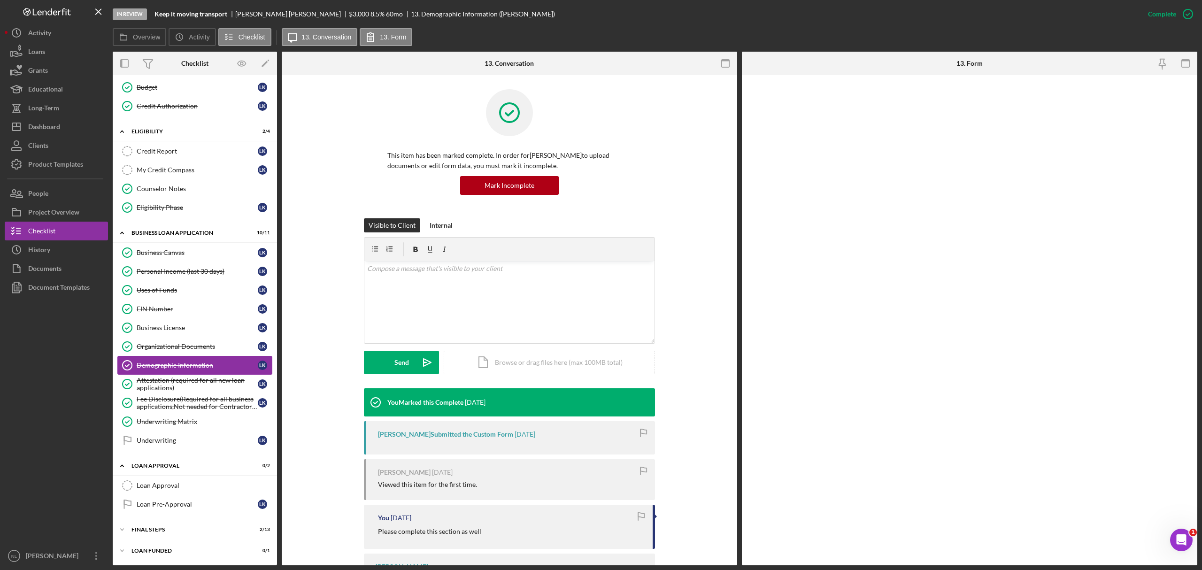
scroll to position [199, 0]
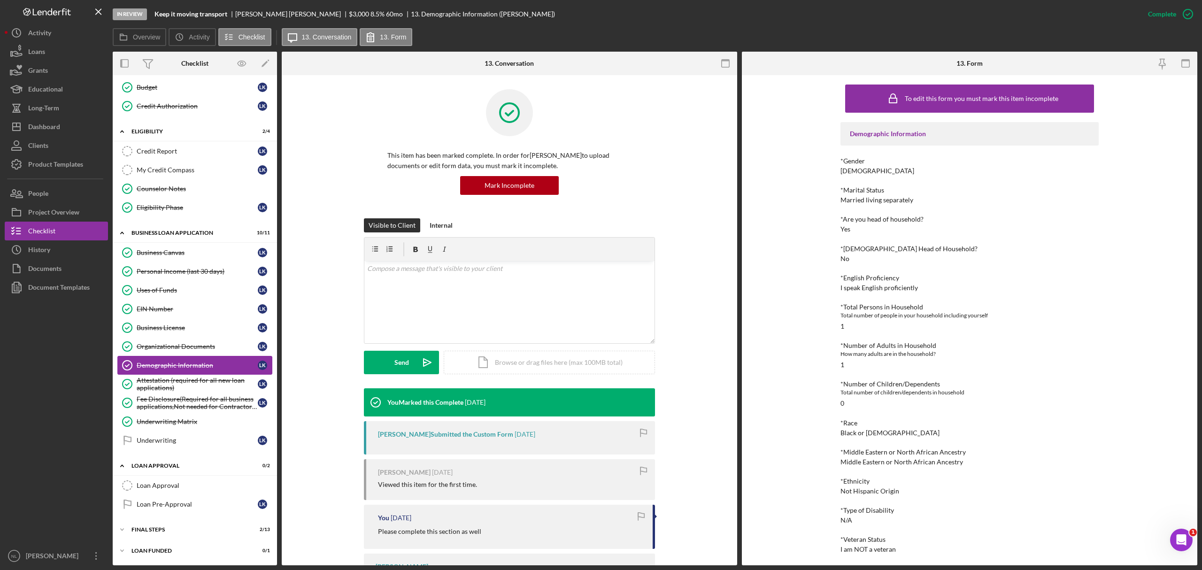
click at [172, 356] on link "Demographic Information Demographic Information L K" at bounding box center [194, 365] width 155 height 19
click at [171, 325] on div "Business License" at bounding box center [197, 328] width 121 height 8
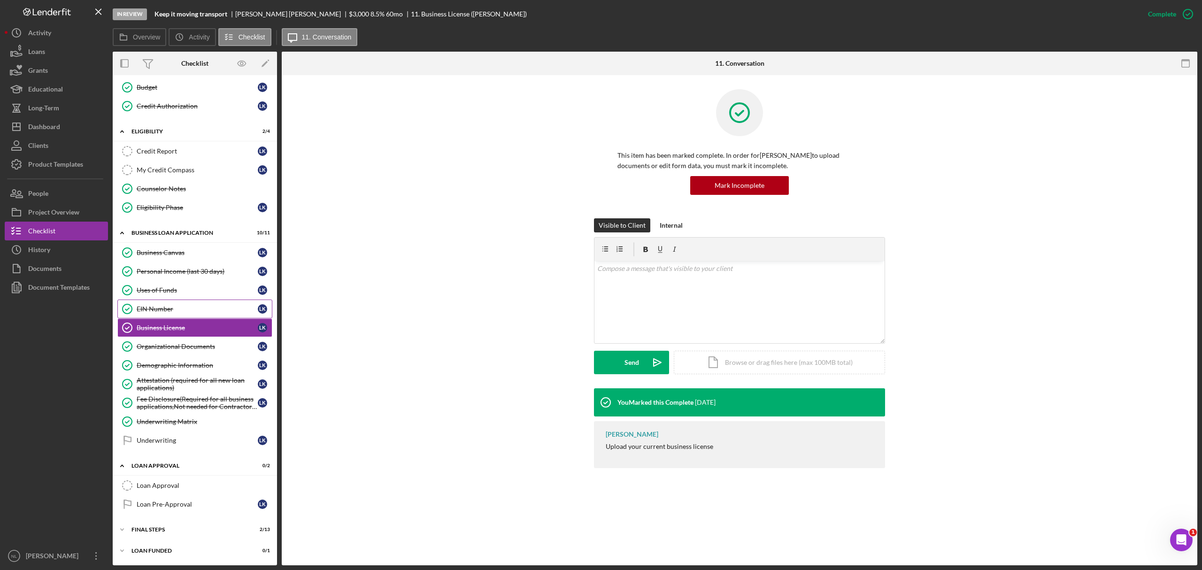
click at [160, 305] on div "EIN Number" at bounding box center [197, 309] width 121 height 8
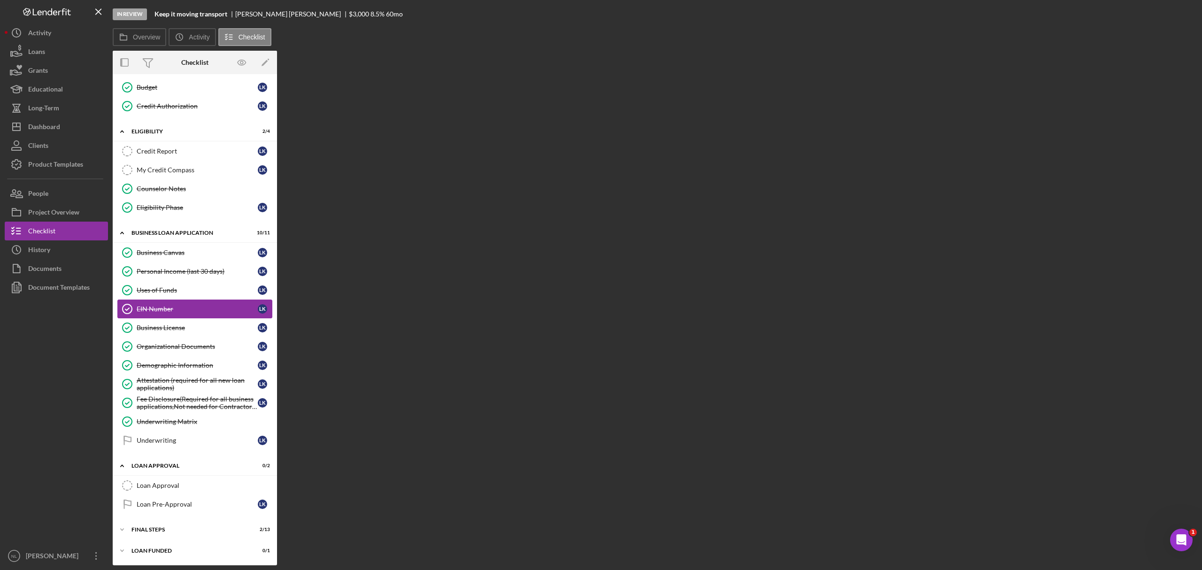
scroll to position [199, 0]
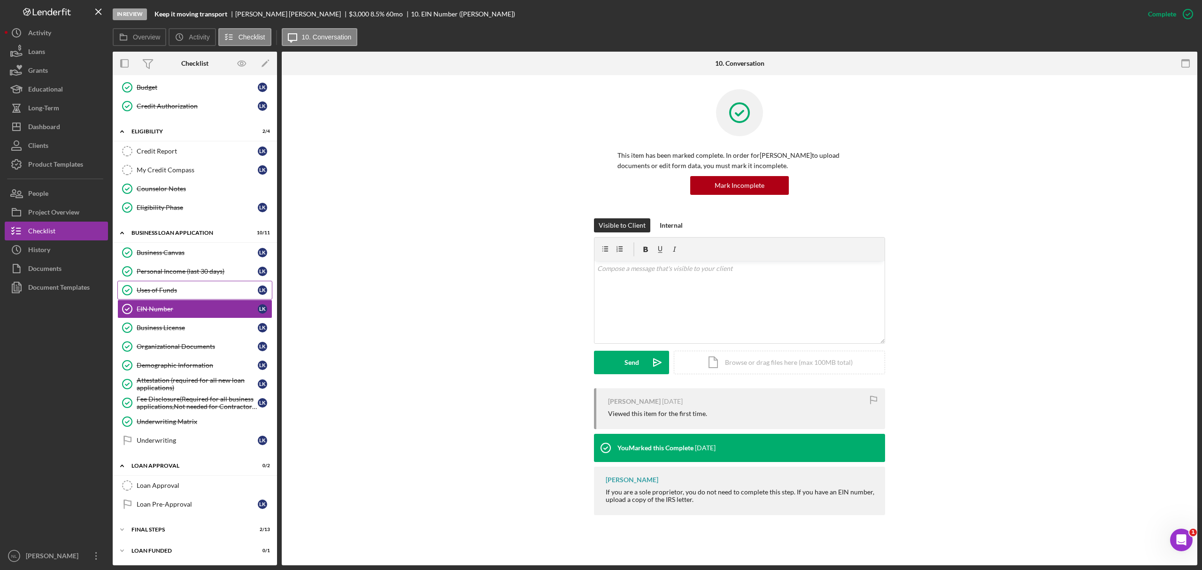
click at [153, 288] on div "Uses of Funds" at bounding box center [197, 290] width 121 height 8
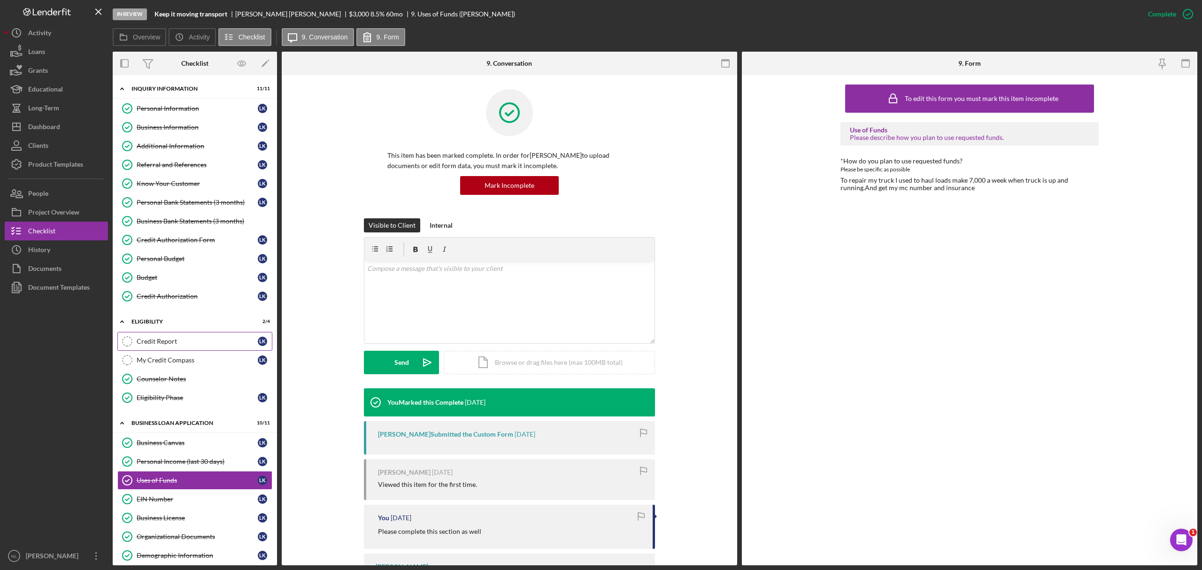
click at [190, 340] on link "Credit Report Credit Report L K" at bounding box center [194, 341] width 155 height 19
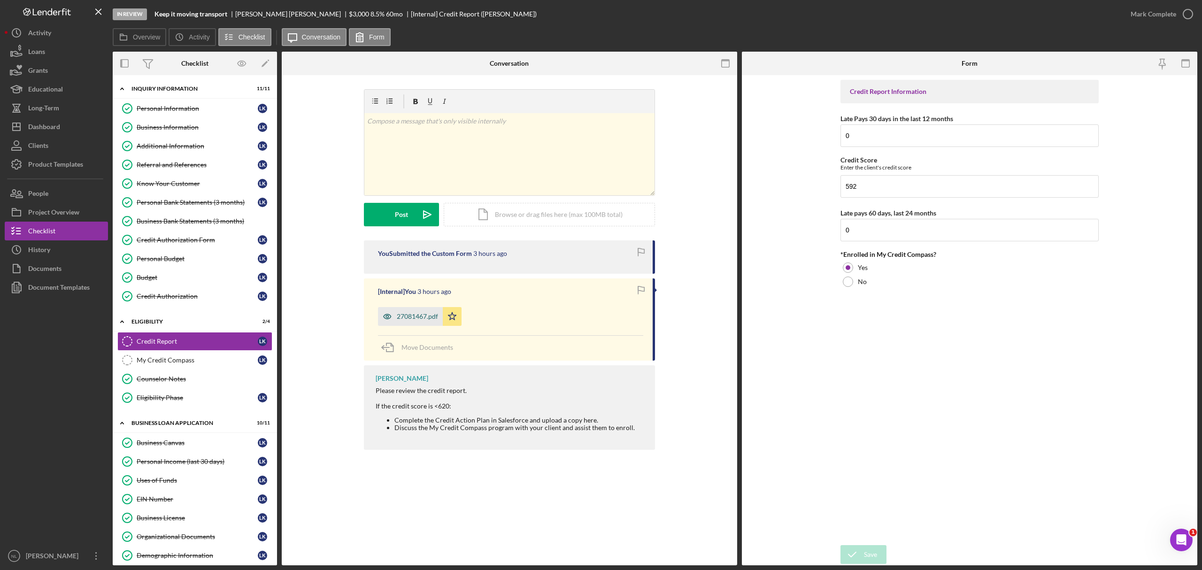
click at [400, 313] on div "27081467.pdf" at bounding box center [417, 317] width 41 height 8
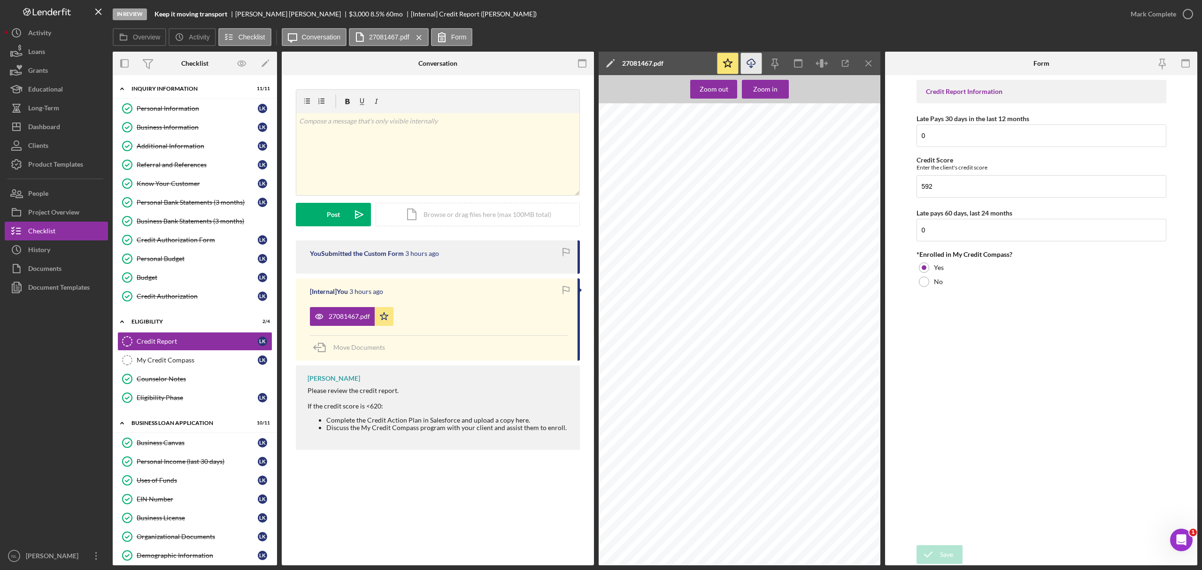
click at [753, 68] on icon "Icon/Download" at bounding box center [751, 63] width 21 height 21
click at [196, 179] on link "Know Your Customer Know Your Customer L K" at bounding box center [194, 183] width 155 height 19
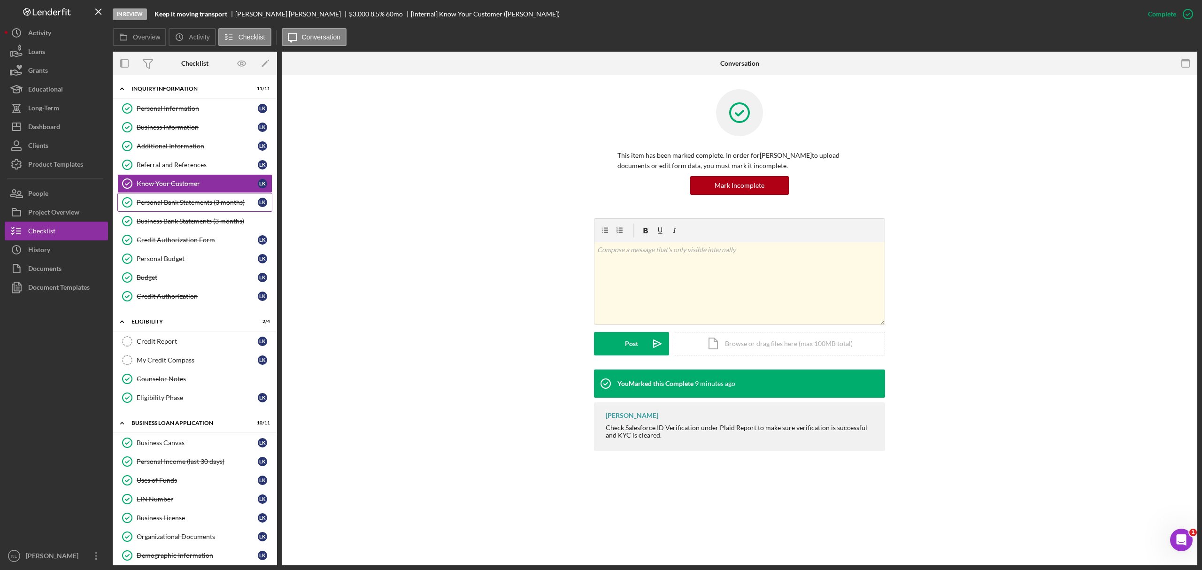
click at [196, 199] on link "Personal Bank Statements (3 months) Personal Bank Statements (3 months) L K" at bounding box center [194, 202] width 155 height 19
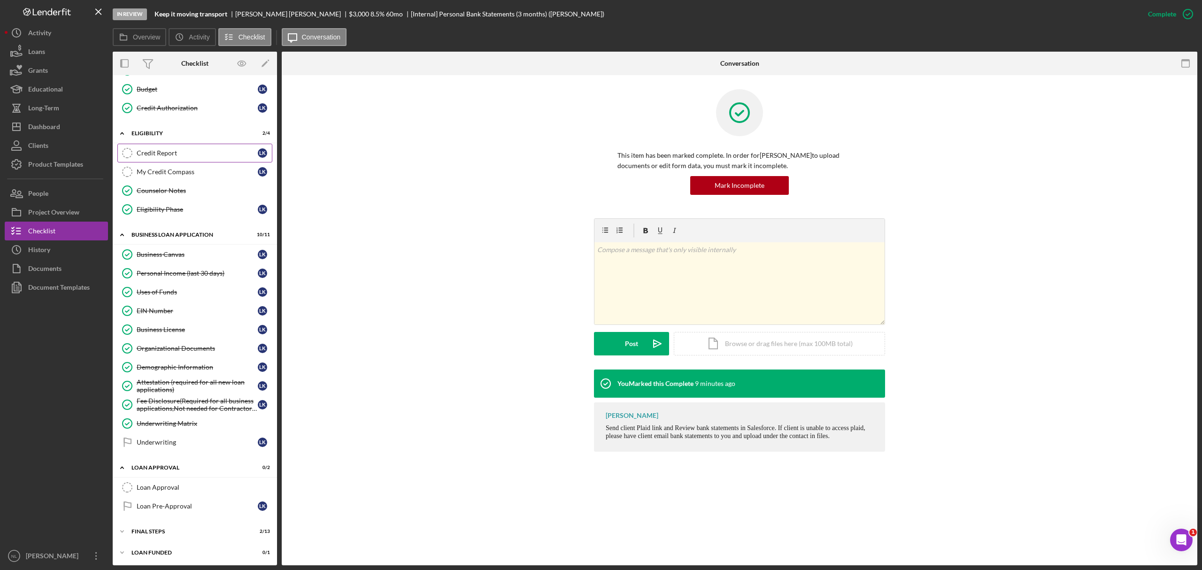
scroll to position [199, 0]
click at [199, 262] on link "Personal Income (last 30 days) Personal Income (last 30 days) L K" at bounding box center [194, 271] width 155 height 19
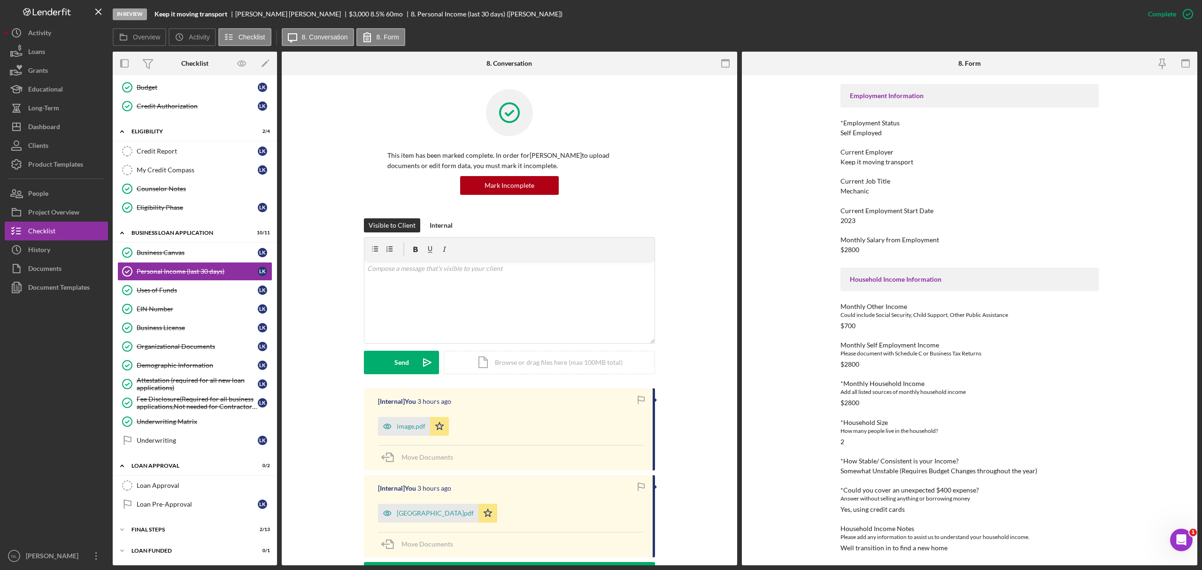
scroll to position [278, 0]
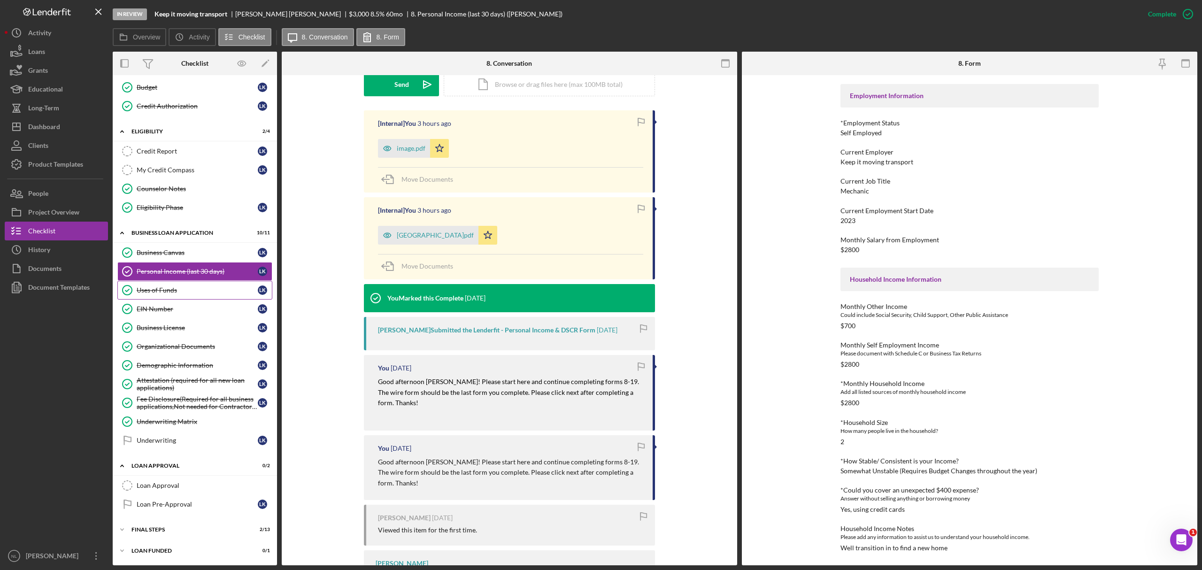
click at [143, 293] on link "Uses of Funds Uses of Funds L K" at bounding box center [194, 290] width 155 height 19
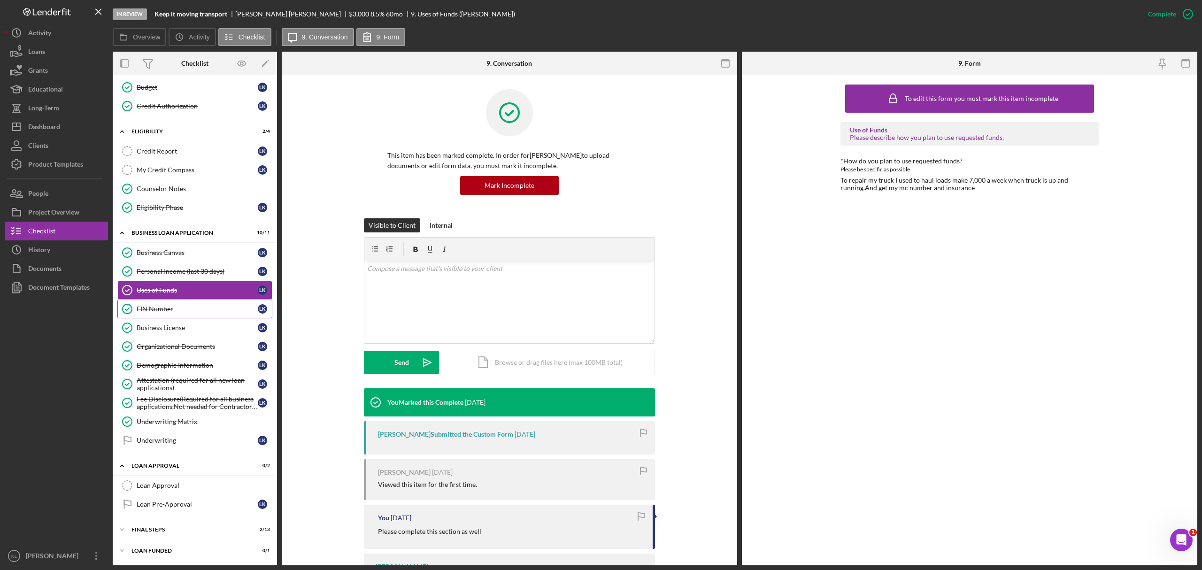
click at [154, 314] on link "EIN Number EIN Number L K" at bounding box center [194, 308] width 155 height 19
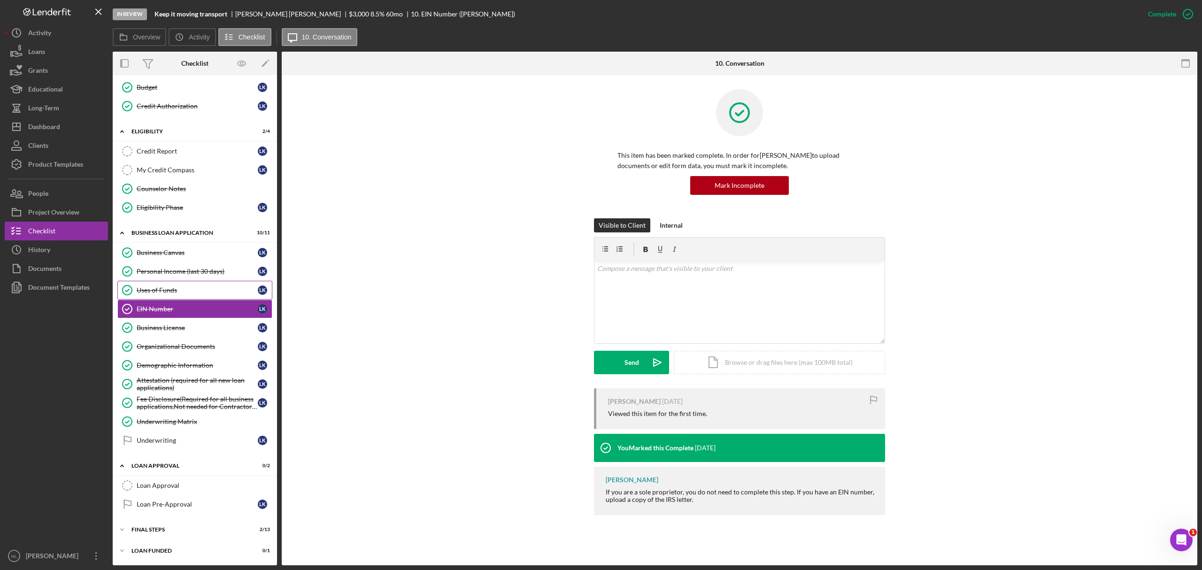
click at [151, 296] on link "Uses of Funds Uses of Funds L K" at bounding box center [194, 290] width 155 height 19
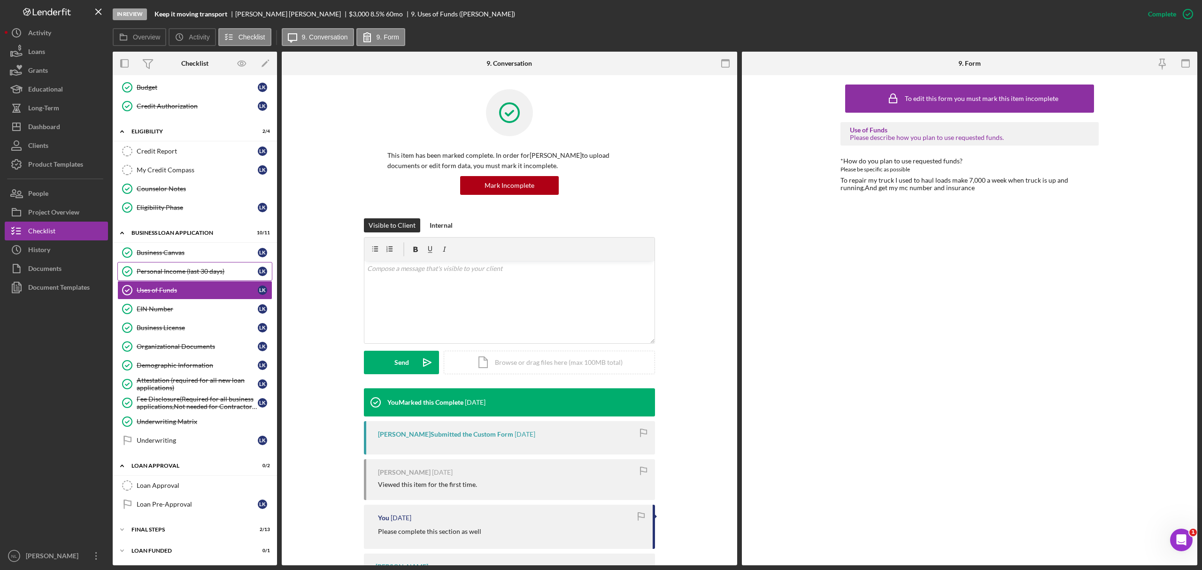
click at [151, 271] on div "Personal Income (last 30 days)" at bounding box center [197, 272] width 121 height 8
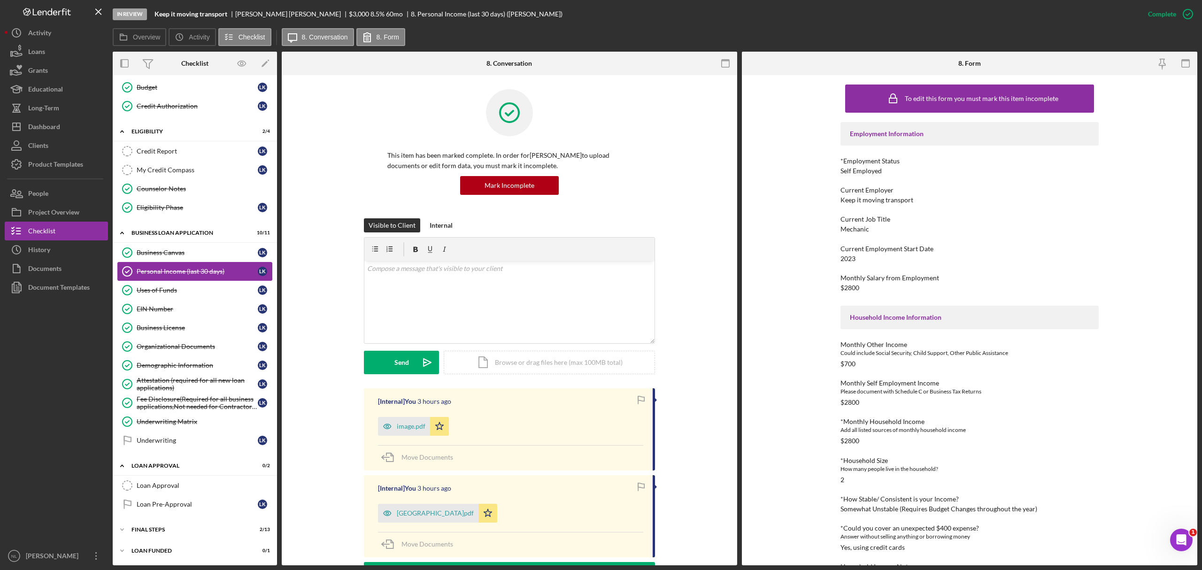
click at [151, 262] on link "Personal Income (last 30 days) Personal Income (last 30 days) L K" at bounding box center [194, 271] width 155 height 19
click at [157, 288] on div "Uses of Funds" at bounding box center [197, 290] width 121 height 8
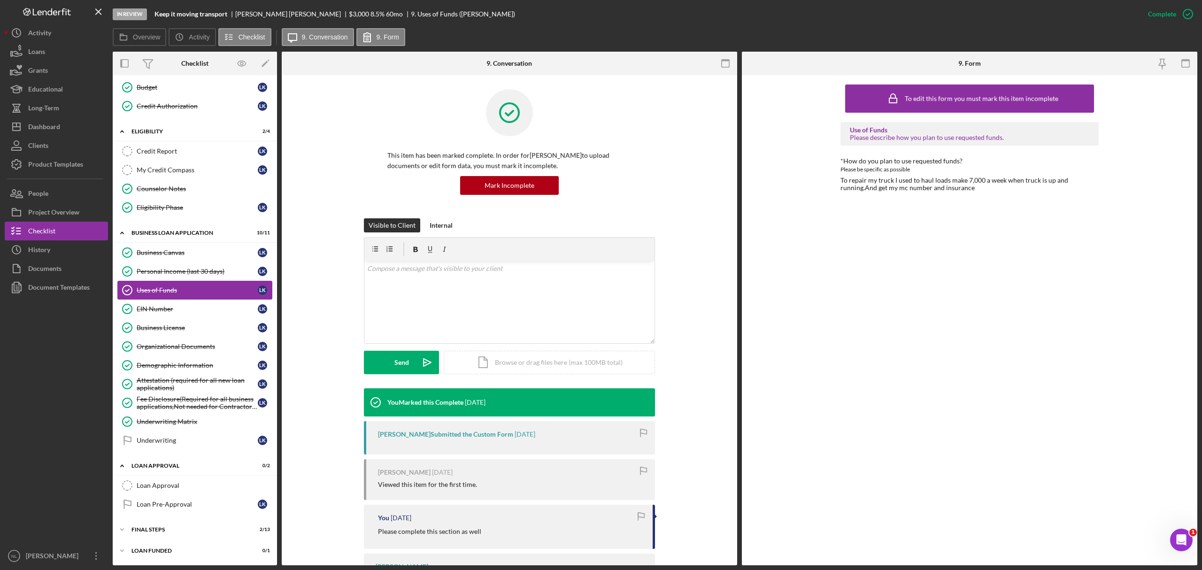
click at [154, 281] on link "Uses of Funds Uses of Funds L K" at bounding box center [194, 290] width 155 height 19
click at [152, 275] on link "Personal Income (last 30 days) Personal Income (last 30 days) L K" at bounding box center [194, 271] width 155 height 19
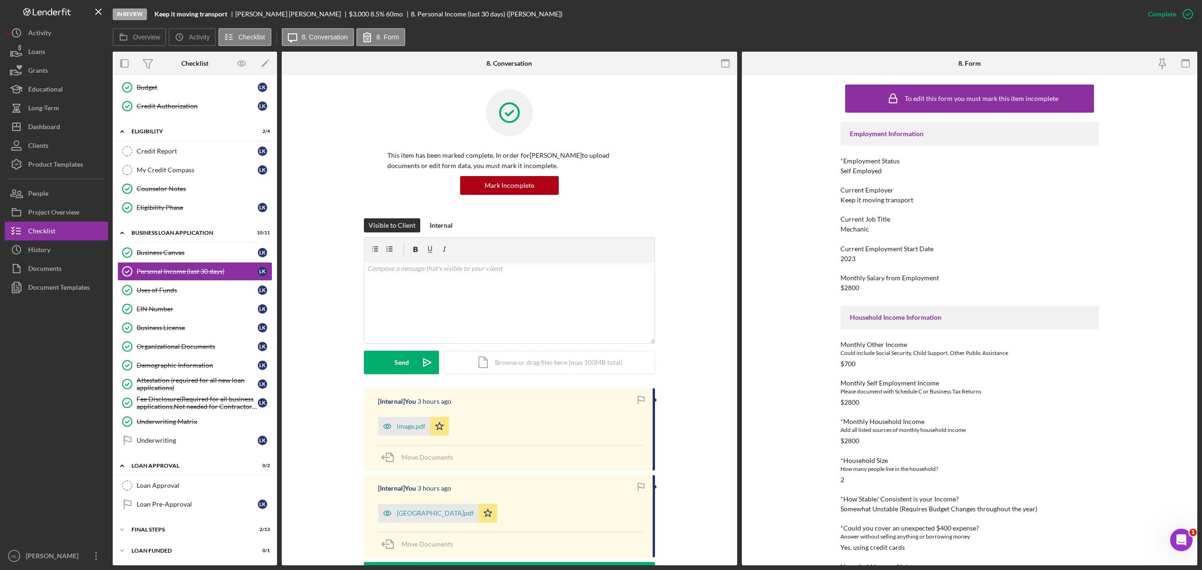
scroll to position [38, 0]
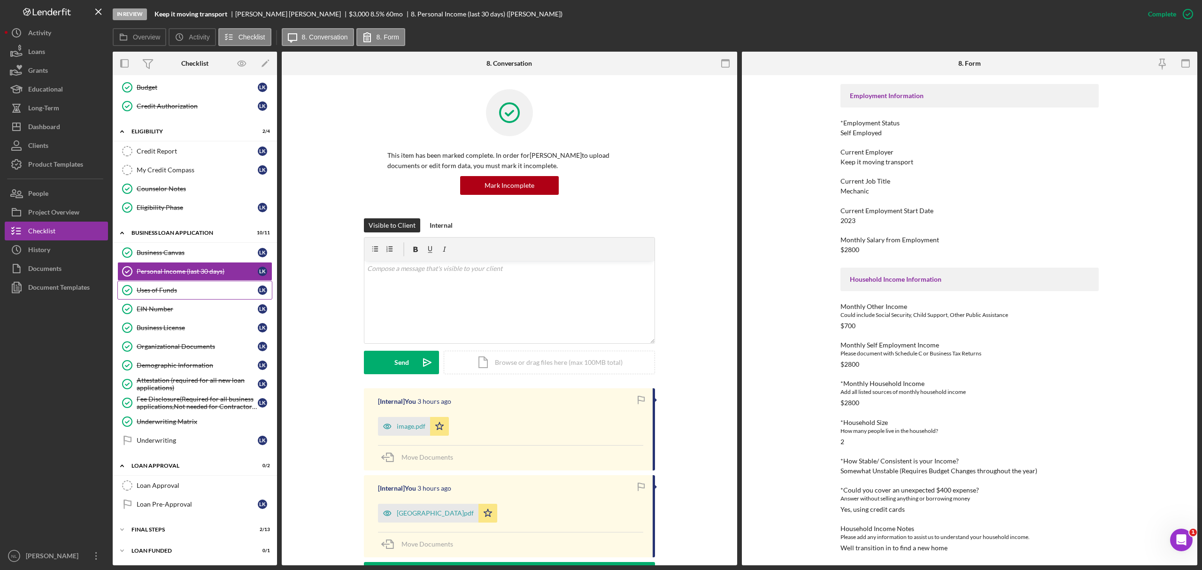
click at [192, 286] on div "Uses of Funds" at bounding box center [197, 290] width 121 height 8
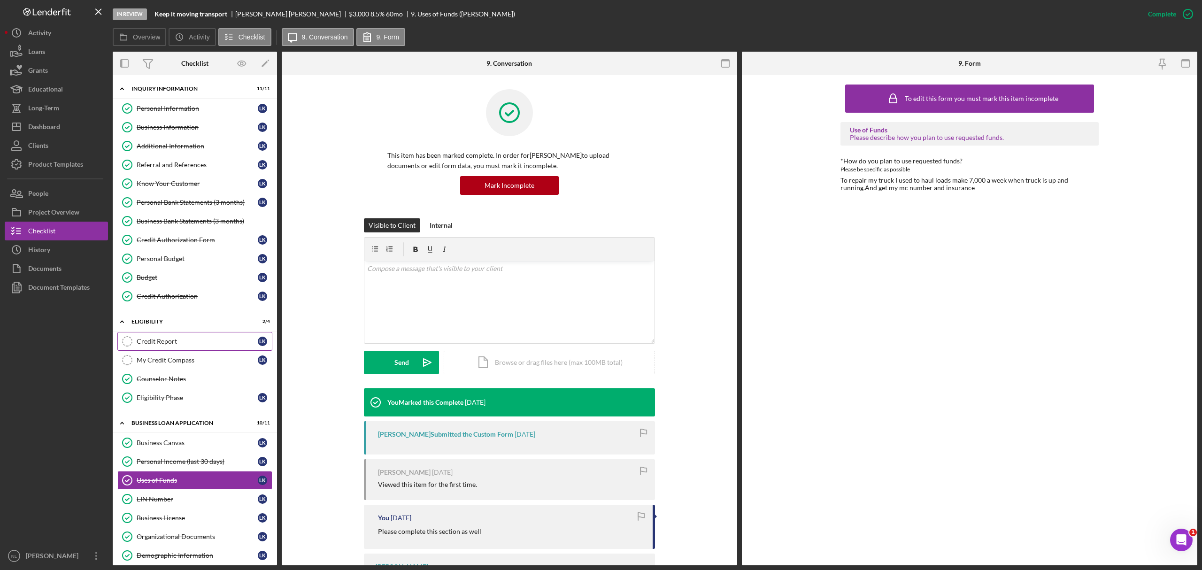
click at [194, 345] on div "Credit Report" at bounding box center [197, 342] width 121 height 8
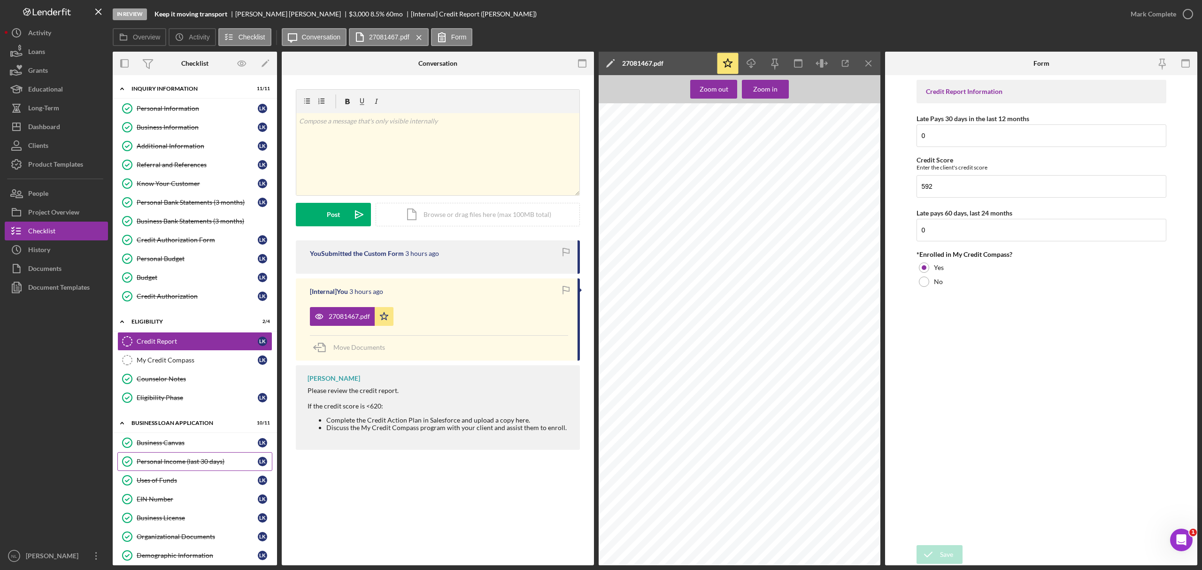
click at [177, 465] on div "Personal Income (last 30 days)" at bounding box center [197, 462] width 121 height 8
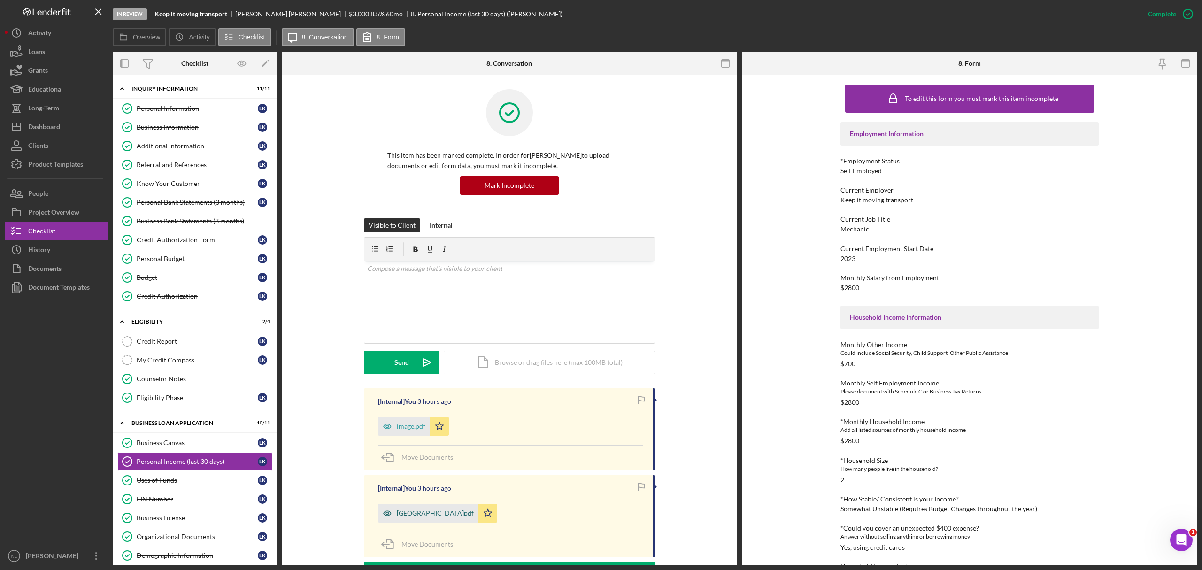
click at [451, 508] on div "[GEOGRAPHIC_DATA]pdf" at bounding box center [428, 513] width 100 height 19
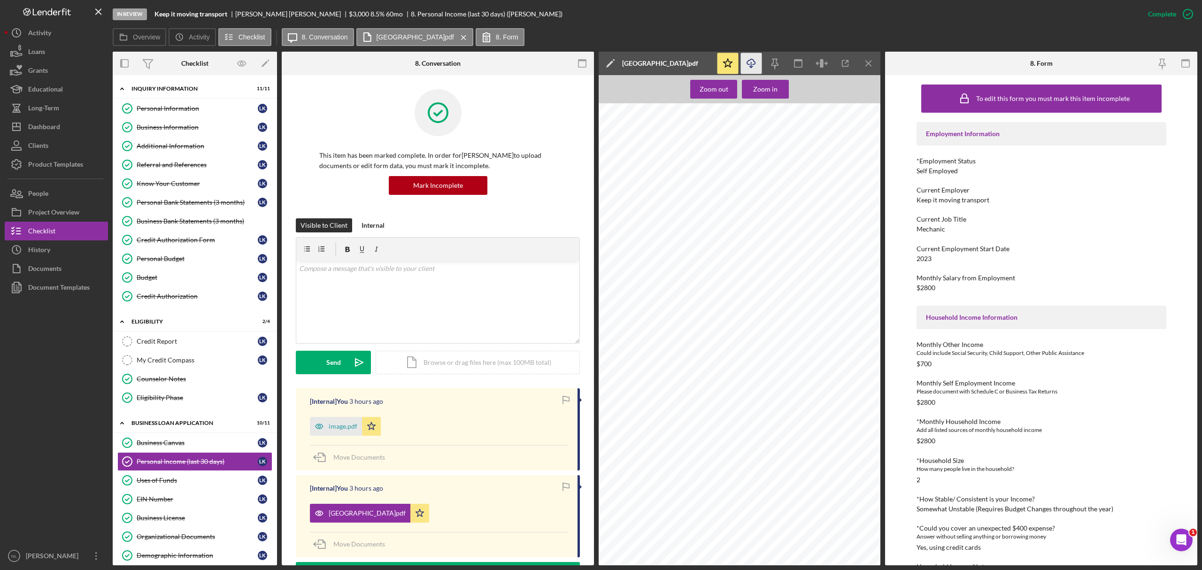
click at [748, 69] on icon "Icon/Download" at bounding box center [751, 63] width 21 height 21
click at [197, 364] on div "My Credit Compass" at bounding box center [197, 360] width 121 height 8
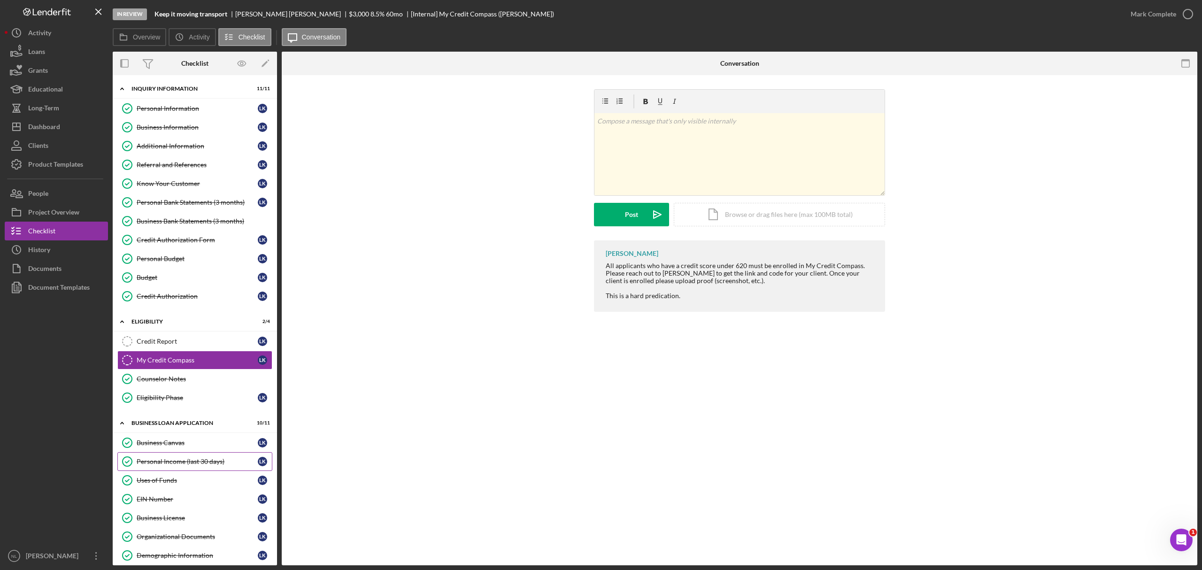
click at [188, 465] on div "Personal Income (last 30 days)" at bounding box center [197, 462] width 121 height 8
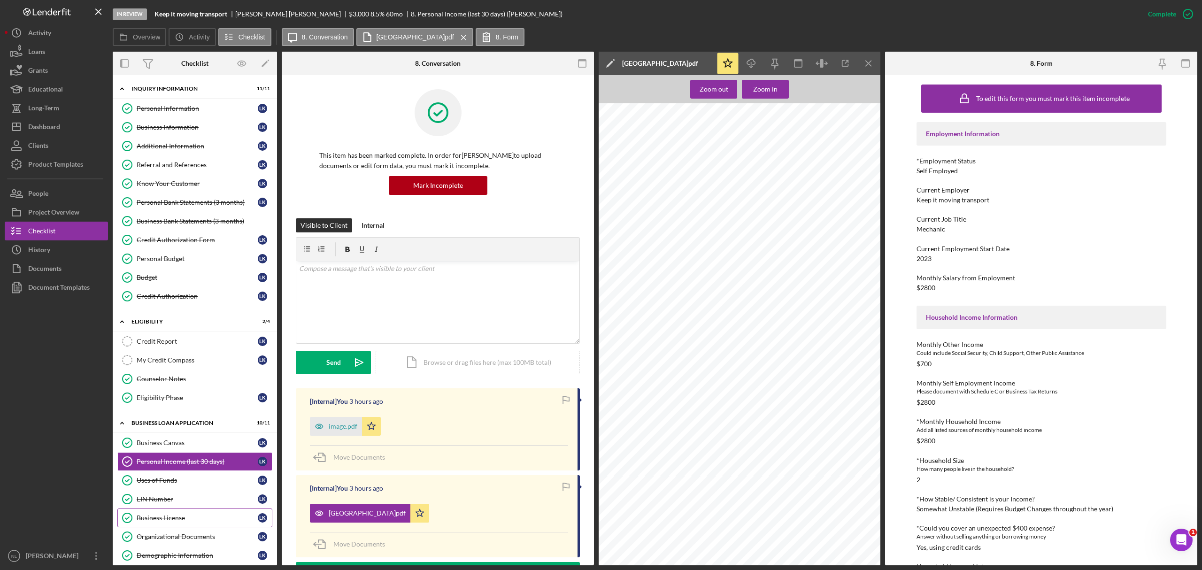
scroll to position [47, 0]
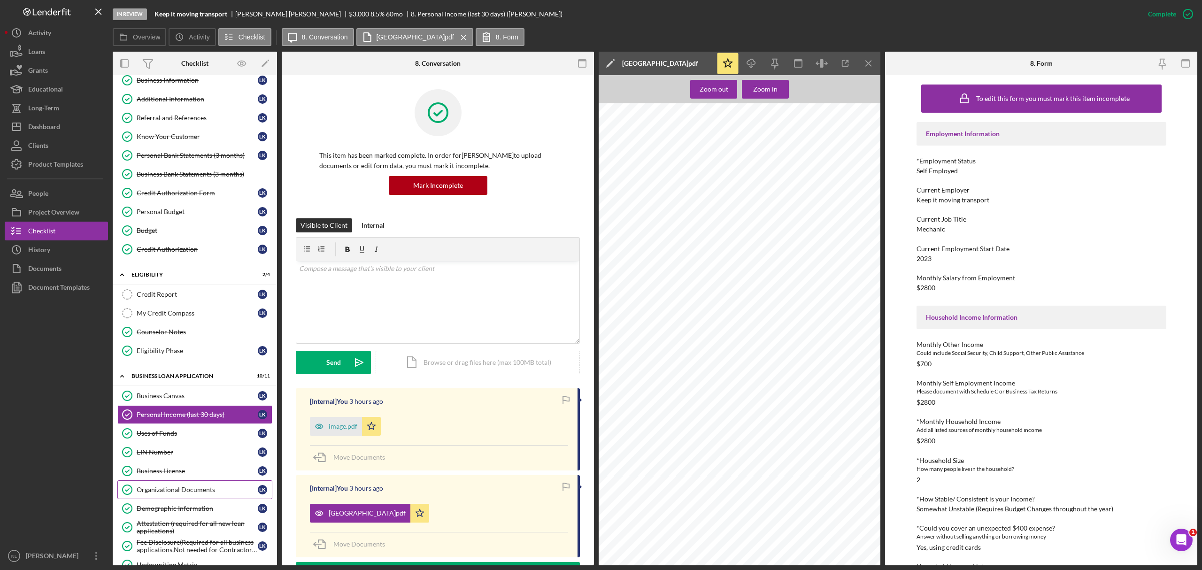
click at [184, 493] on div "Organizational Documents" at bounding box center [197, 490] width 121 height 8
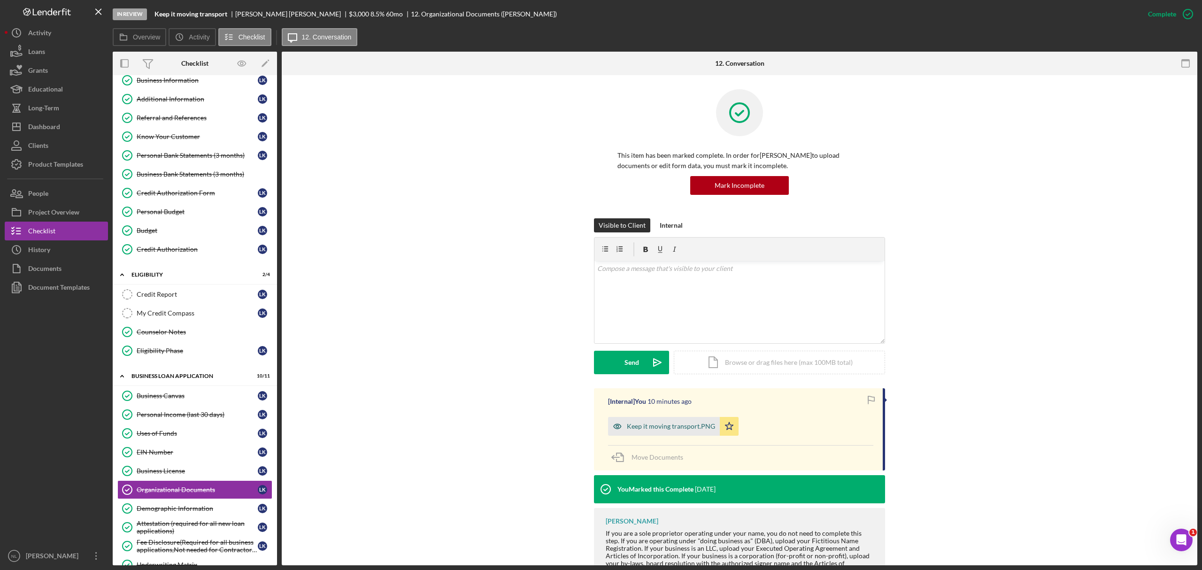
click at [678, 431] on div "Keep it moving transport.PNG" at bounding box center [664, 426] width 112 height 19
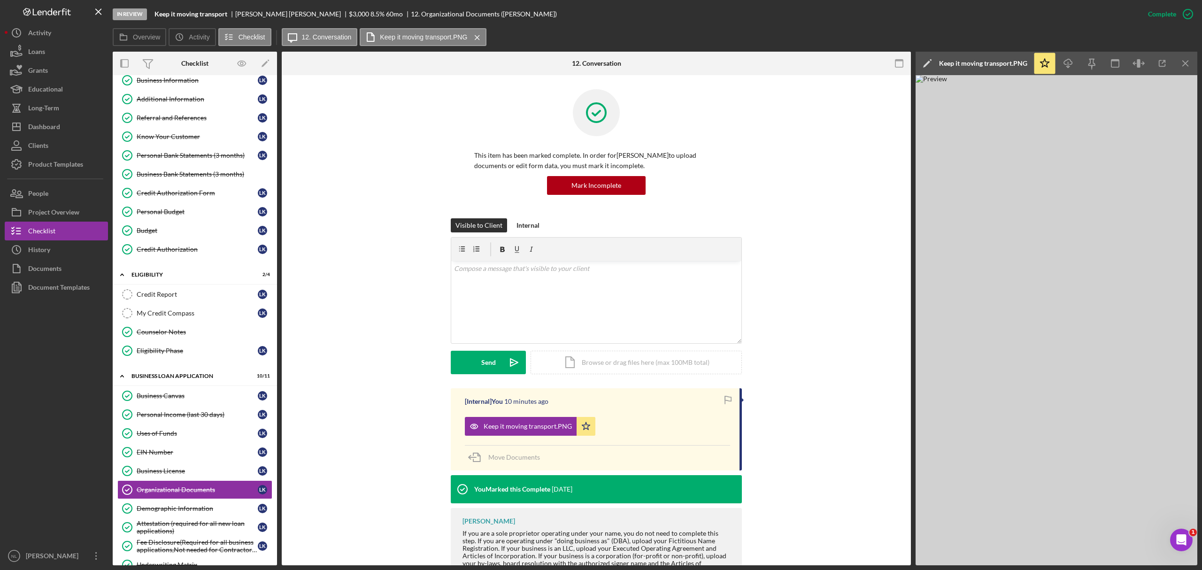
click at [1067, 52] on div "Icon/Star Icon/Download Icon/Menu Close" at bounding box center [1115, 63] width 164 height 23
click at [1065, 69] on icon "Icon/Download" at bounding box center [1068, 63] width 21 height 21
click at [202, 140] on div "Know Your Customer" at bounding box center [197, 137] width 121 height 8
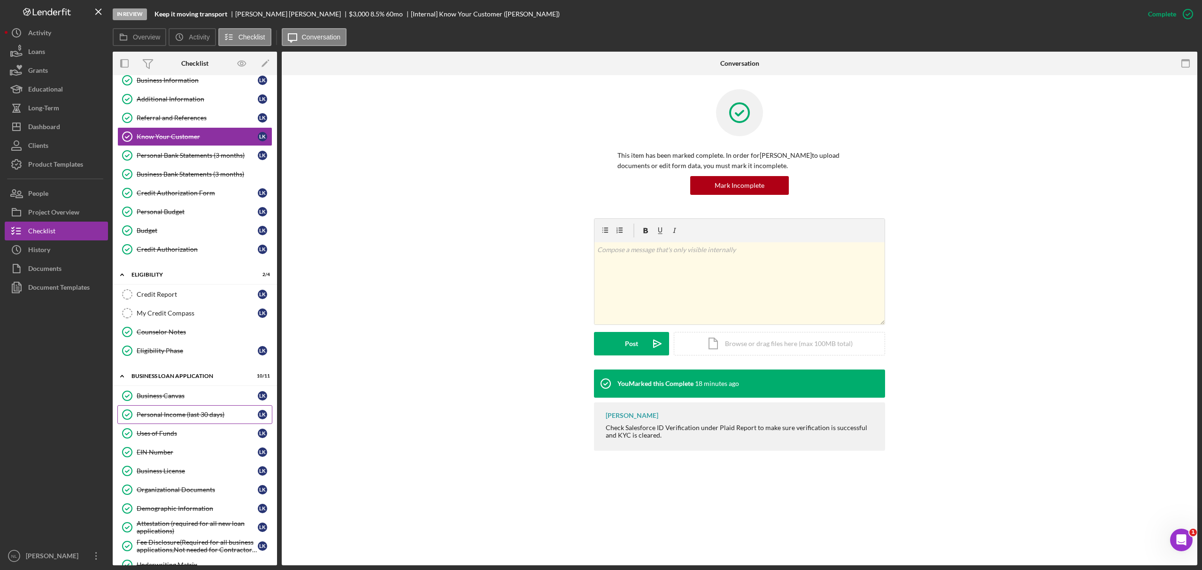
click at [214, 411] on link "Personal Income (last 30 days) Personal Income (last 30 days) L K" at bounding box center [194, 414] width 155 height 19
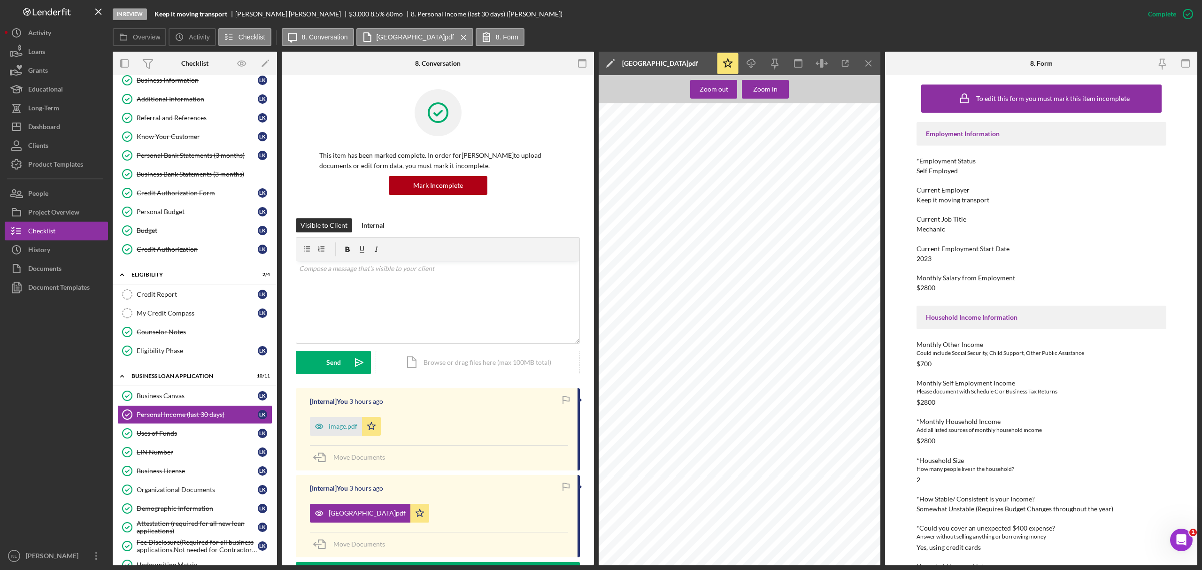
scroll to position [38, 0]
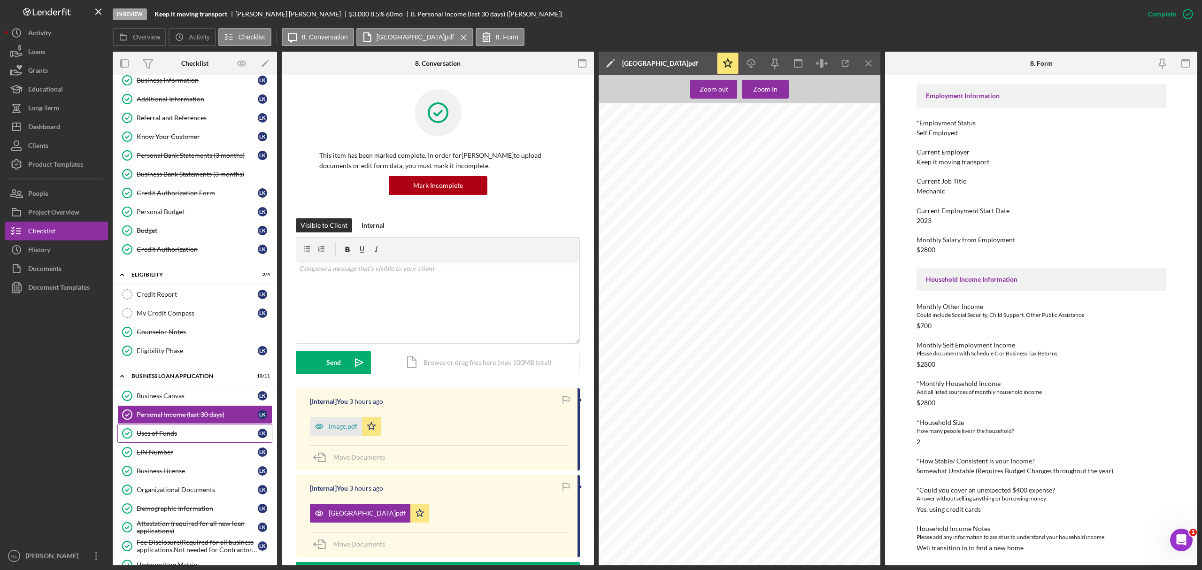
click at [185, 437] on div "Uses of Funds" at bounding box center [197, 434] width 121 height 8
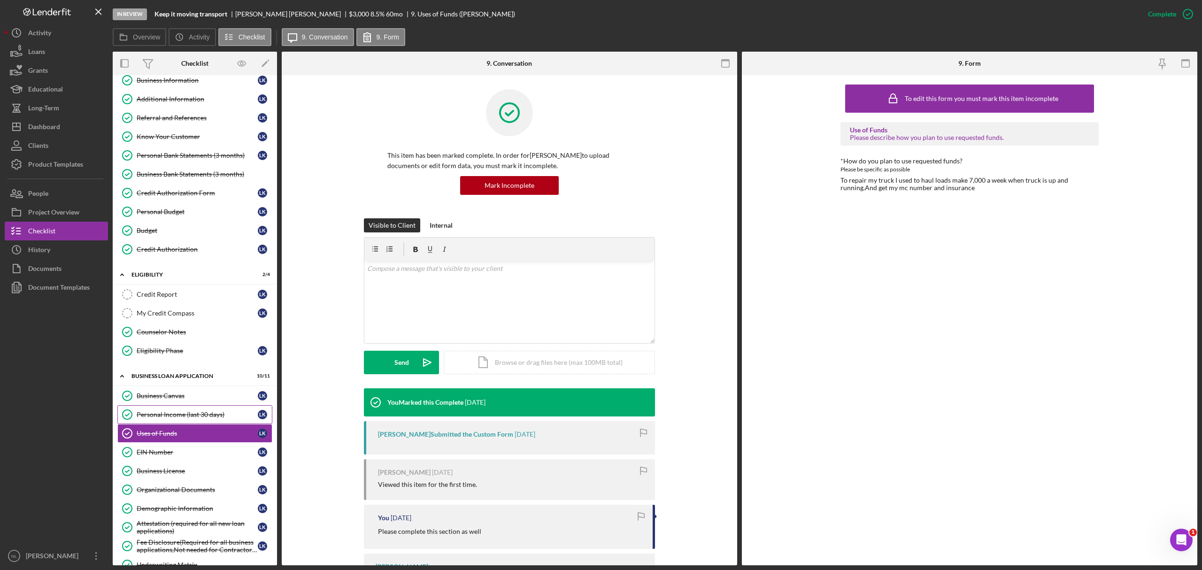
click at [220, 417] on div "Personal Income (last 30 days)" at bounding box center [197, 415] width 121 height 8
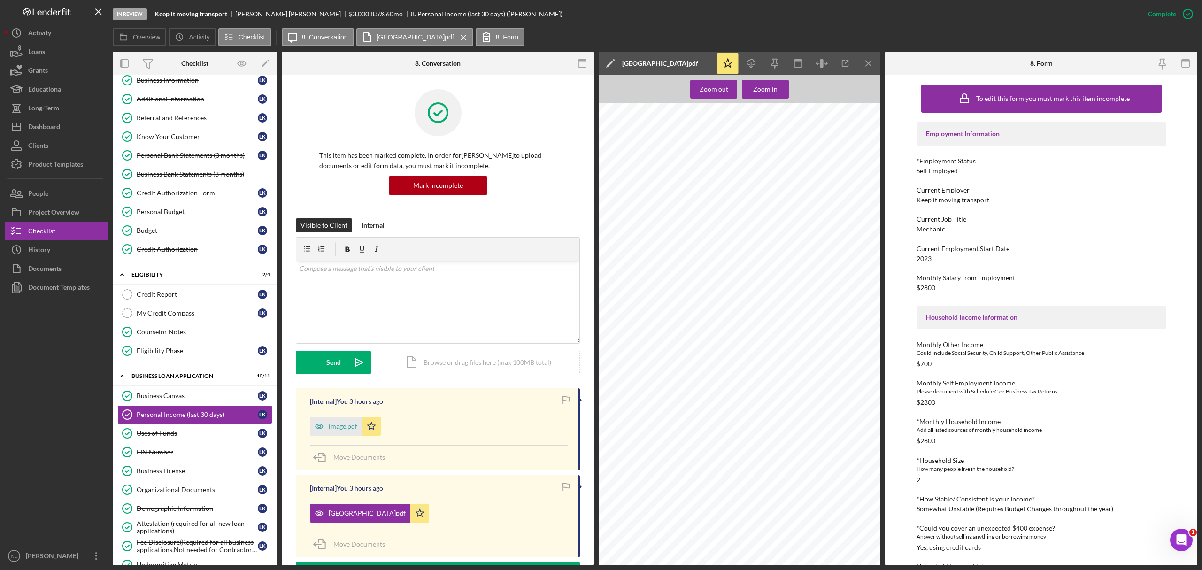
scroll to position [64, 0]
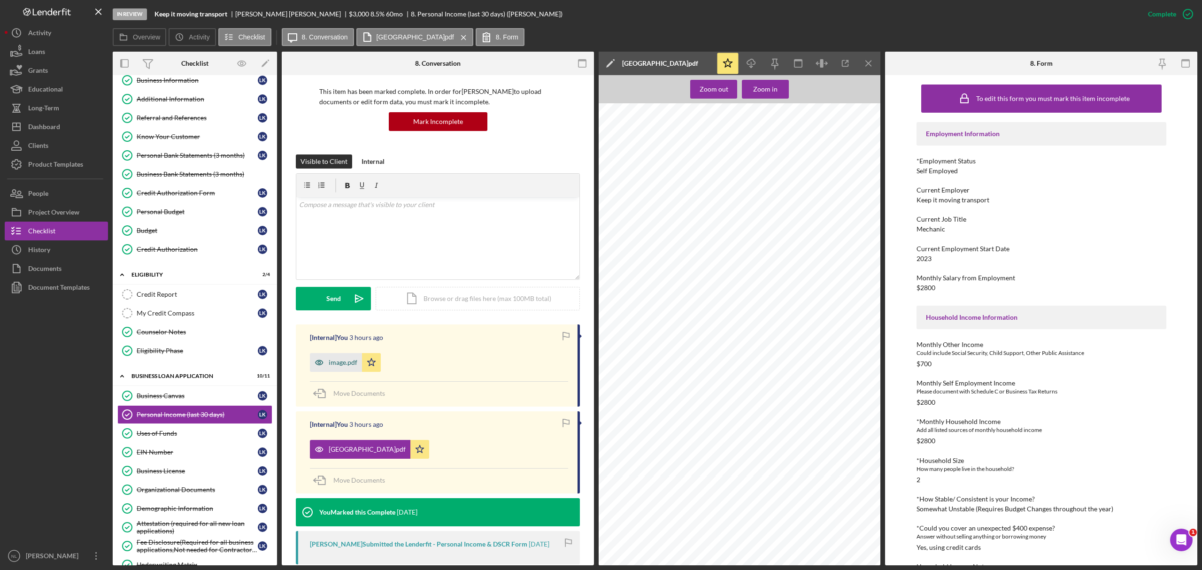
click at [342, 366] on div "image.pdf" at bounding box center [343, 363] width 29 height 8
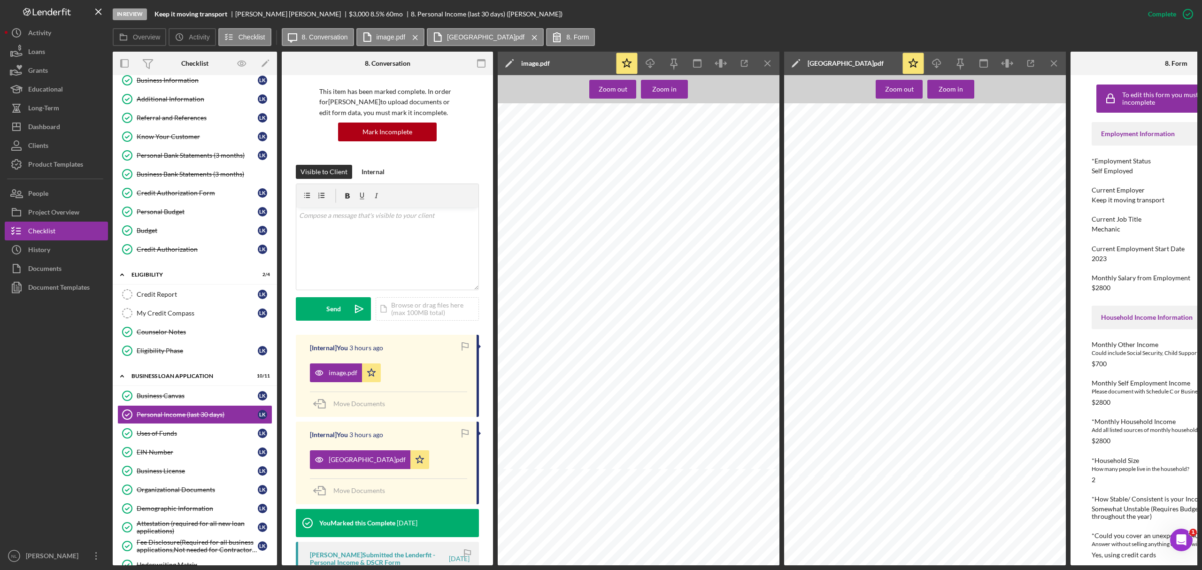
scroll to position [1513, 0]
drag, startPoint x: 401, startPoint y: 346, endPoint x: 570, endPoint y: 269, distance: 185.3
click at [570, 269] on div at bounding box center [641, 279] width 287 height 376
click at [774, 59] on icon "Icon/Menu Close" at bounding box center [767, 63] width 21 height 21
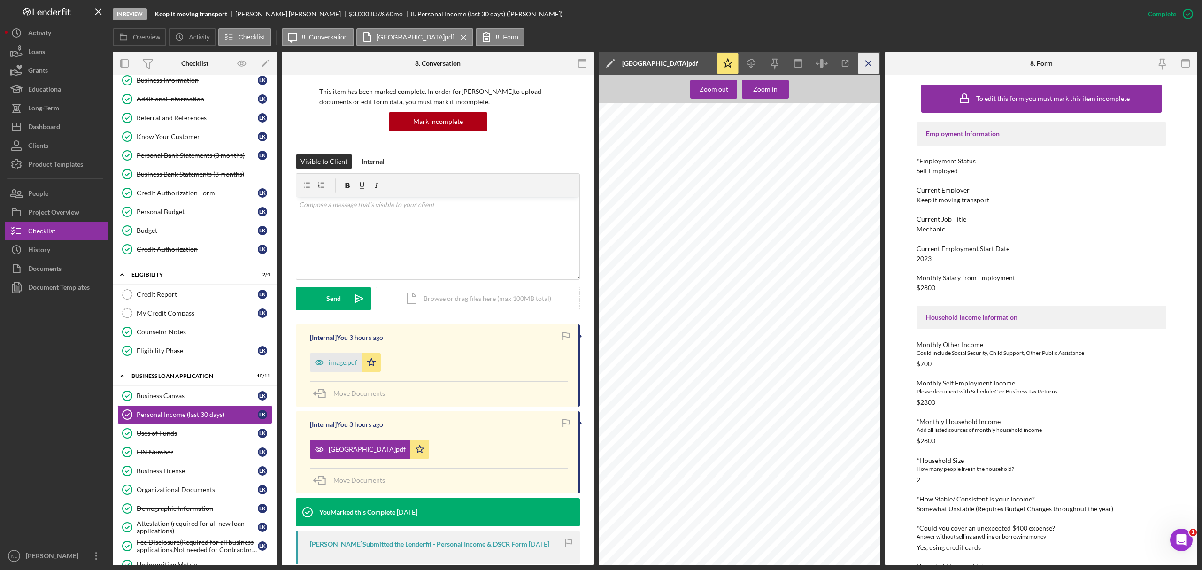
click at [870, 53] on icon "Icon/Menu Close" at bounding box center [868, 63] width 21 height 21
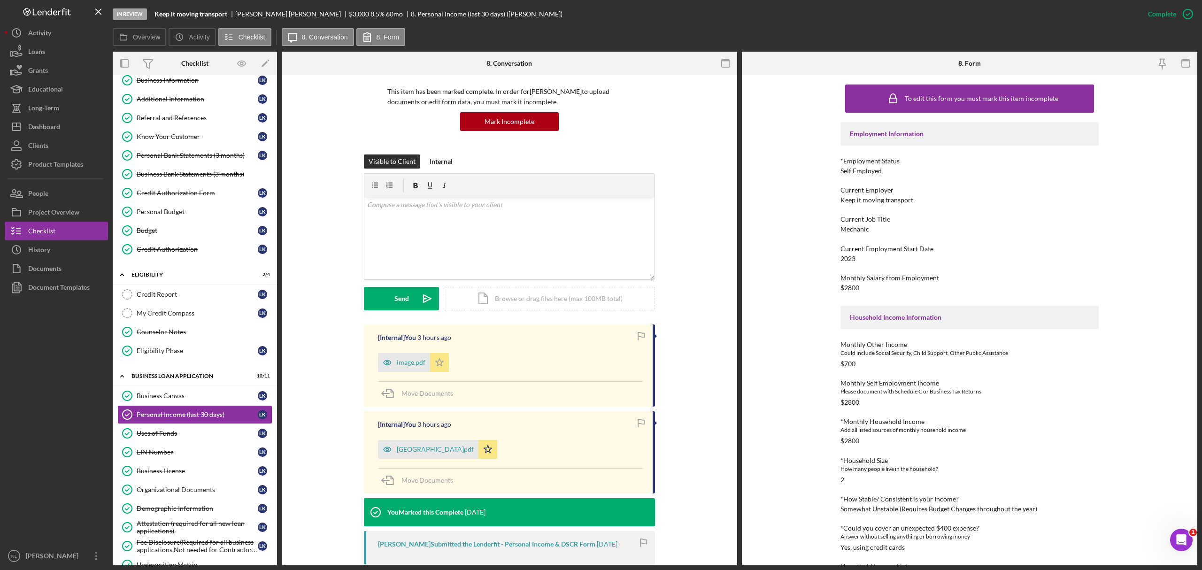
click at [434, 370] on icon "Icon/Star" at bounding box center [439, 362] width 19 height 19
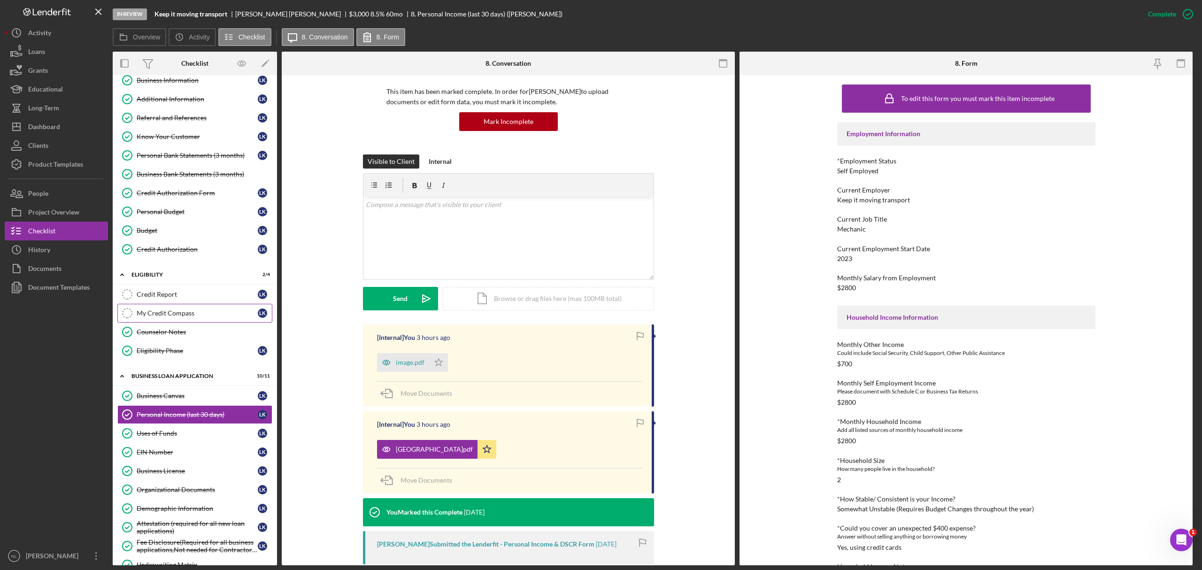
scroll to position [199, 0]
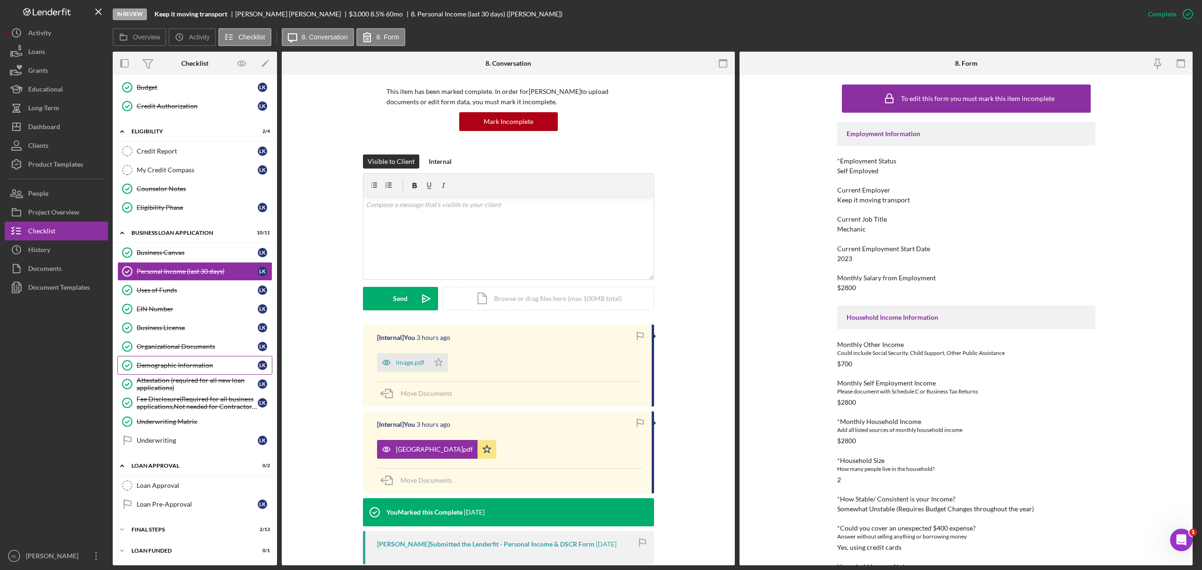
click at [186, 361] on div "Demographic Information" at bounding box center [197, 365] width 121 height 8
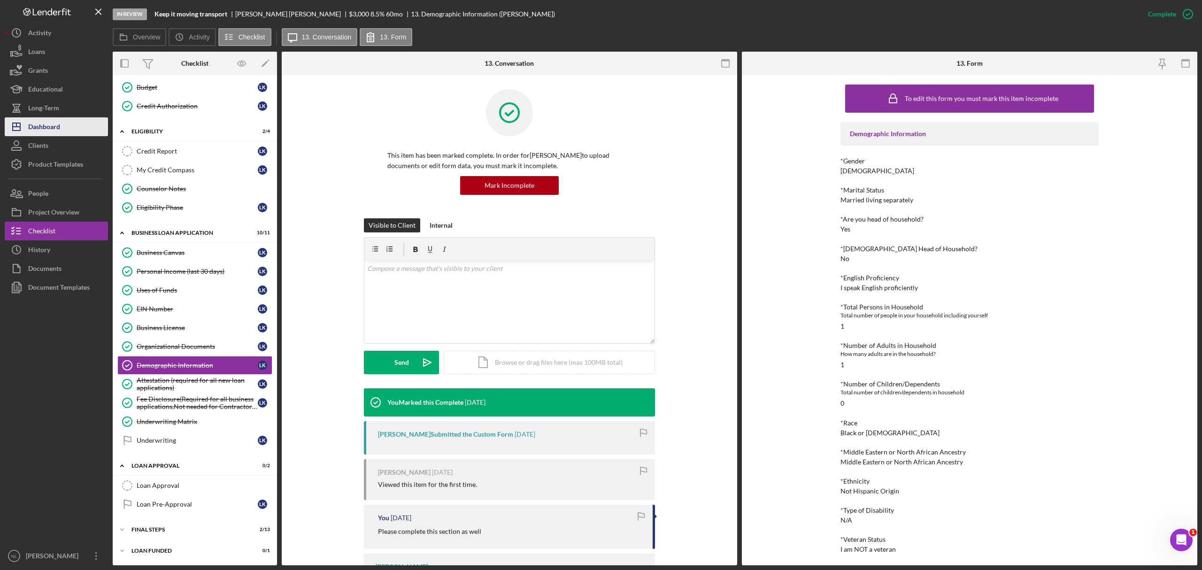
click at [78, 126] on button "Icon/Dashboard Dashboard" at bounding box center [56, 126] width 103 height 19
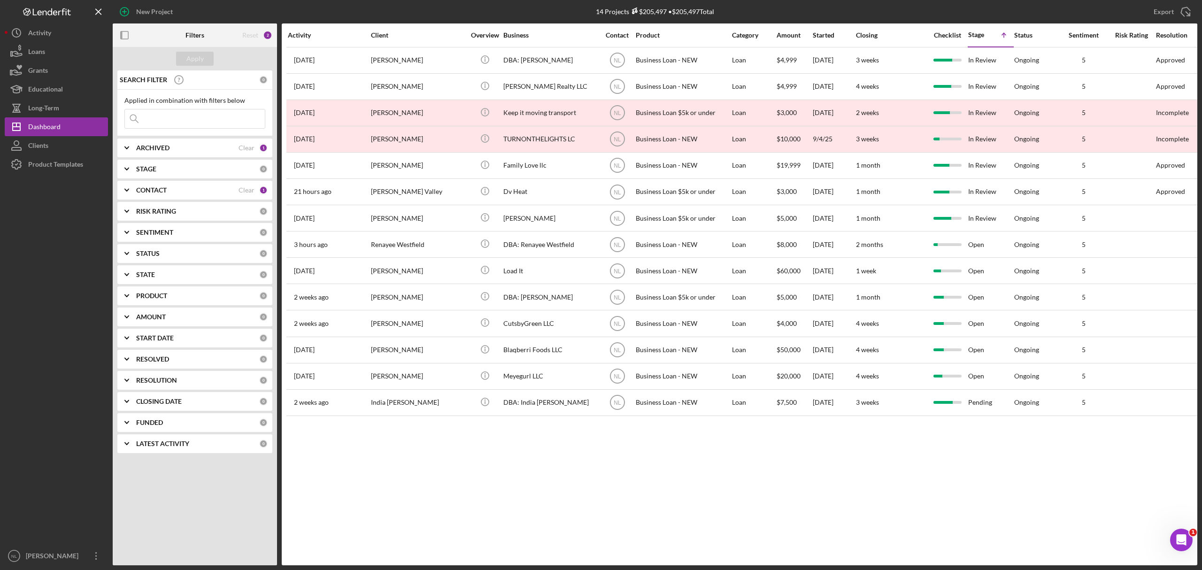
click at [170, 150] on div "ARCHIVED" at bounding box center [187, 148] width 102 height 8
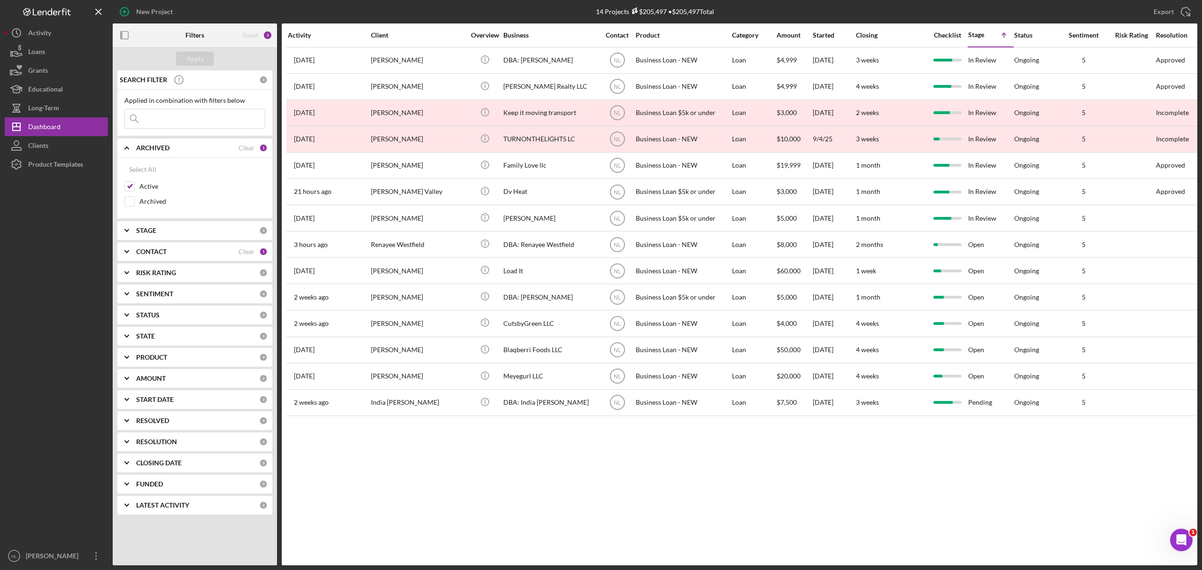
click at [169, 150] on b "ARCHIVED" at bounding box center [152, 148] width 33 height 8
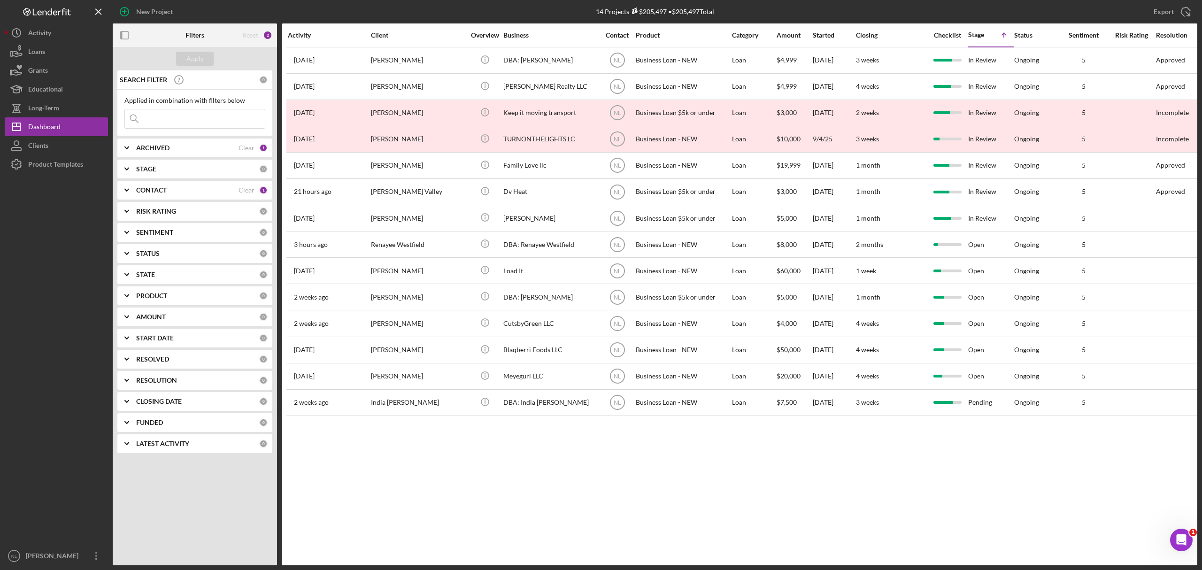
click at [149, 158] on div "SEARCH FILTER 0 Applied in combination with filters below Icon/Menu Close Icon/…" at bounding box center [195, 265] width 164 height 390
click at [149, 152] on b "ARCHIVED" at bounding box center [152, 148] width 33 height 8
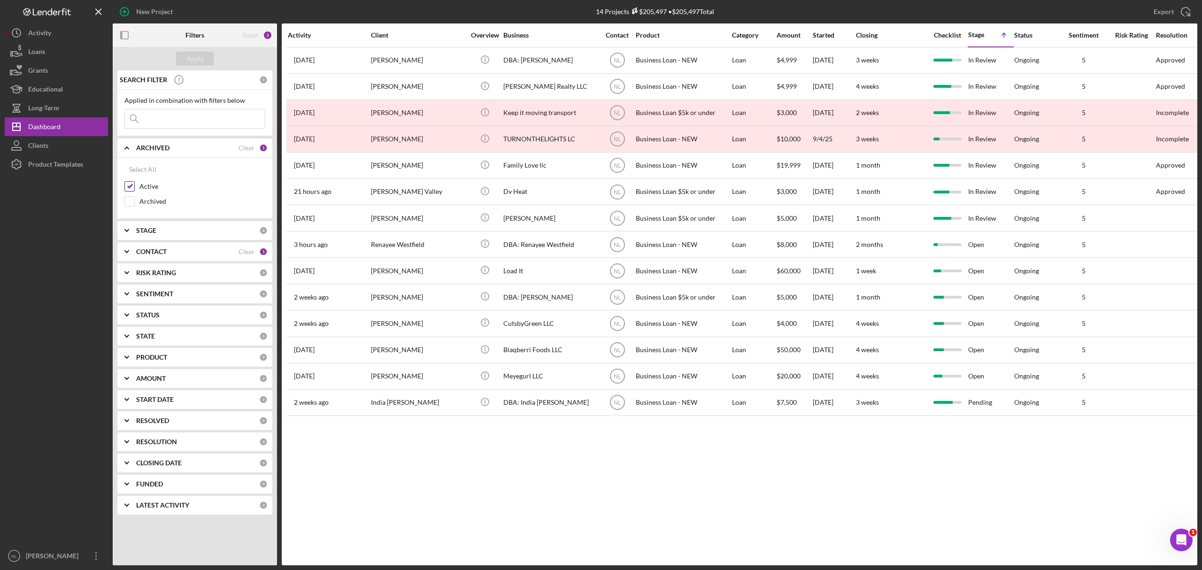
click at [127, 184] on input "Active" at bounding box center [129, 186] width 9 height 9
checkbox input "false"
click at [140, 253] on b "CONTACT" at bounding box center [151, 252] width 31 height 8
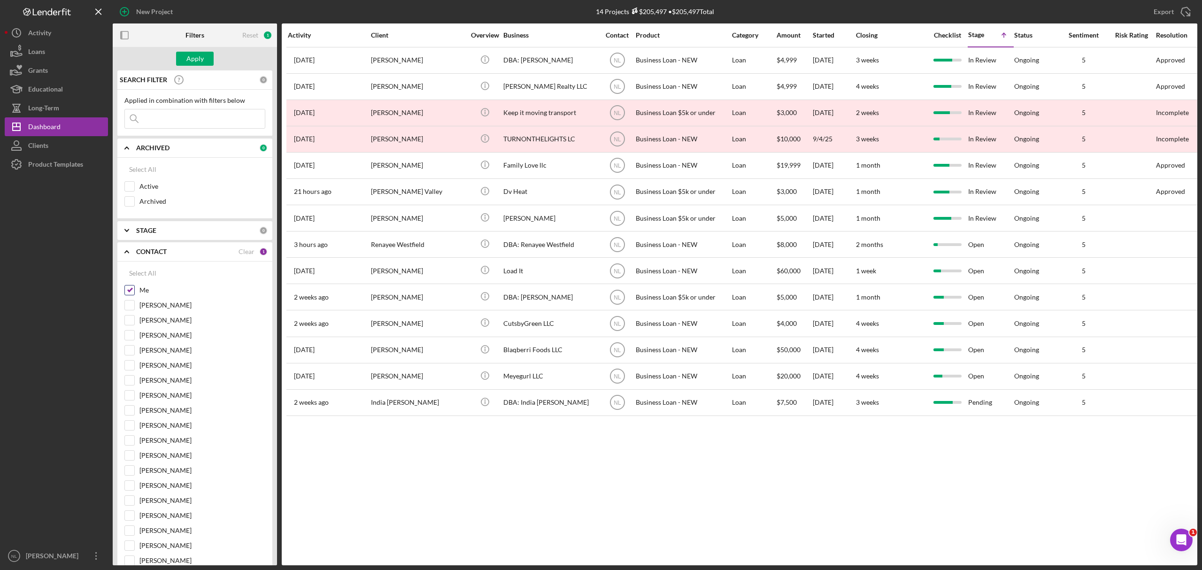
click at [126, 294] on input "Me" at bounding box center [129, 289] width 9 height 9
checkbox input "false"
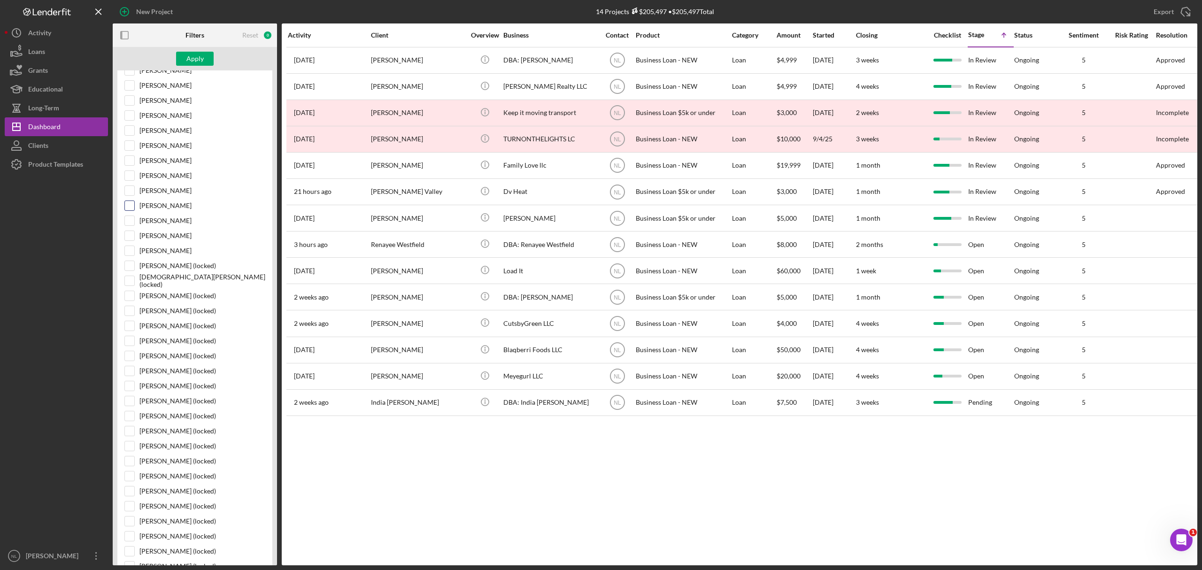
scroll to position [308, 0]
click at [131, 182] on input "[PERSON_NAME]" at bounding box center [129, 176] width 9 height 9
click at [183, 55] on button "Apply" at bounding box center [195, 59] width 38 height 14
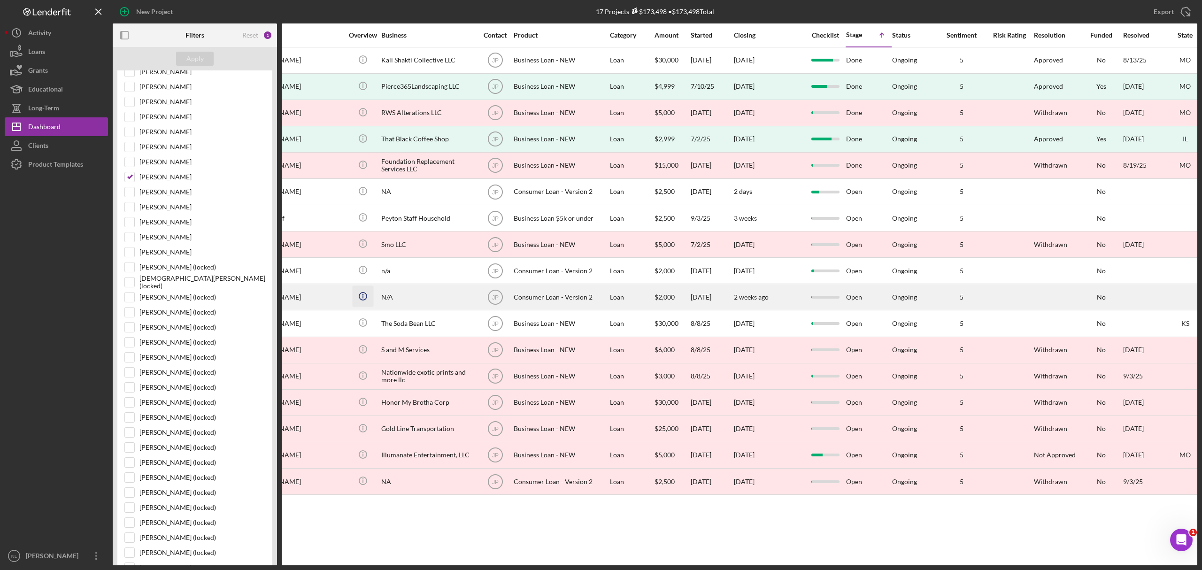
scroll to position [0, 0]
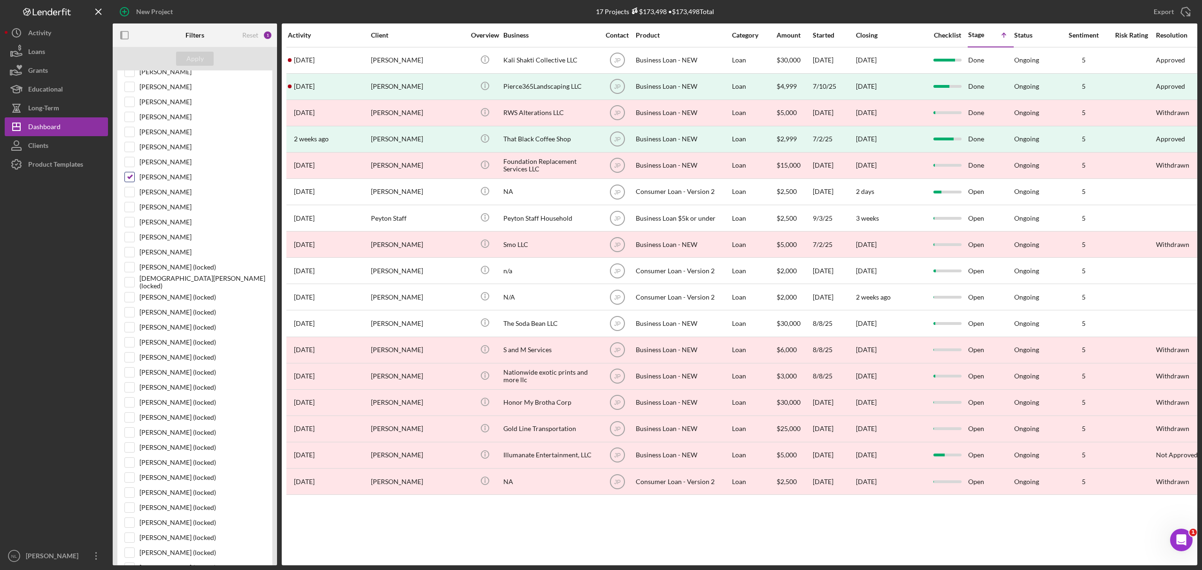
click at [132, 182] on input "[PERSON_NAME]" at bounding box center [129, 176] width 9 height 9
checkbox input "false"
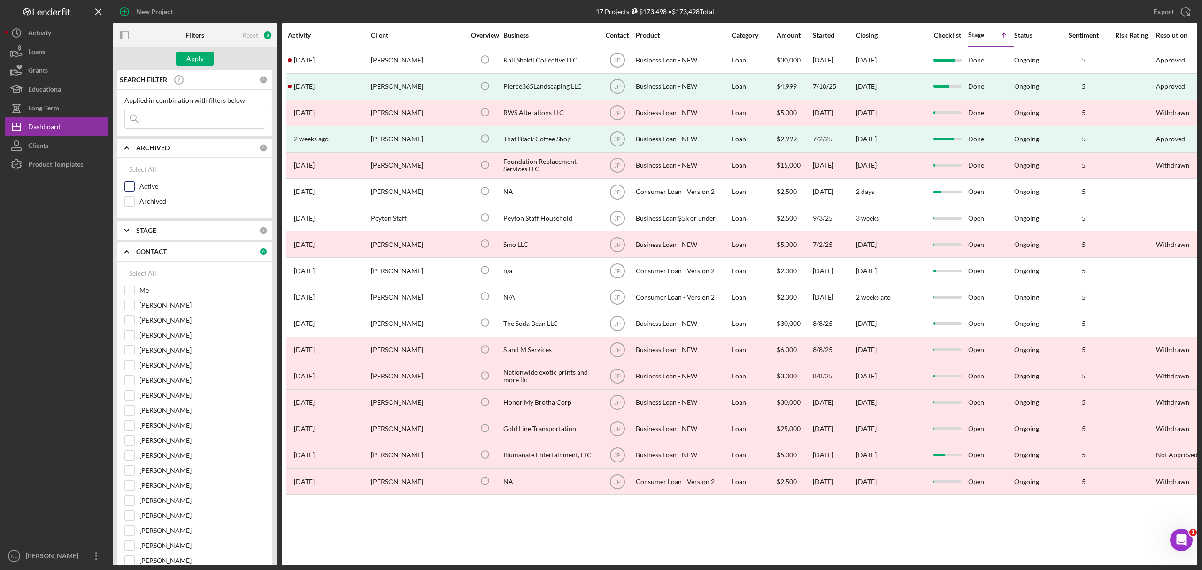
click at [126, 192] on div "Active" at bounding box center [194, 188] width 141 height 15
click at [126, 190] on input "Active" at bounding box center [129, 186] width 9 height 9
checkbox input "true"
click at [206, 61] on button "Apply" at bounding box center [195, 59] width 38 height 14
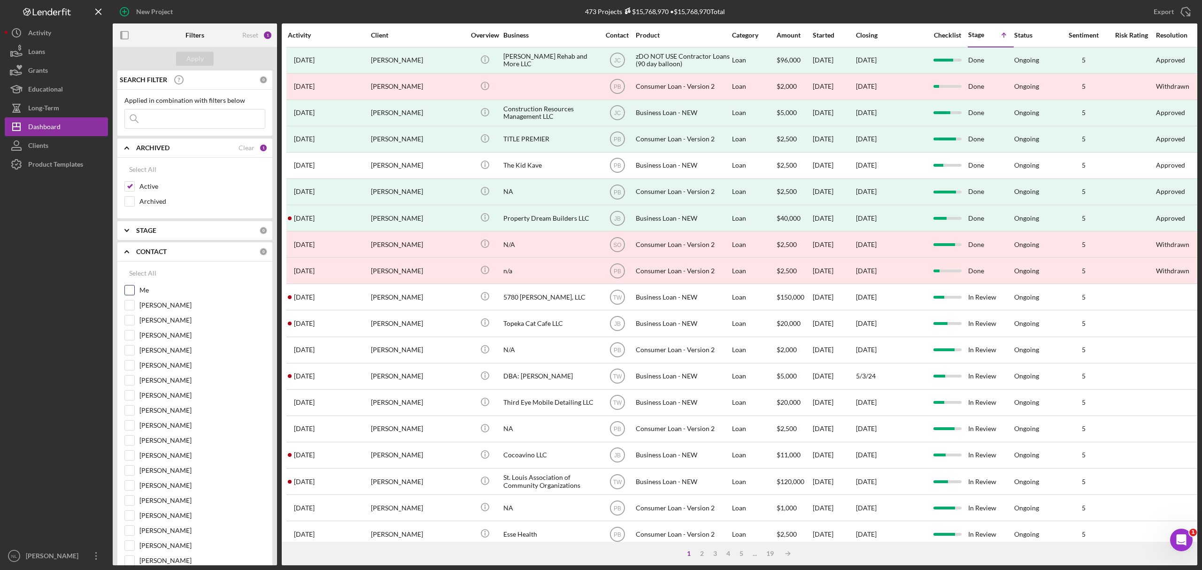
click at [126, 293] on input "Me" at bounding box center [129, 289] width 9 height 9
checkbox input "true"
click at [205, 57] on button "Apply" at bounding box center [195, 59] width 38 height 14
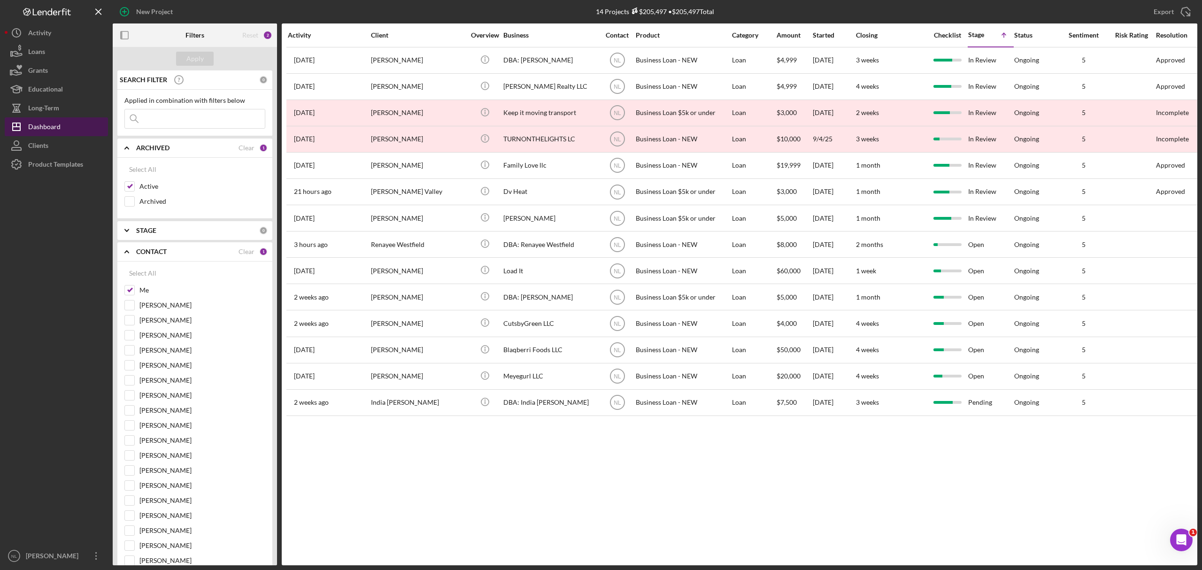
click at [66, 121] on button "Icon/Dashboard Dashboard" at bounding box center [56, 126] width 103 height 19
click at [64, 121] on button "Icon/Dashboard Dashboard" at bounding box center [56, 126] width 103 height 19
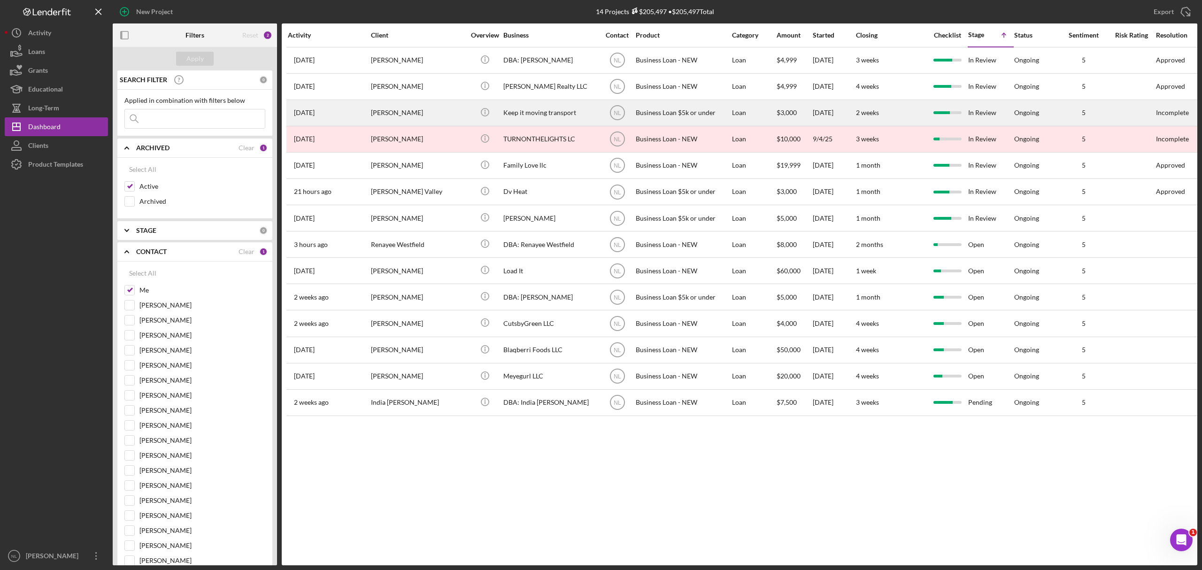
click at [392, 119] on div "[PERSON_NAME]" at bounding box center [418, 112] width 94 height 25
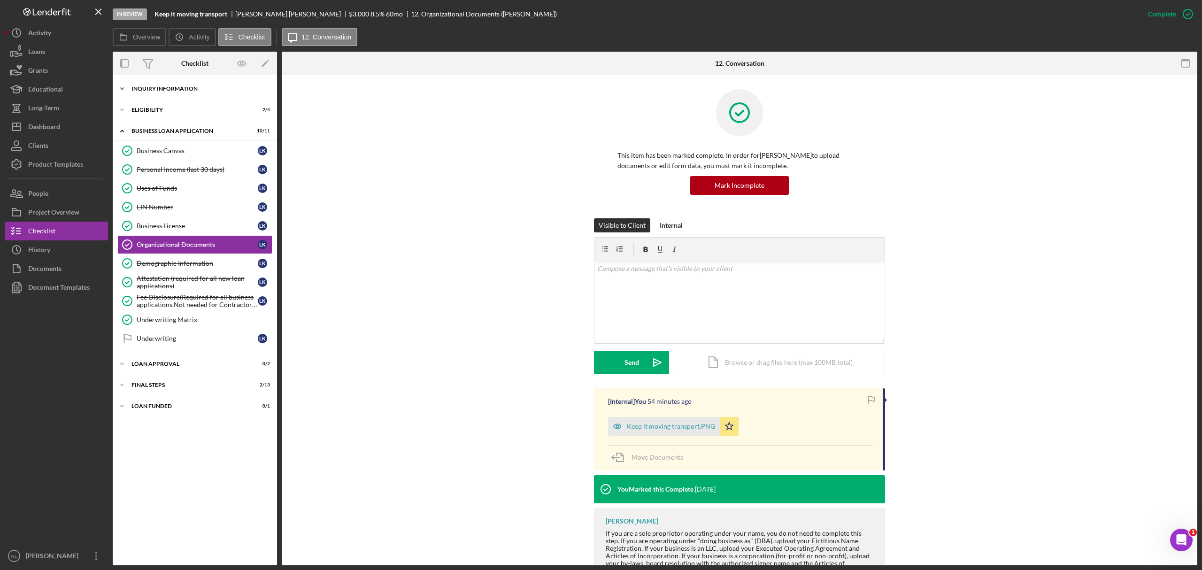
click at [168, 92] on div "Icon/Expander INQUIRY INFORMATION 11 / 11" at bounding box center [195, 88] width 164 height 19
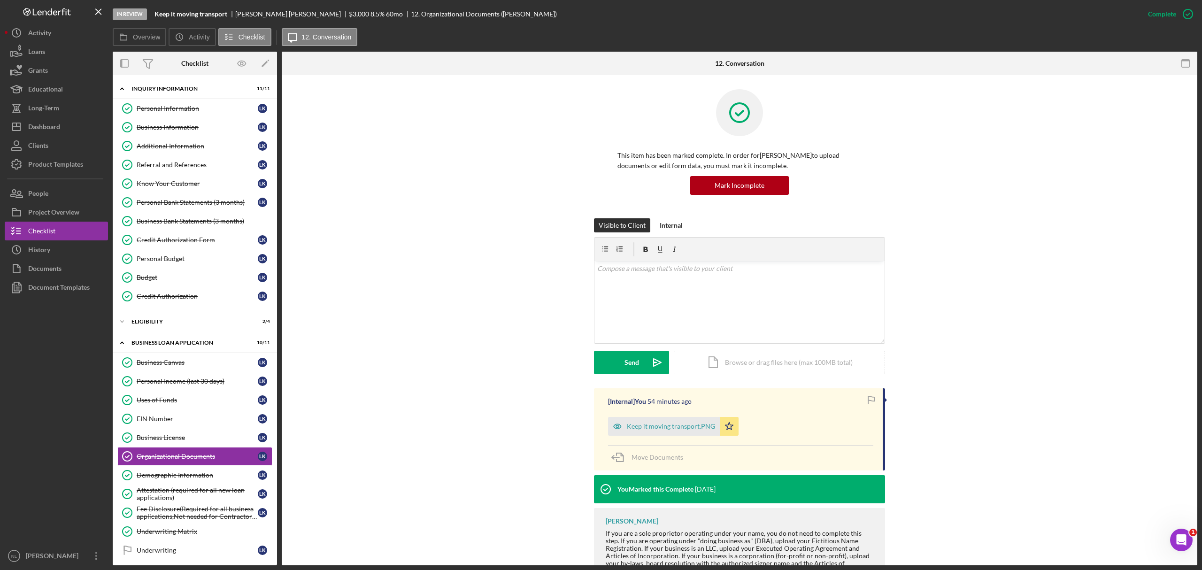
click at [161, 310] on div "Personal Information Personal Information L K Business Information Business Inf…" at bounding box center [195, 204] width 164 height 211
click at [154, 324] on div "Eligibility" at bounding box center [198, 322] width 134 height 6
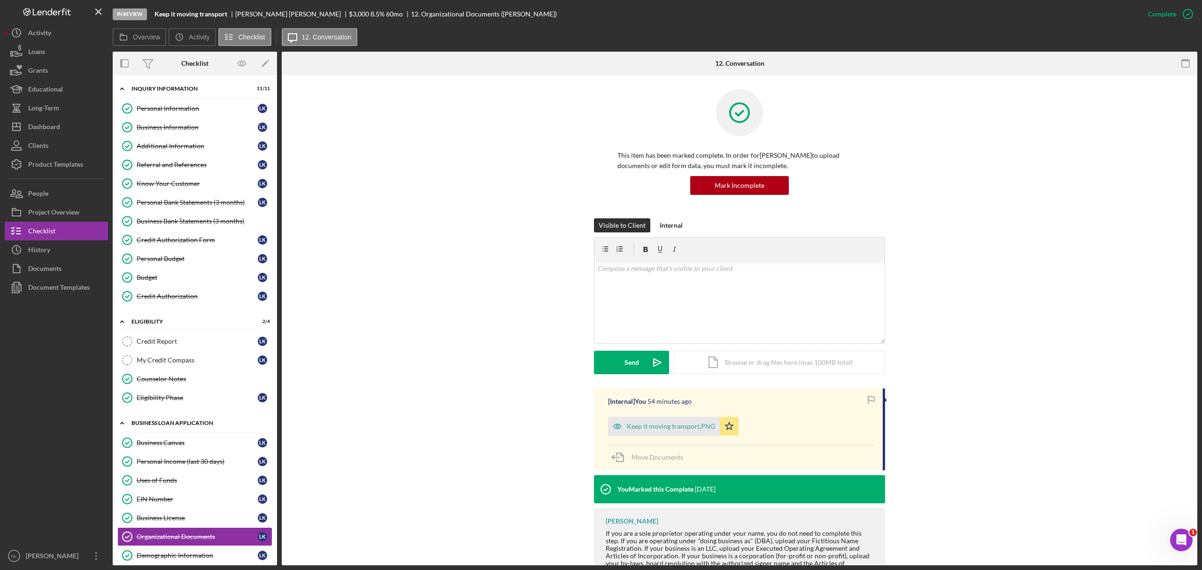
scroll to position [155, 0]
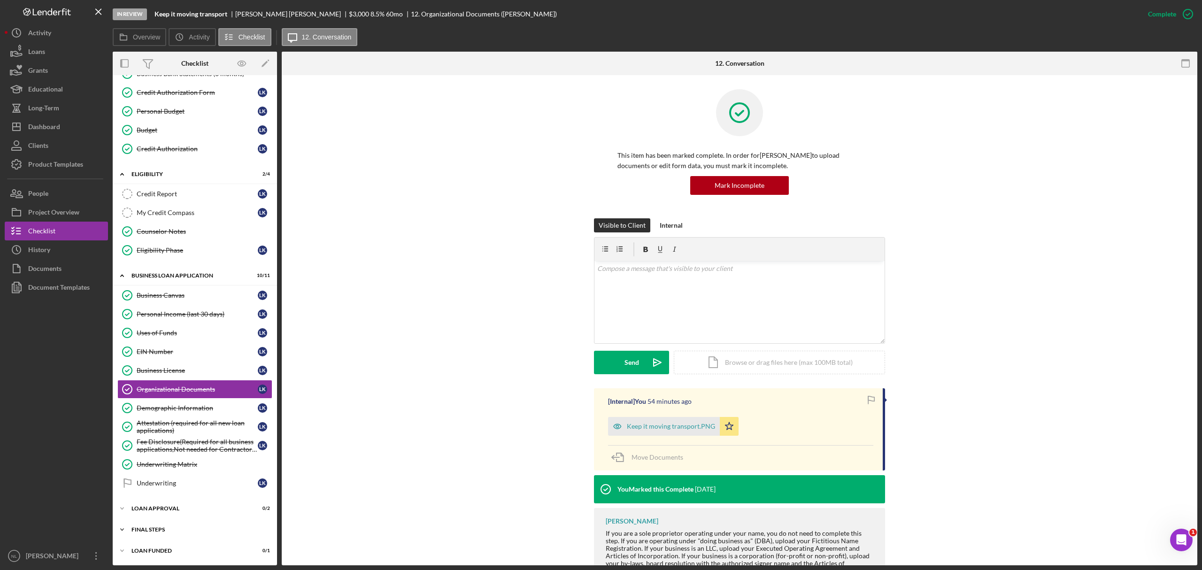
click at [146, 524] on div "Icon/Expander Final Steps 2 / 13" at bounding box center [195, 529] width 164 height 19
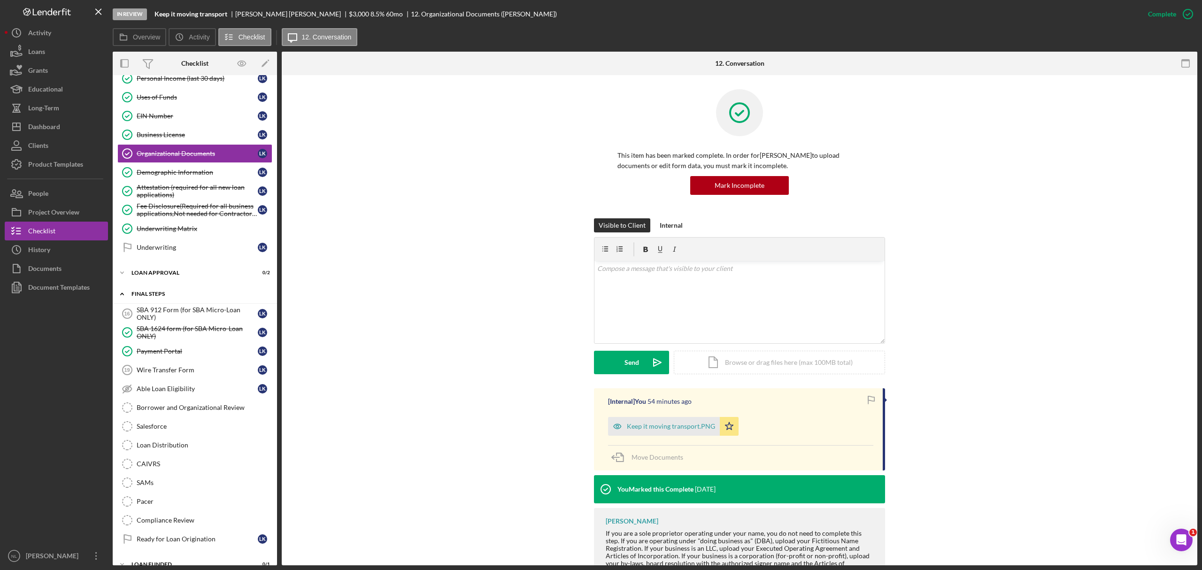
scroll to position [387, 0]
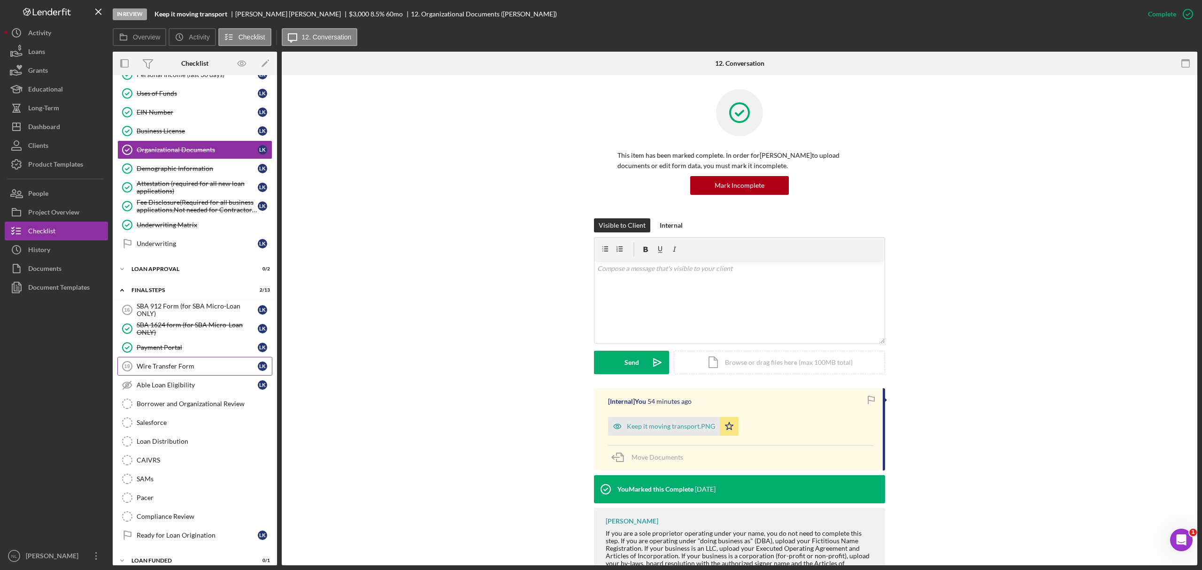
click at [172, 376] on link "Wire Transfer Form 19 Wire Transfer Form L K" at bounding box center [194, 366] width 155 height 19
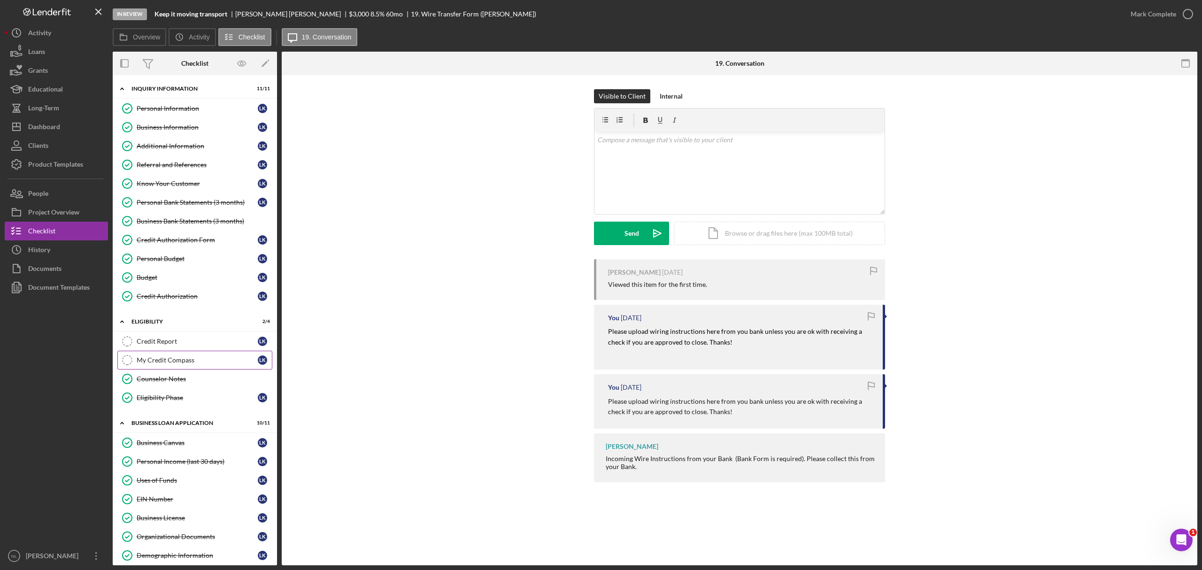
click at [179, 361] on div "My Credit Compass" at bounding box center [197, 360] width 121 height 8
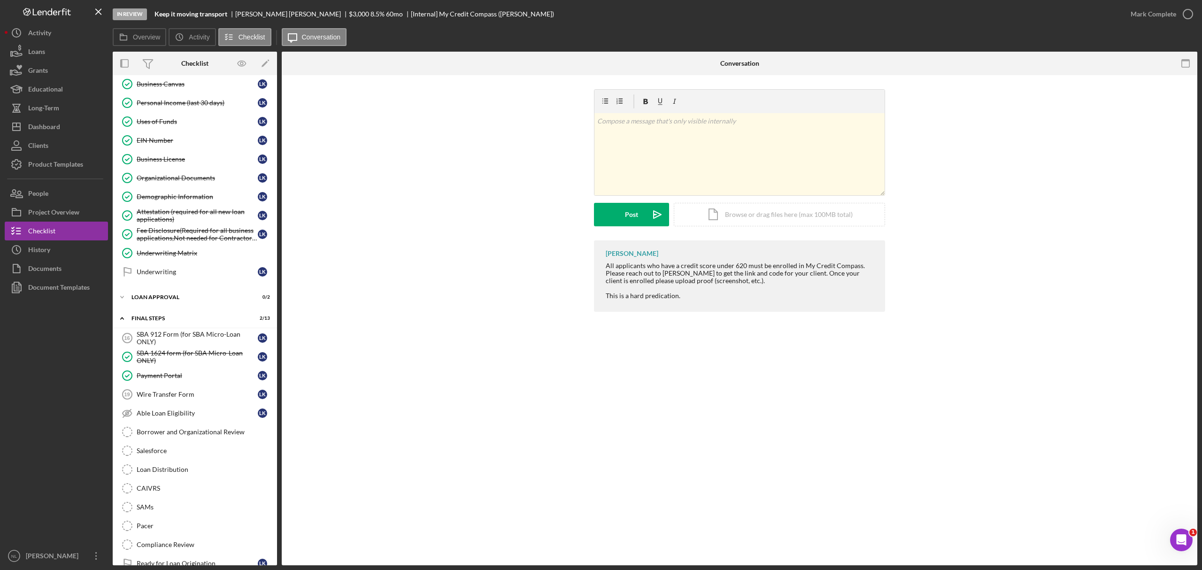
scroll to position [361, 0]
click at [184, 401] on link "Wire Transfer Form 19 Wire Transfer Form L K" at bounding box center [194, 391] width 155 height 19
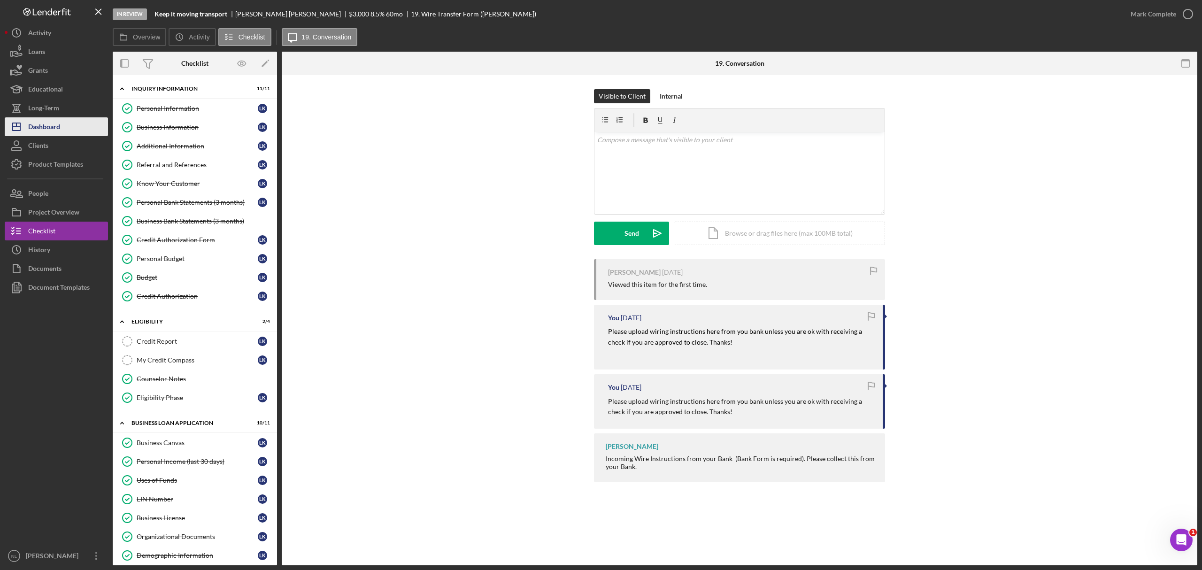
click at [72, 129] on button "Icon/Dashboard Dashboard" at bounding box center [56, 126] width 103 height 19
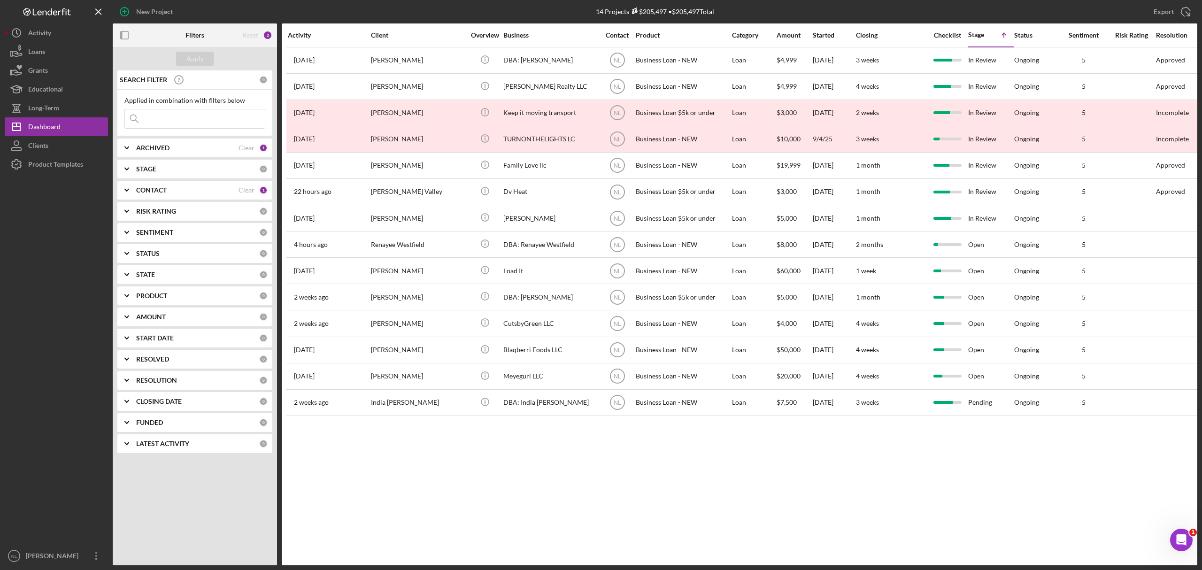
click at [461, 487] on div "Activity Client Overview Business Contact Product Category Amount Started Closi…" at bounding box center [739, 294] width 915 height 542
click at [173, 119] on input at bounding box center [195, 118] width 140 height 19
click at [151, 144] on div "ARCHIVED Clear 1" at bounding box center [201, 147] width 131 height 19
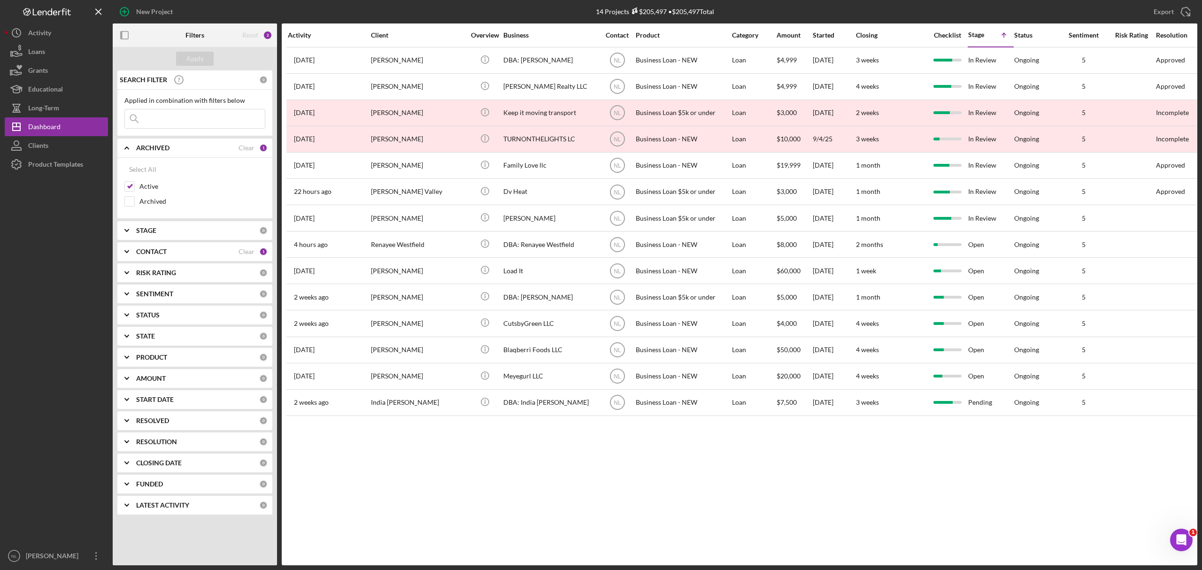
click at [151, 144] on div "ARCHIVED Clear 1" at bounding box center [201, 147] width 131 height 19
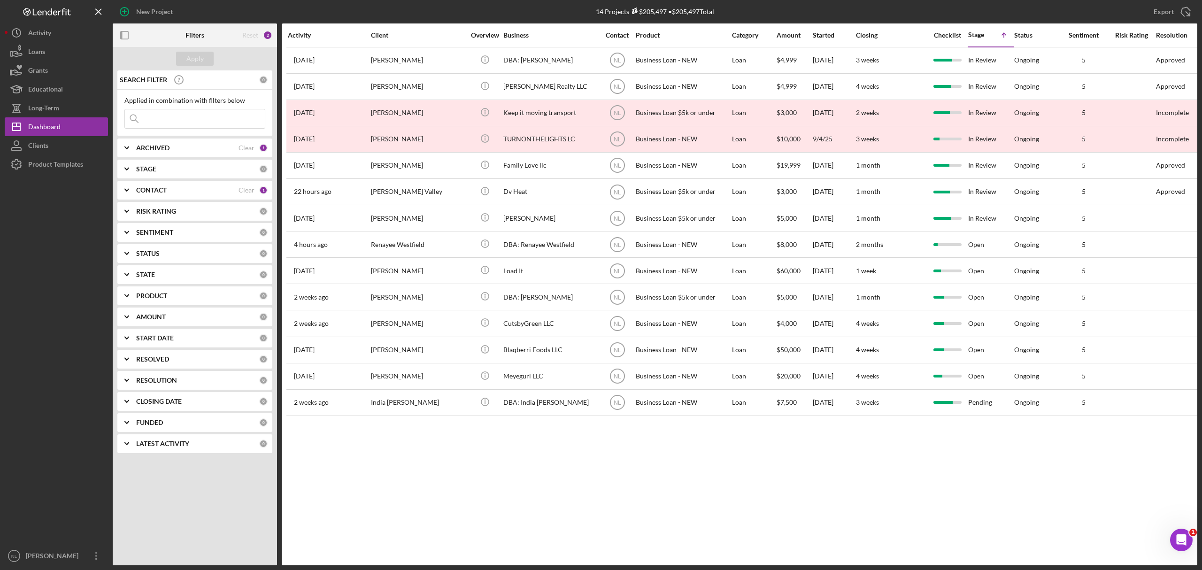
click at [139, 174] on div "STAGE 0" at bounding box center [201, 169] width 131 height 19
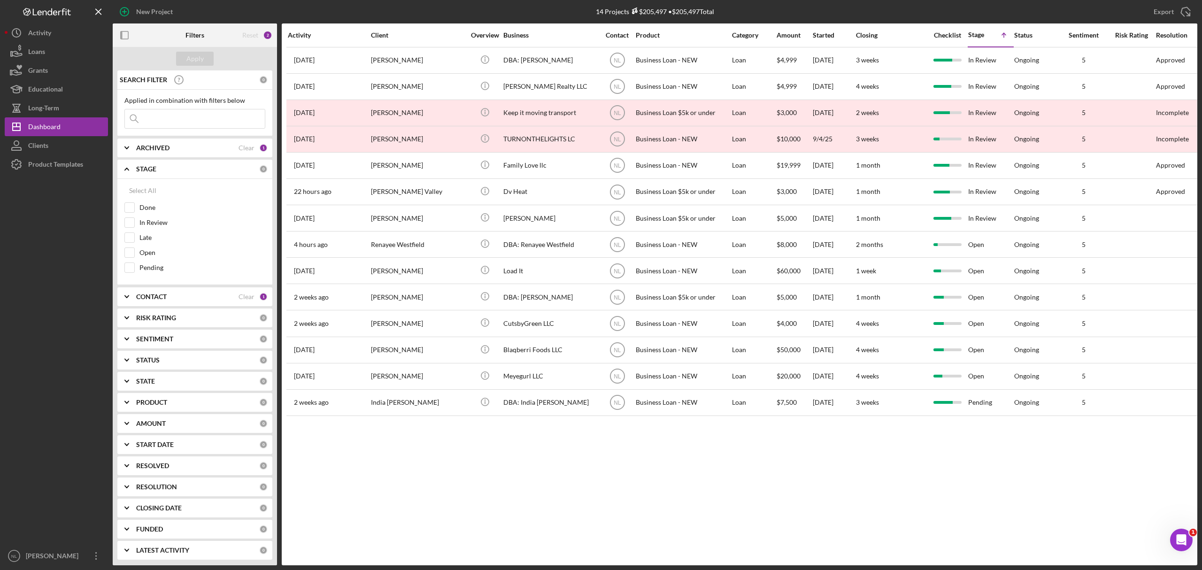
click at [145, 123] on input at bounding box center [195, 118] width 140 height 19
click at [134, 158] on icon "Icon/Expander" at bounding box center [126, 168] width 23 height 23
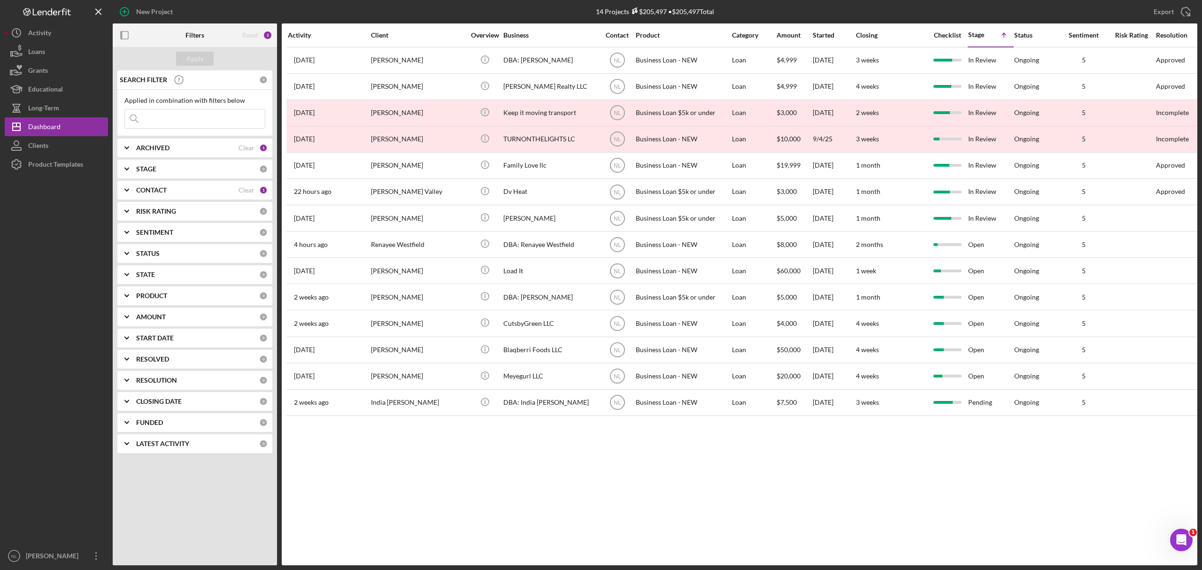
click at [132, 147] on icon "Icon/Expander" at bounding box center [126, 147] width 23 height 23
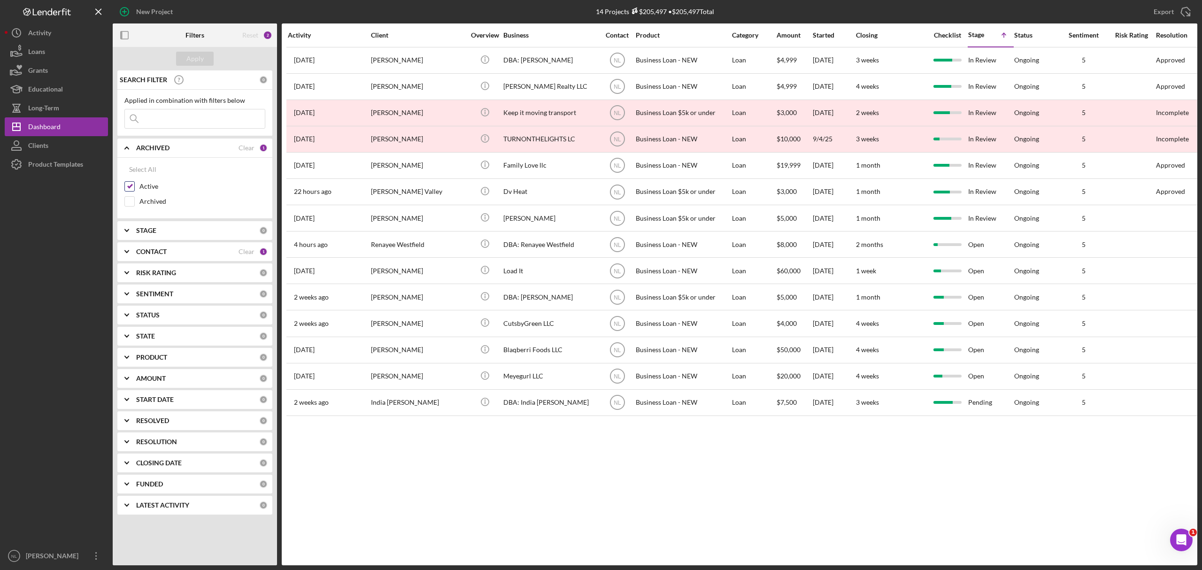
click at [129, 183] on input "Active" at bounding box center [129, 186] width 9 height 9
checkbox input "false"
click at [123, 206] on div "Select All Active Archived" at bounding box center [194, 188] width 155 height 61
click at [132, 203] on input "Archived" at bounding box center [129, 201] width 9 height 9
checkbox input "true"
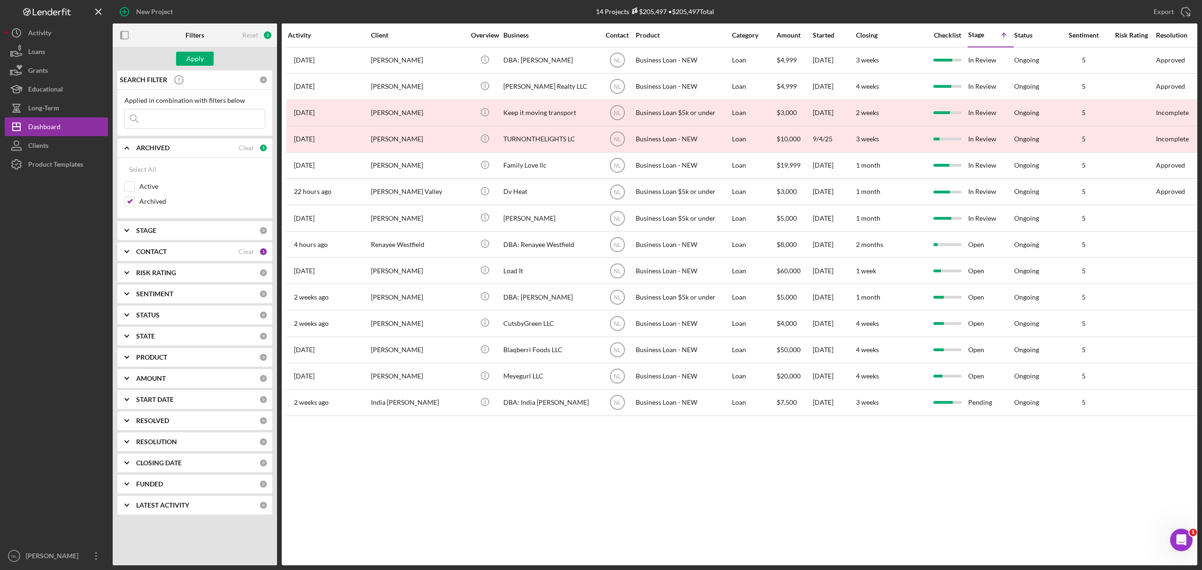
click at [154, 114] on input at bounding box center [195, 118] width 140 height 19
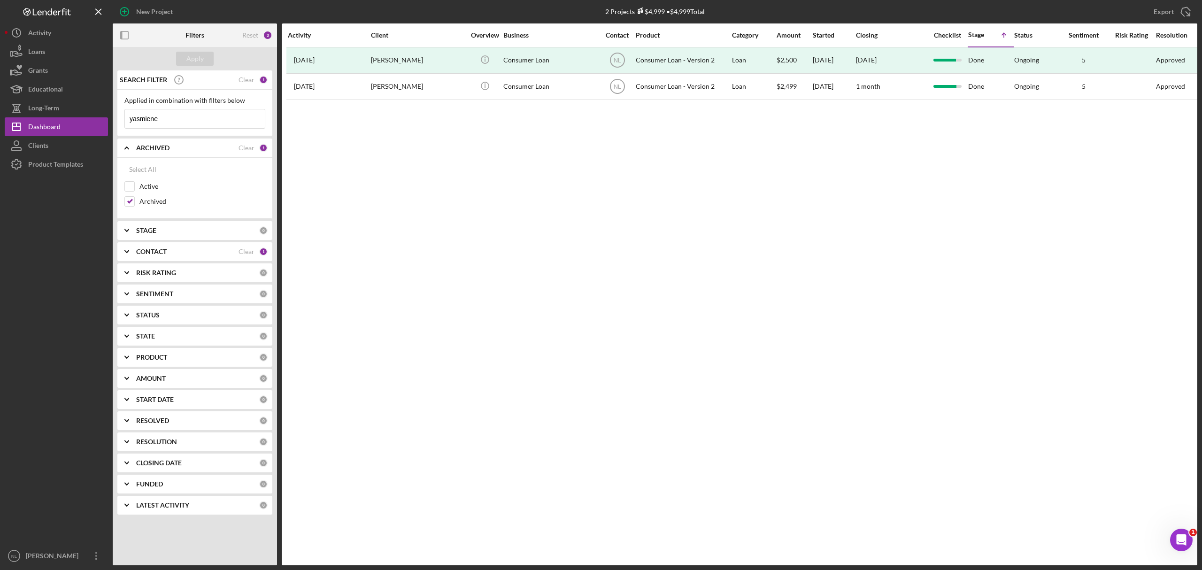
type input "yasmiene"
click at [393, 101] on div "Activity Client Overview Business Contact Product Category Amount Started Closi…" at bounding box center [739, 294] width 915 height 542
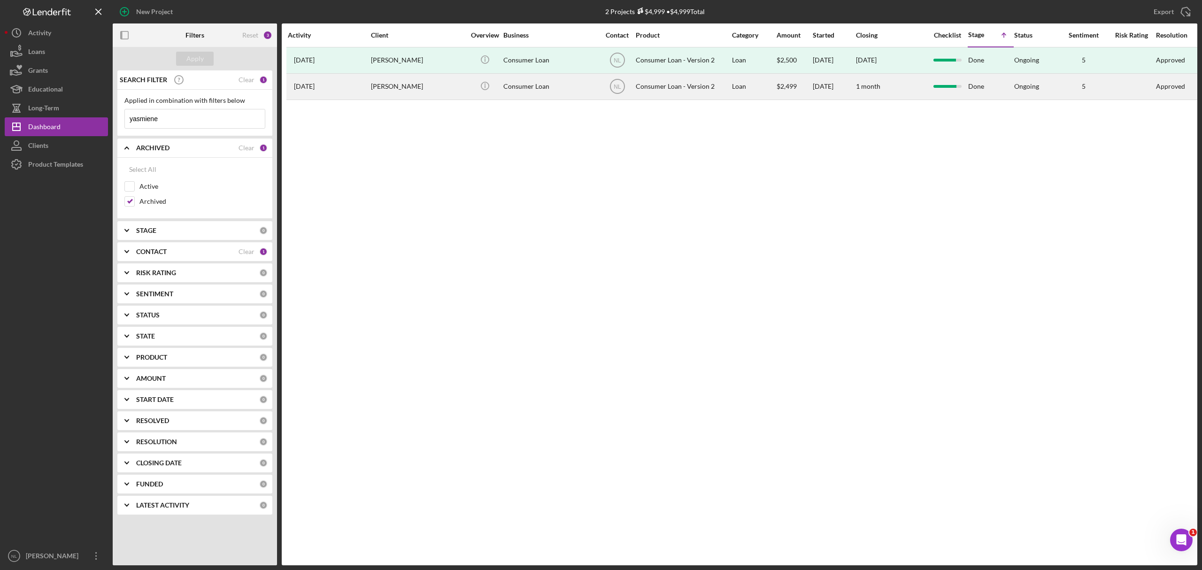
click at [392, 94] on div "[PERSON_NAME]" at bounding box center [418, 86] width 94 height 25
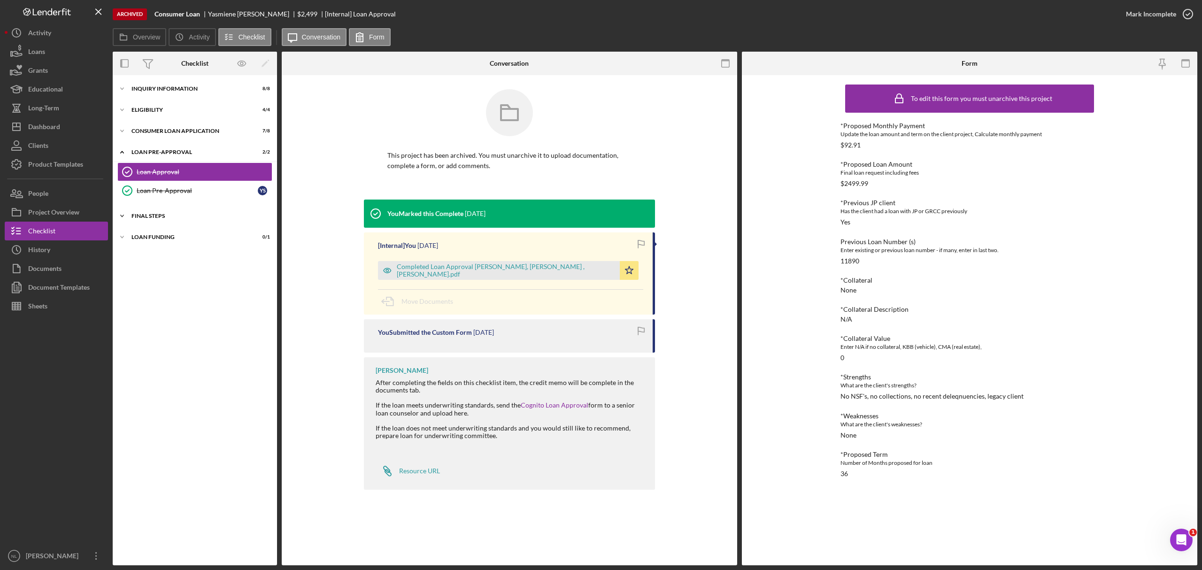
click at [173, 213] on div "FINAL STEPS" at bounding box center [198, 216] width 134 height 6
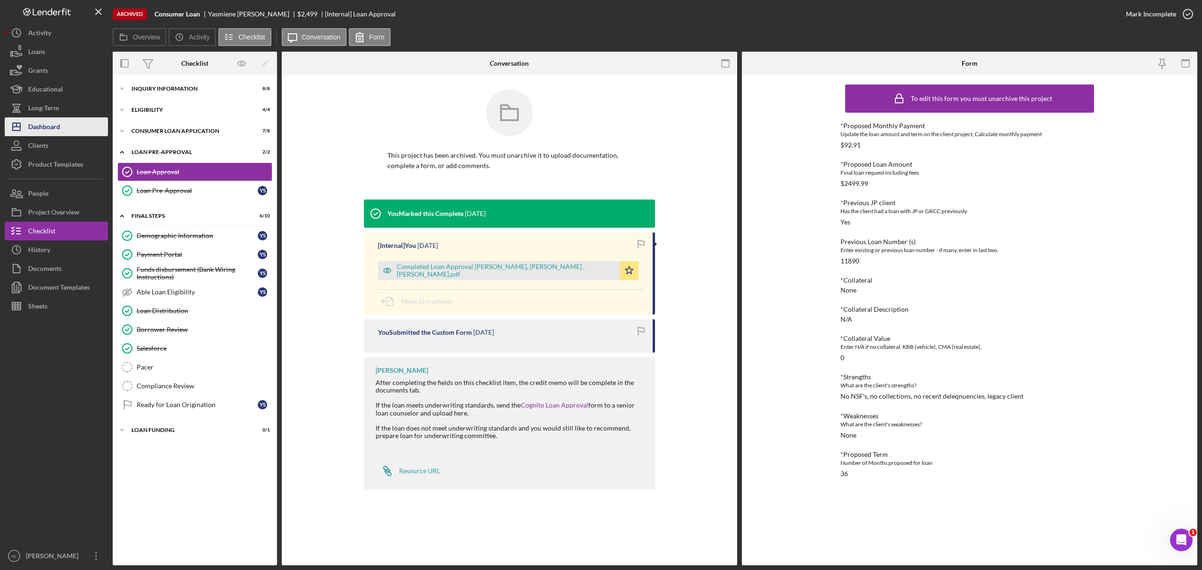
click at [38, 120] on div "Dashboard" at bounding box center [44, 127] width 32 height 21
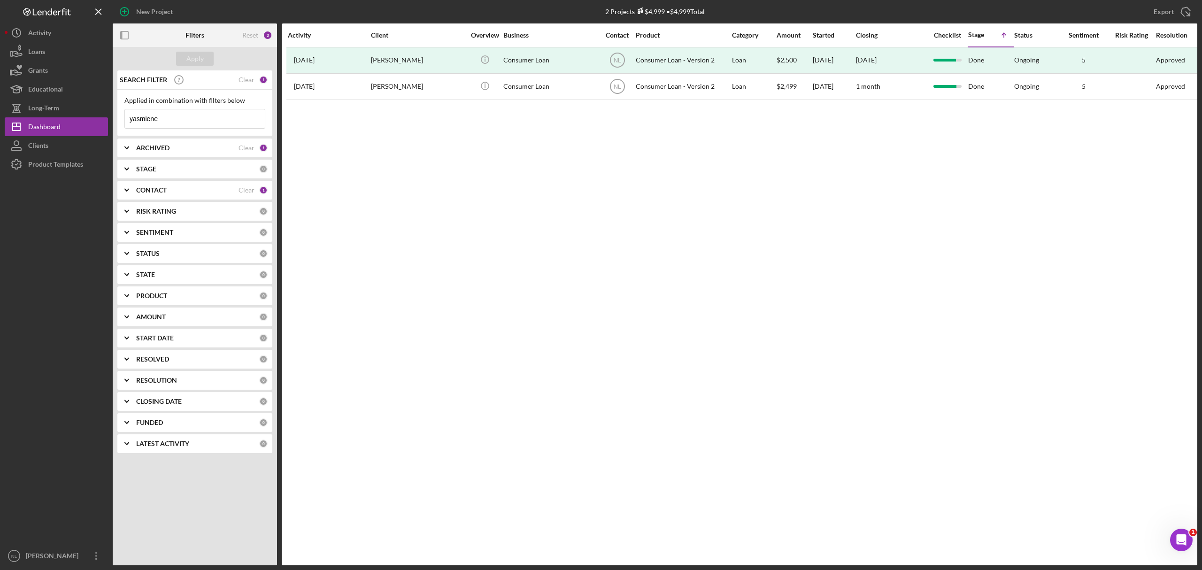
click at [216, 113] on input "yasmiene" at bounding box center [195, 118] width 140 height 19
click at [199, 64] on div "Apply" at bounding box center [194, 59] width 17 height 14
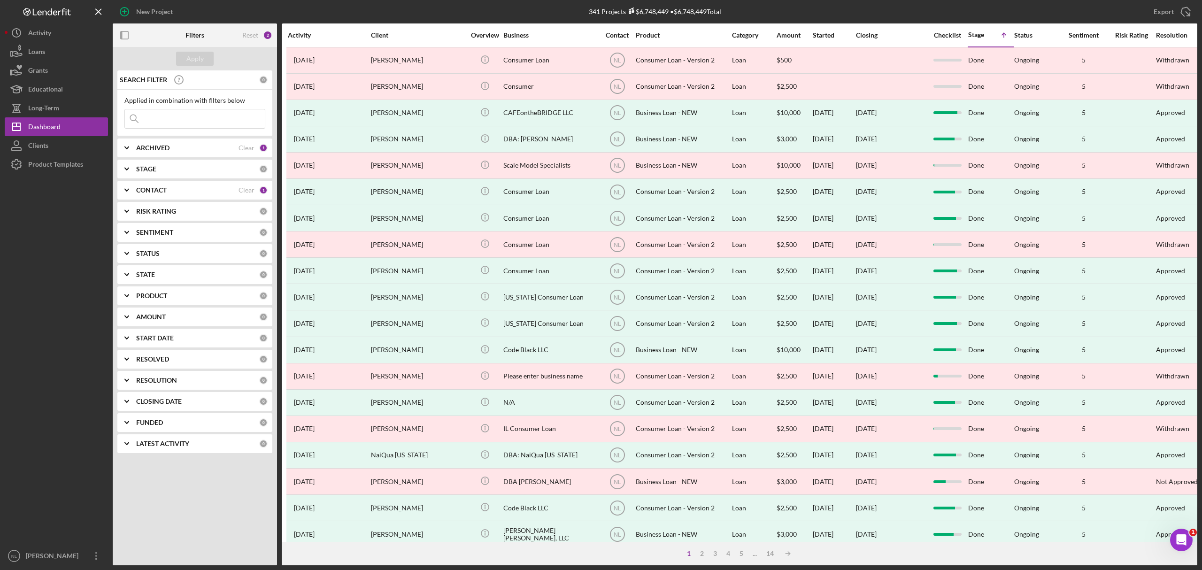
click at [162, 149] on b "ARCHIVED" at bounding box center [152, 148] width 33 height 8
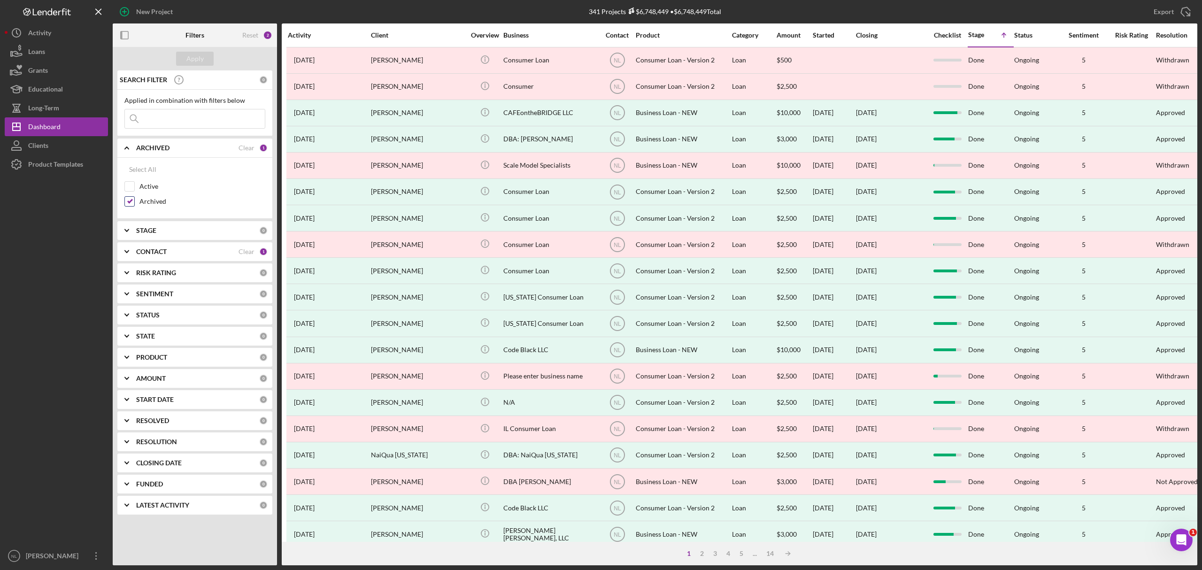
click at [129, 206] on input "Archived" at bounding box center [129, 201] width 9 height 9
checkbox input "false"
click at [127, 185] on input "Active" at bounding box center [129, 186] width 9 height 9
checkbox input "true"
click at [141, 260] on div "CONTACT Clear 1" at bounding box center [201, 251] width 131 height 19
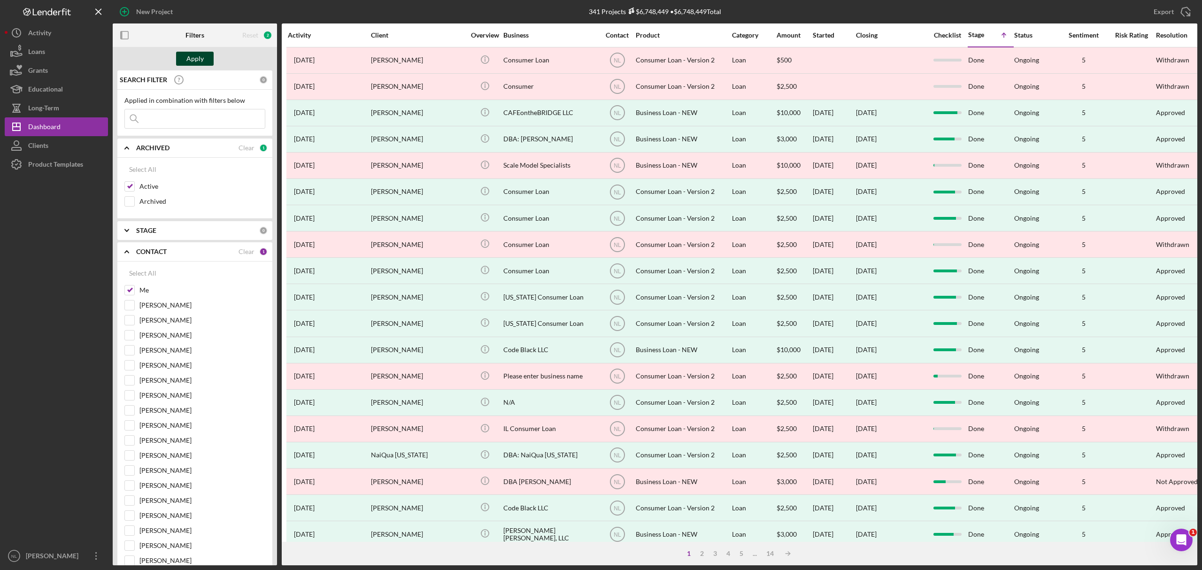
click at [193, 56] on div "Apply" at bounding box center [194, 59] width 17 height 14
